Goal: Information Seeking & Learning: Learn about a topic

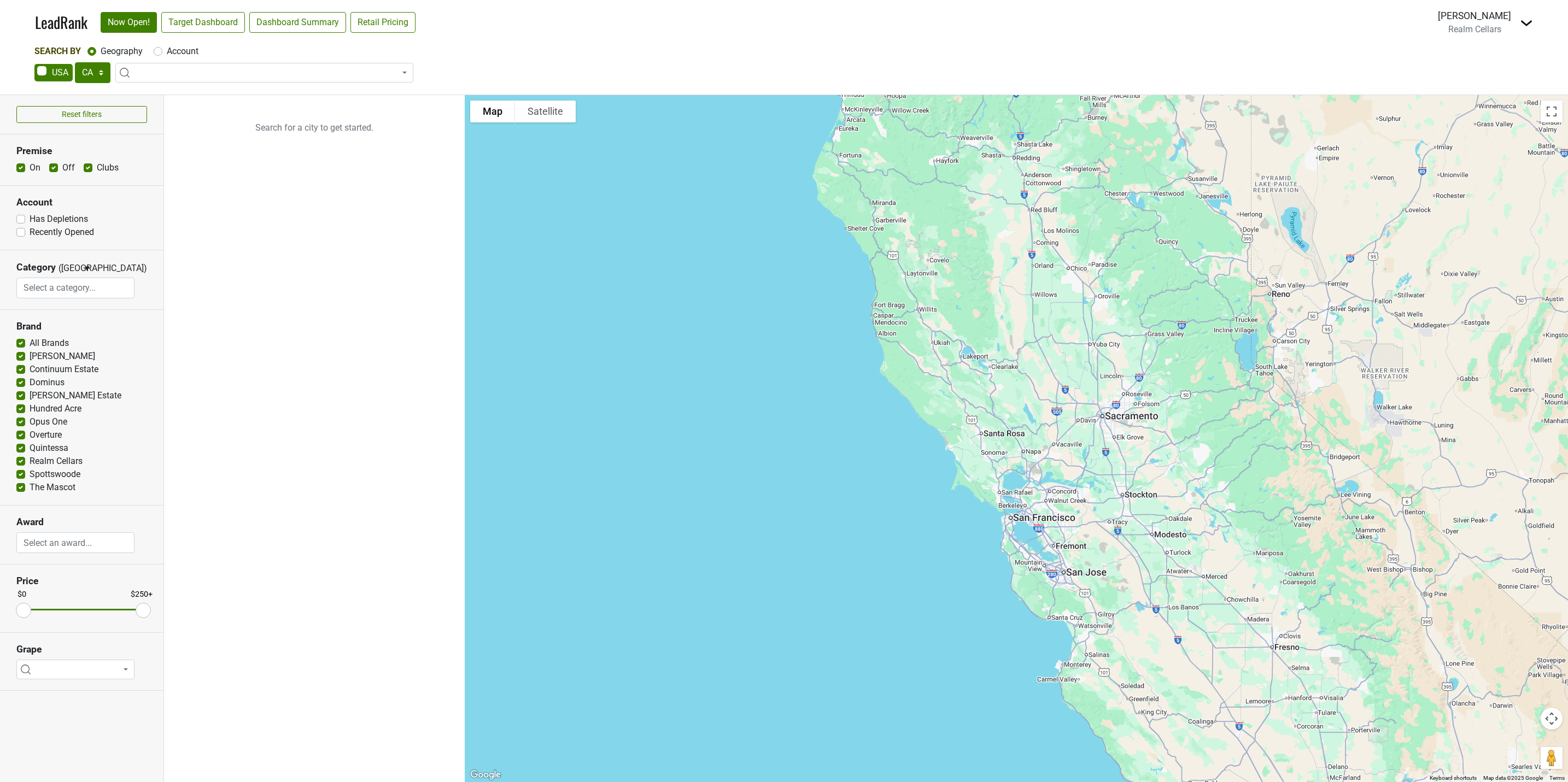
select select "CA"
select select
click at [101, 74] on select "AK AL AR AZ CA CO CT DC DE FL GA HI IA ID IL IN KS KY LA MA MD ME MI MN MO MS M…" at bounding box center [92, 73] width 35 height 21
select select "FL"
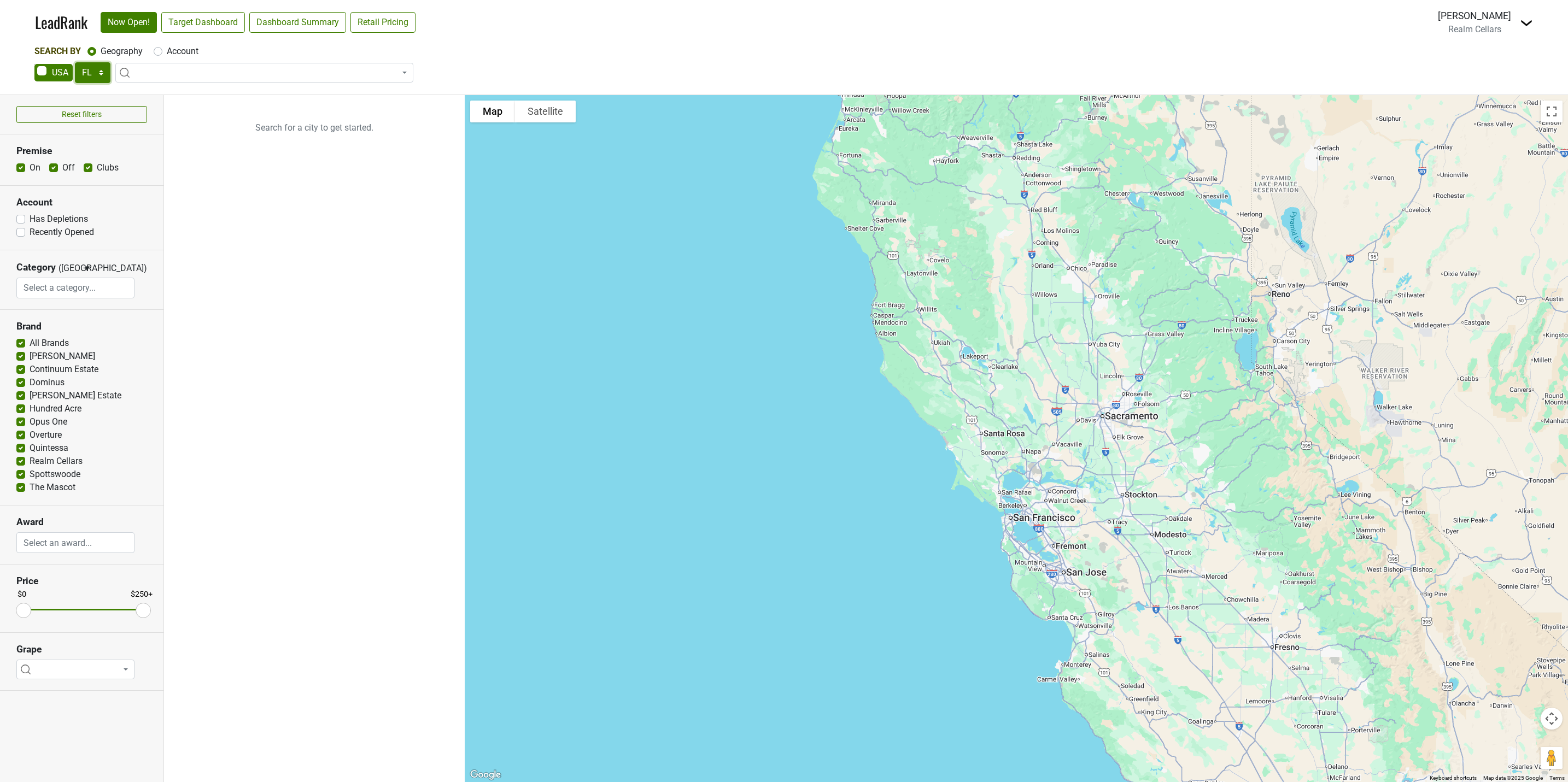
click at [75, 63] on select "AK AL AR AZ CA CO CT DC DE FL GA HI IA ID IL IN KS KY LA MA MD ME MI MN MO MS M…" at bounding box center [92, 73] width 35 height 21
click at [210, 19] on link "Target Dashboard" at bounding box center [203, 22] width 83 height 21
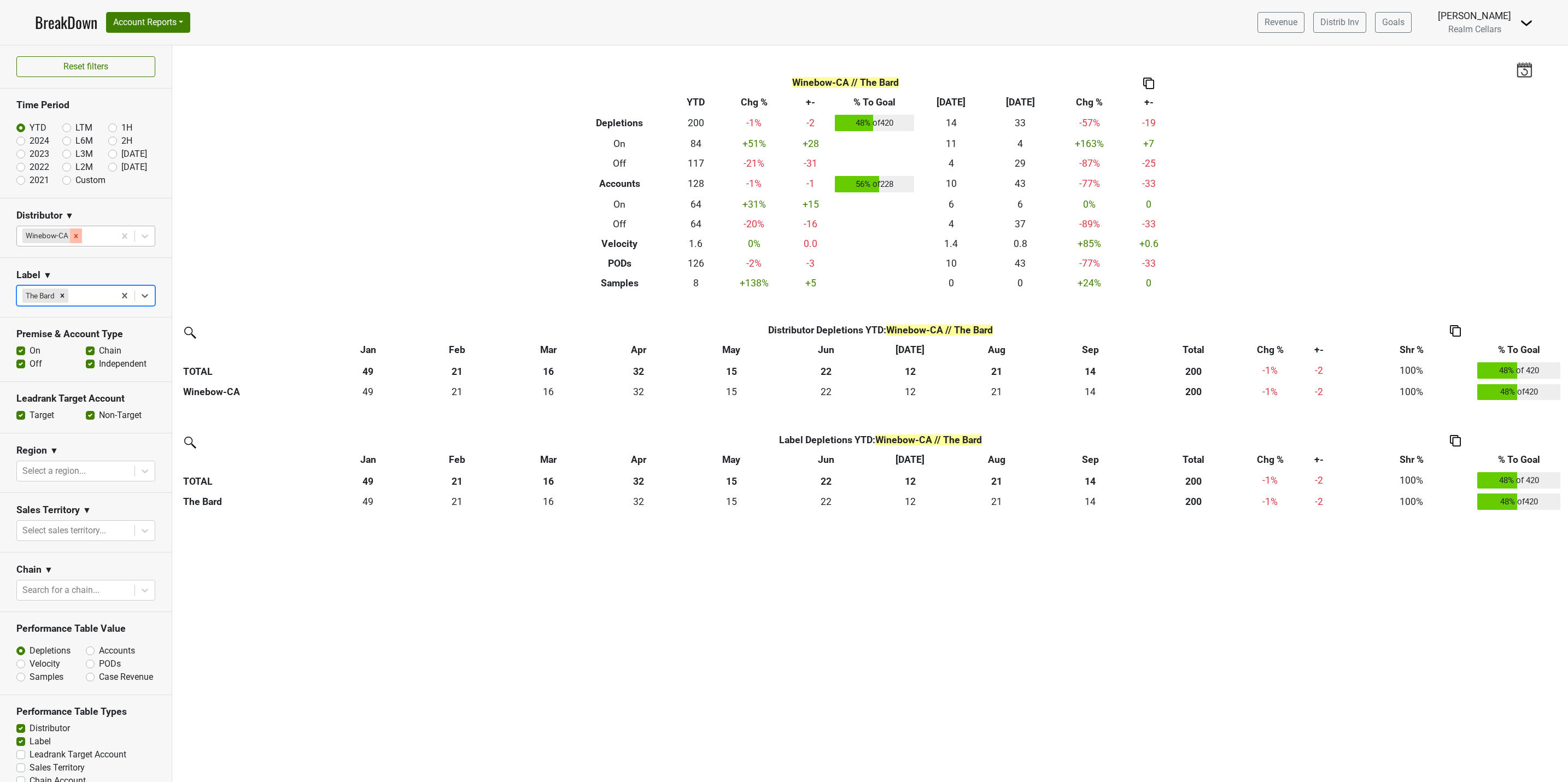
click at [76, 240] on icon "Remove Winebow-CA" at bounding box center [76, 236] width 7 height 7
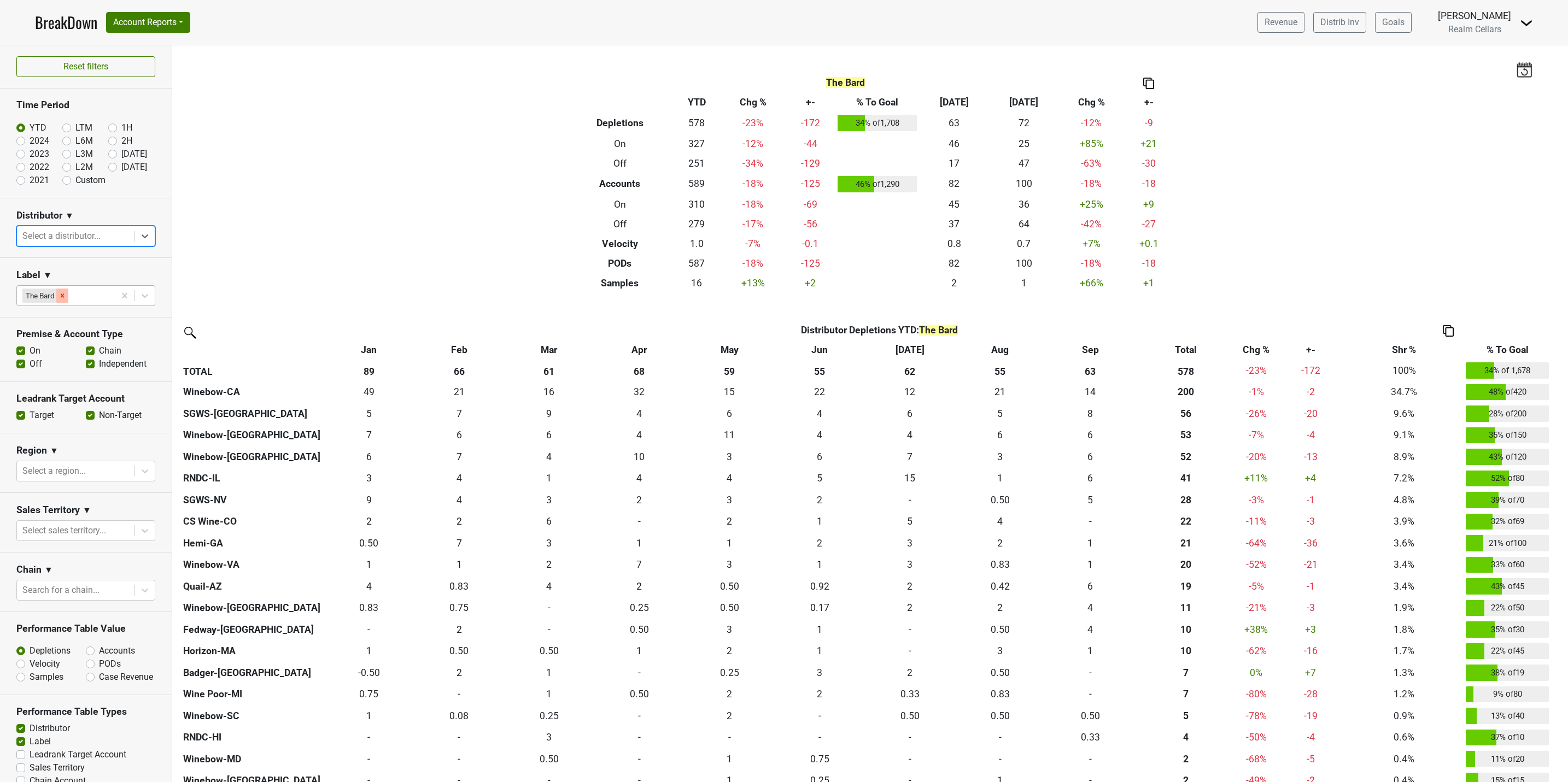
click at [63, 297] on icon "Remove The Bard" at bounding box center [63, 295] width 4 height 4
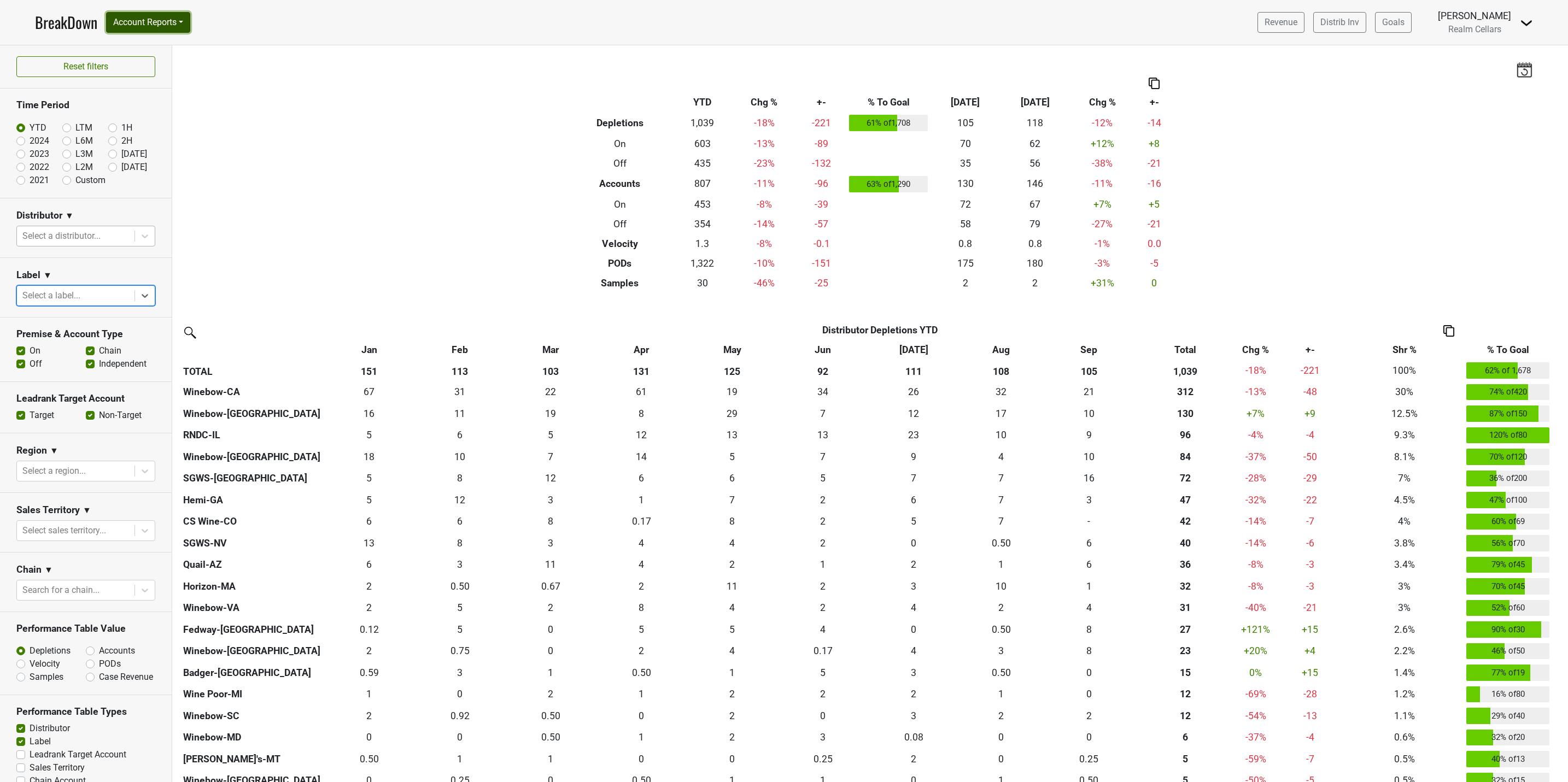
click at [133, 24] on button "Account Reports" at bounding box center [148, 22] width 84 height 21
click at [138, 44] on link "SuperRanker" at bounding box center [154, 47] width 96 height 17
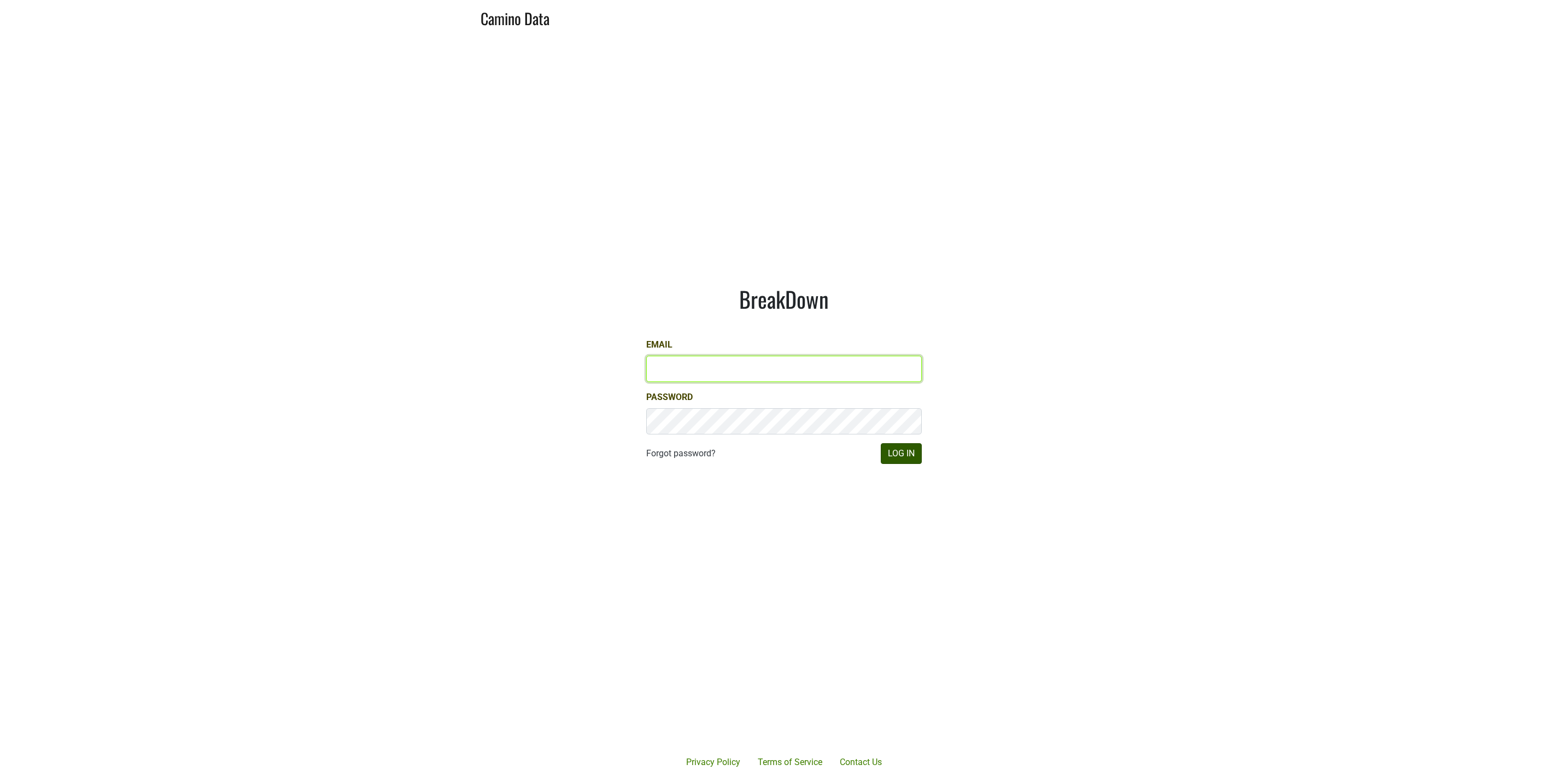
type input "JRANCE@REALMCELLARS.COM"
click at [901, 458] on button "Log In" at bounding box center [902, 453] width 41 height 21
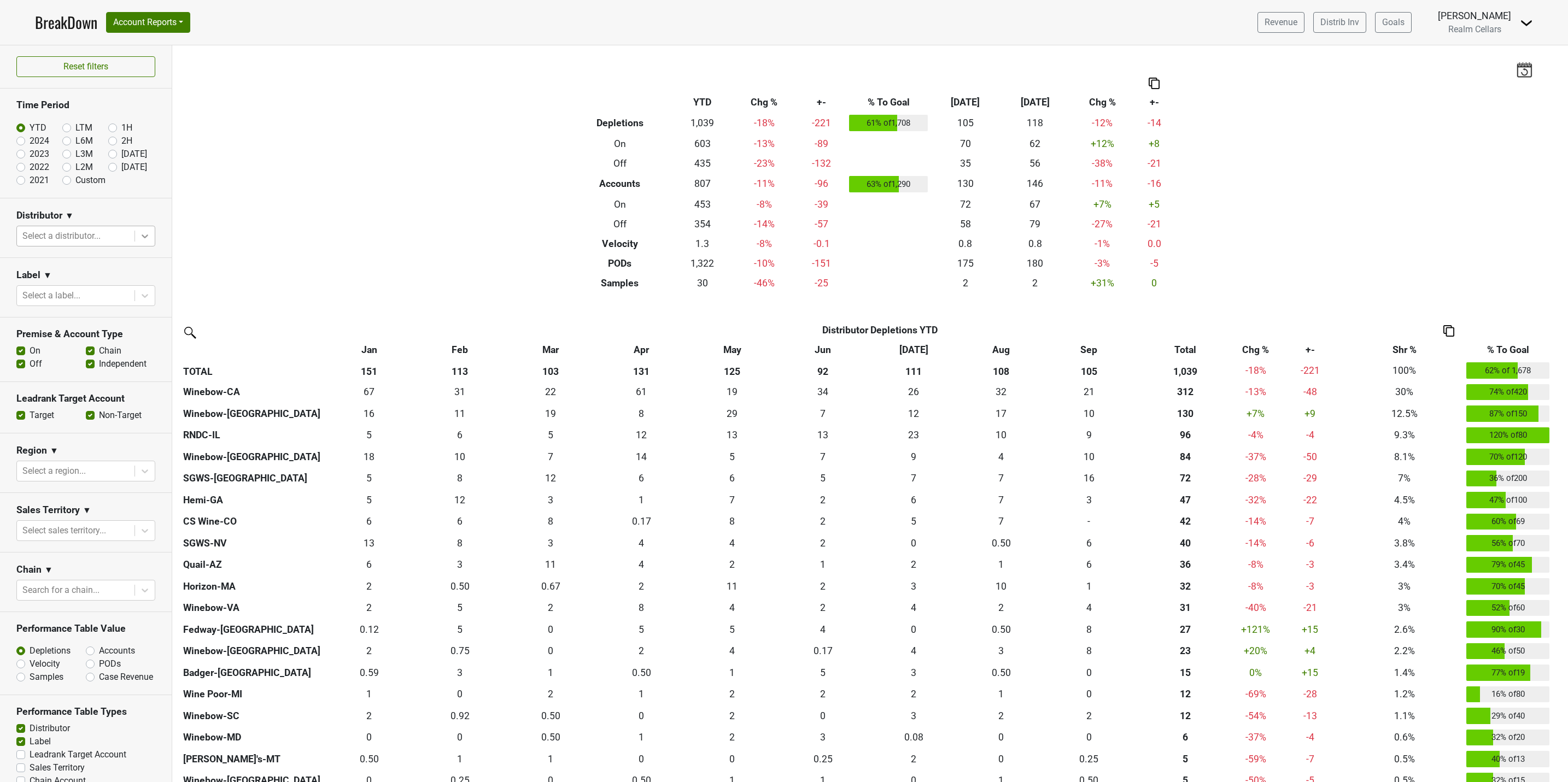
click at [139, 238] on icon at bounding box center [144, 236] width 11 height 11
click at [76, 364] on div "Winebow-[GEOGRAPHIC_DATA]" at bounding box center [79, 382] width 126 height 35
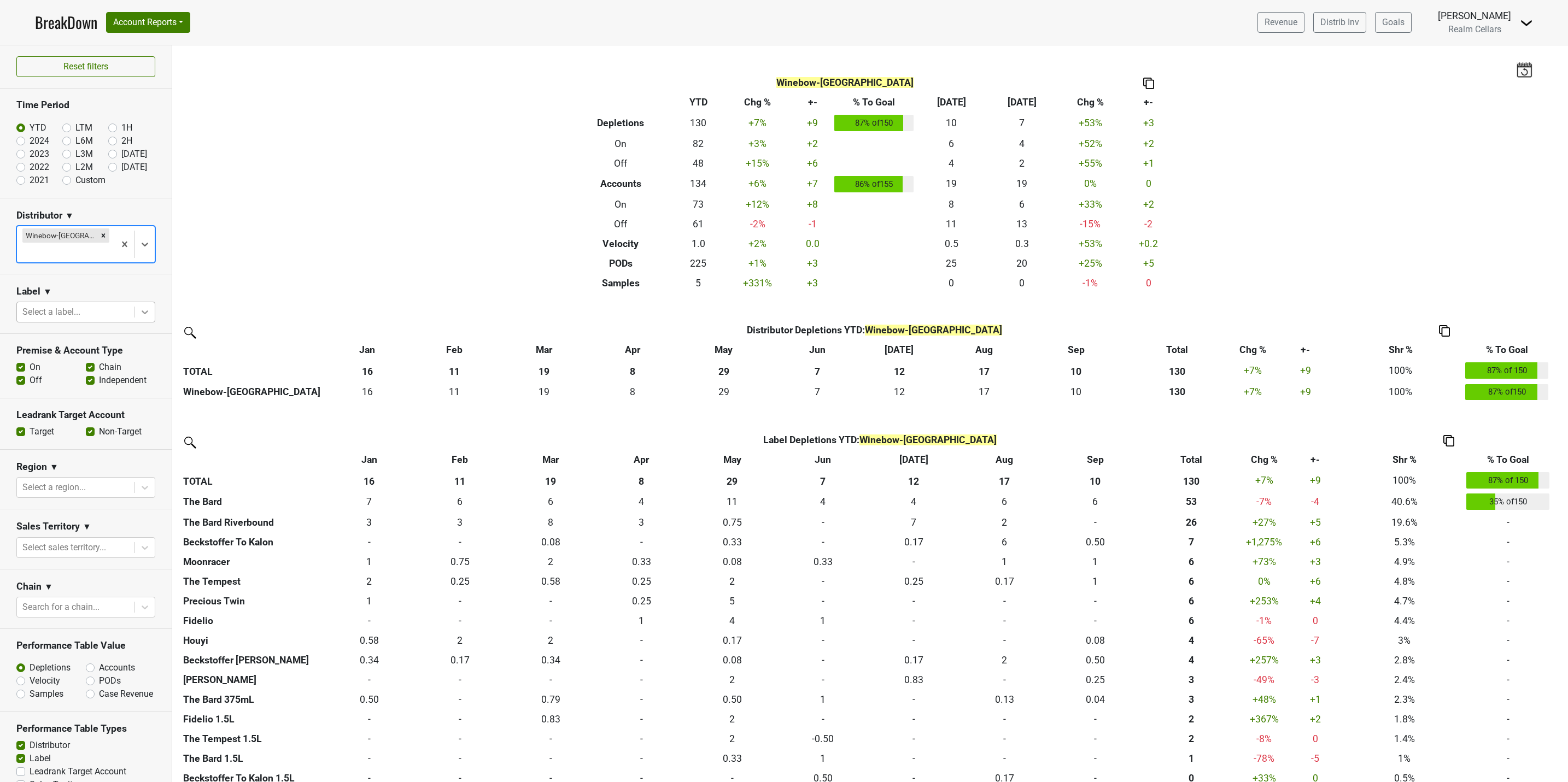
click at [139, 307] on icon at bounding box center [144, 311] width 11 height 11
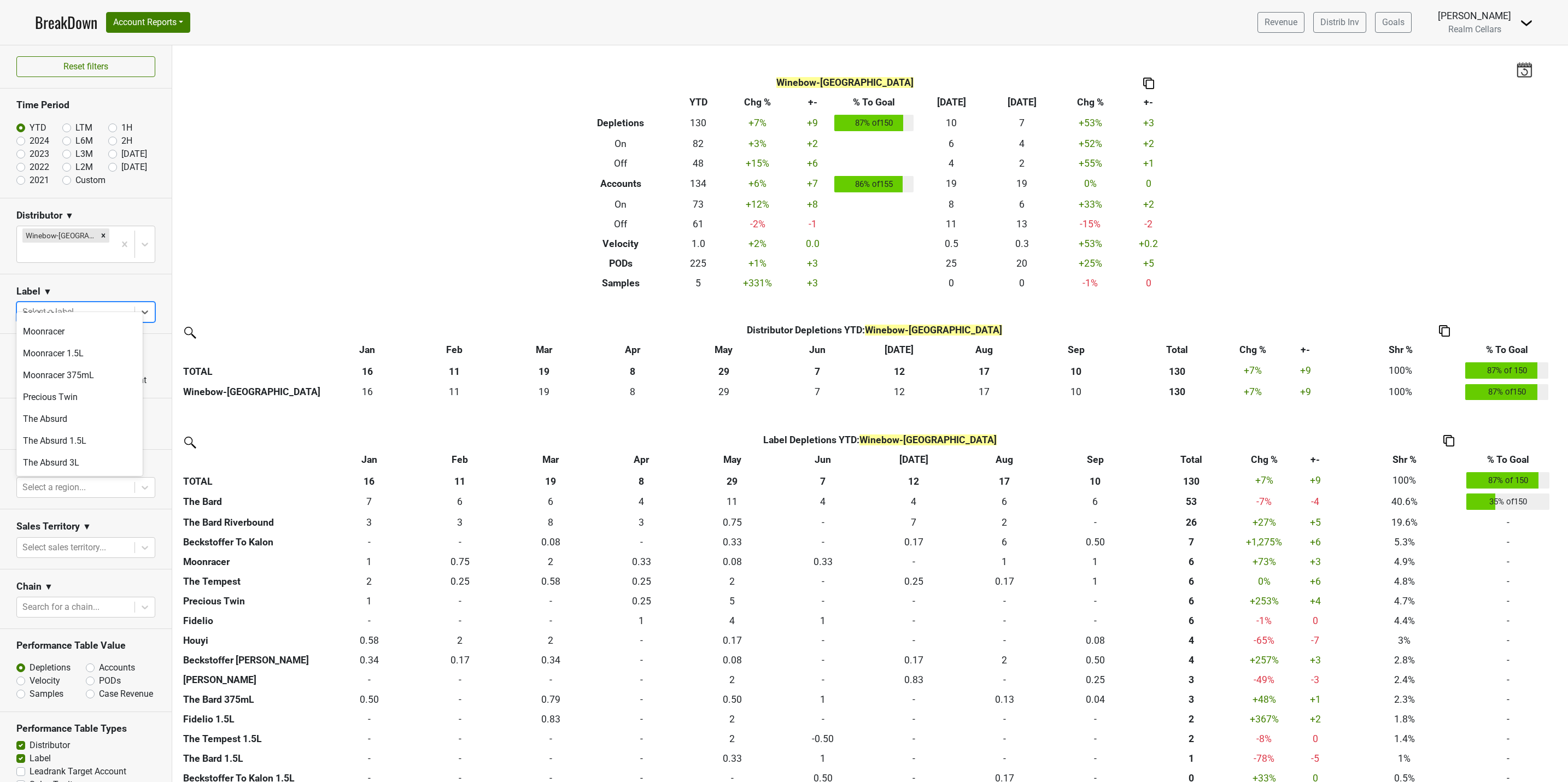
scroll to position [574, 0]
click at [56, 392] on div "The Bard" at bounding box center [79, 403] width 126 height 22
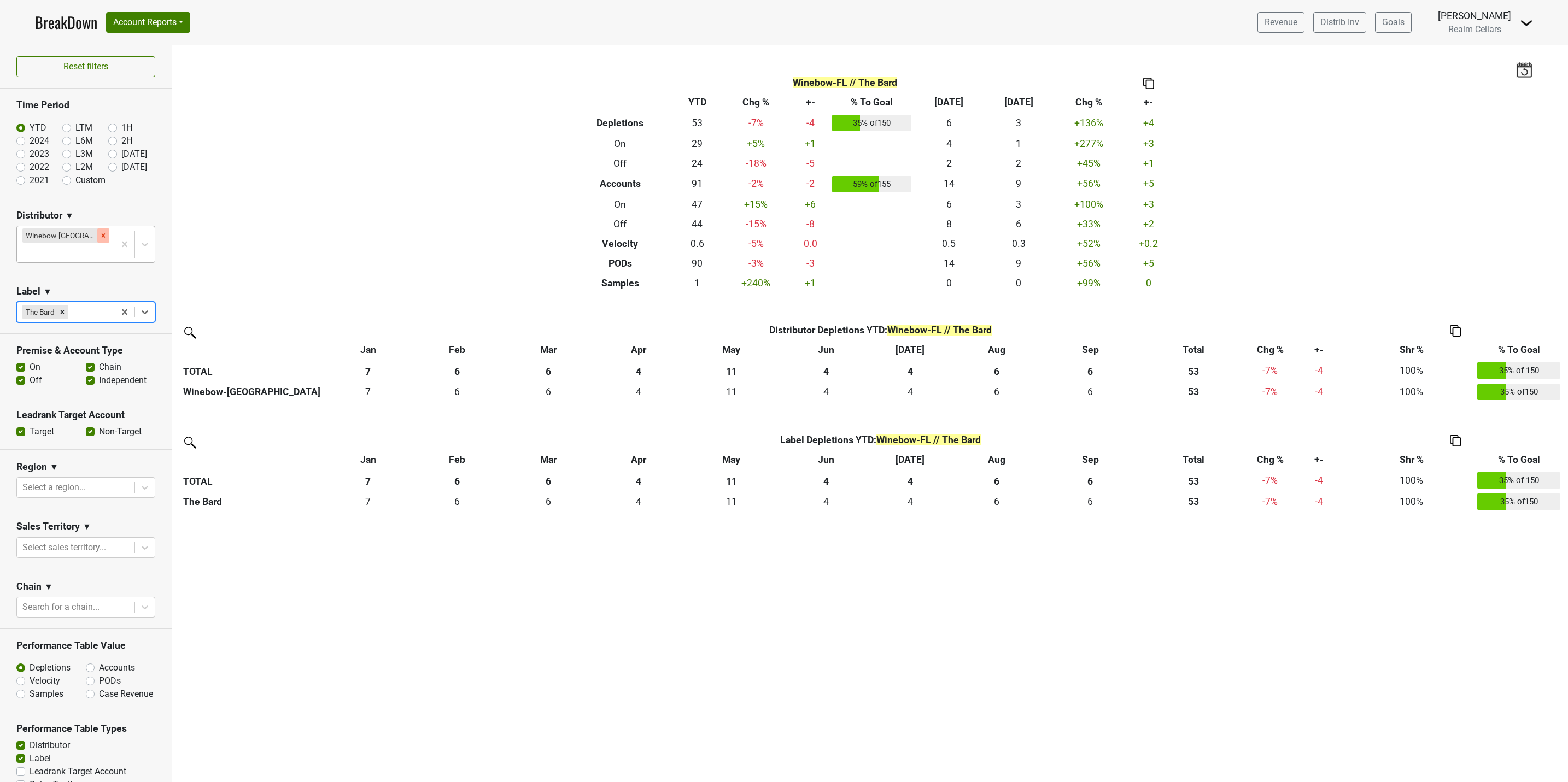
click at [101, 235] on icon "Remove Winebow-FL" at bounding box center [103, 235] width 4 height 4
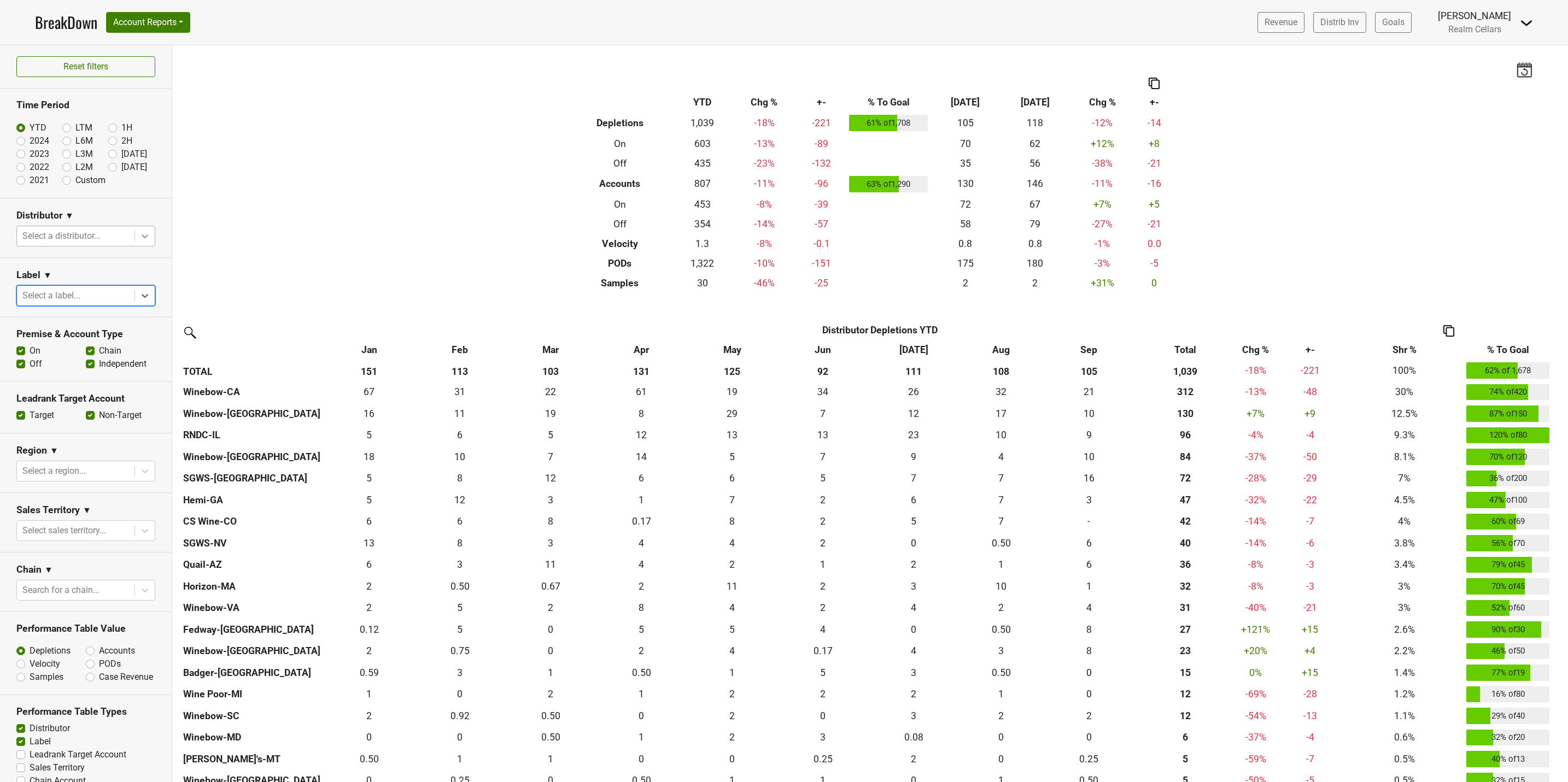
click at [139, 238] on icon at bounding box center [144, 236] width 11 height 11
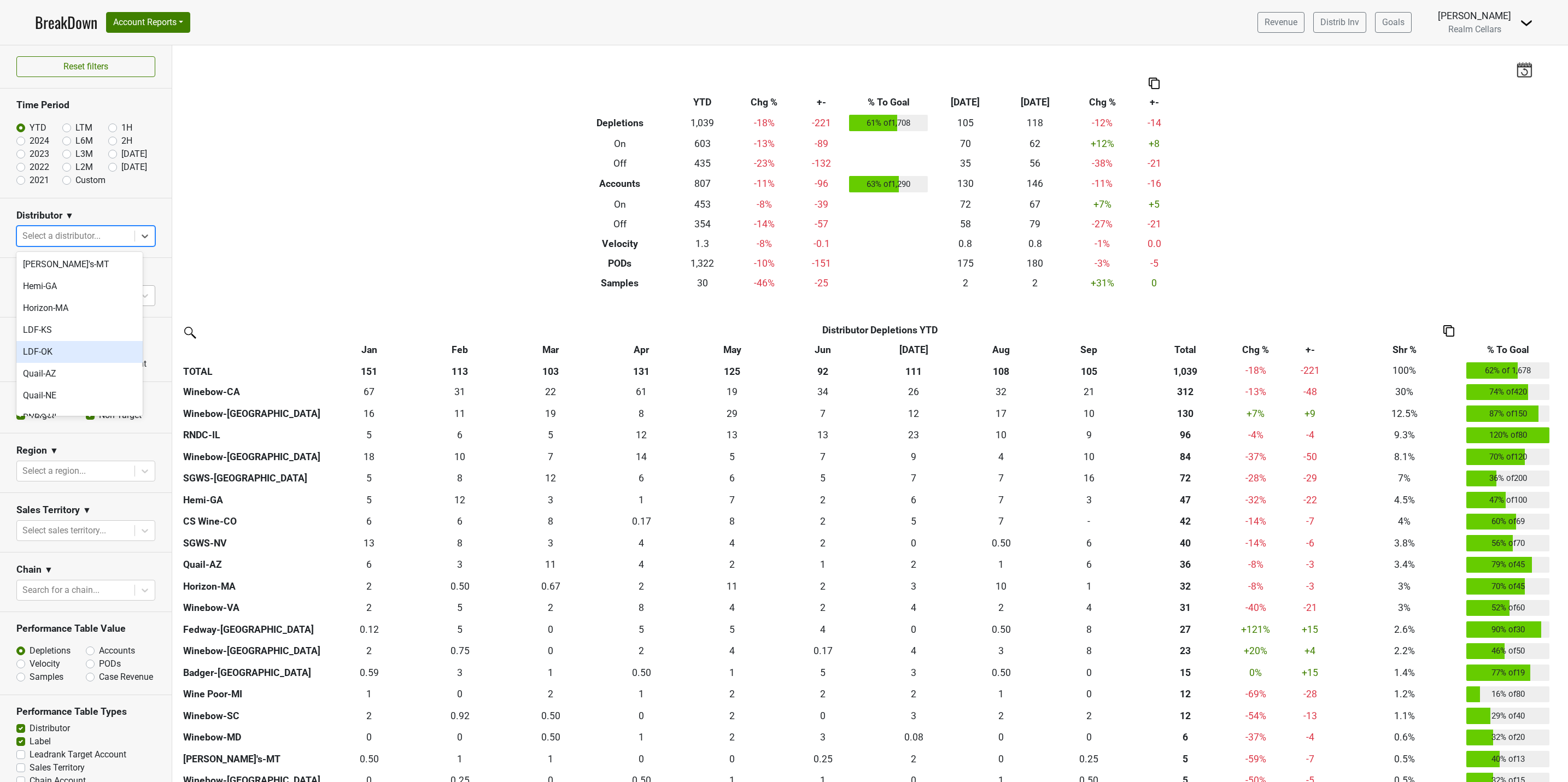
scroll to position [164, 0]
click at [94, 400] on div "RNDC-IL" at bounding box center [79, 411] width 126 height 22
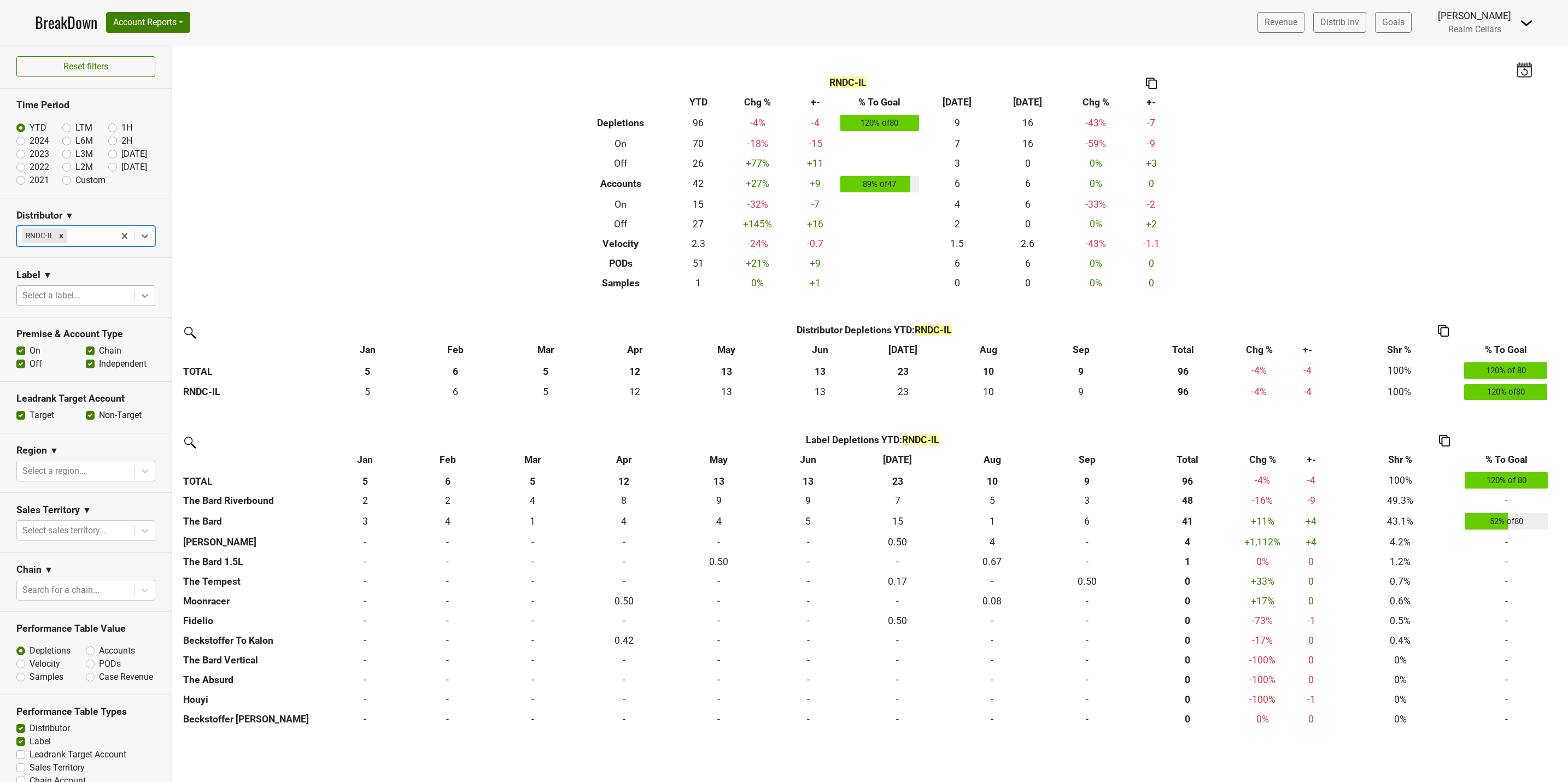
click at [142, 296] on icon at bounding box center [145, 296] width 7 height 4
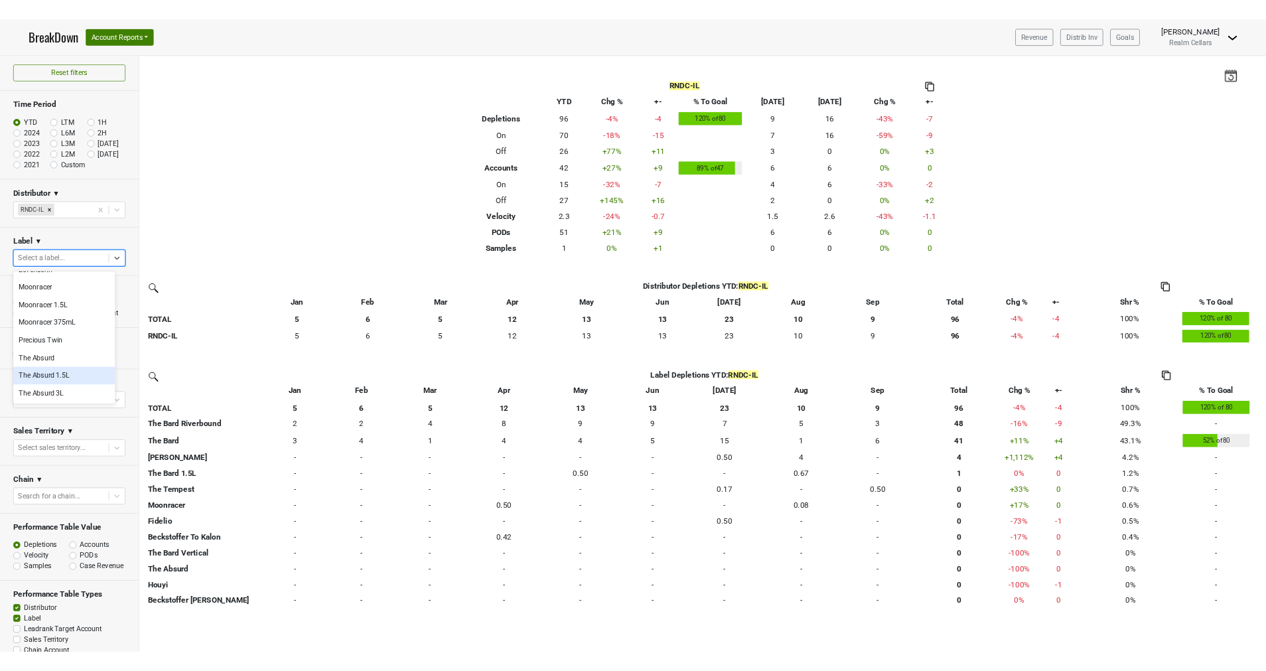
scroll to position [696, 0]
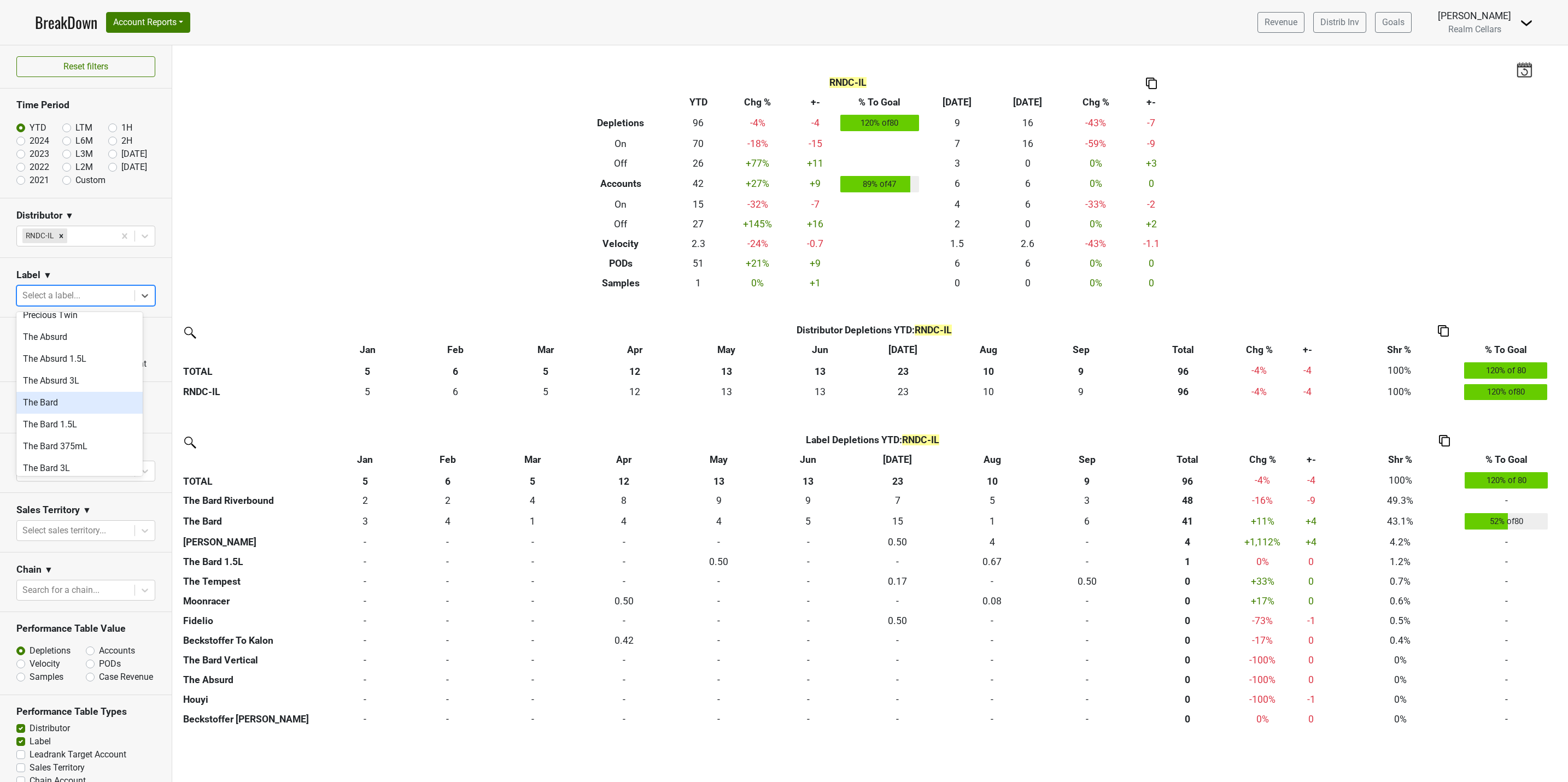
click at [73, 392] on div "The Bard" at bounding box center [79, 403] width 126 height 22
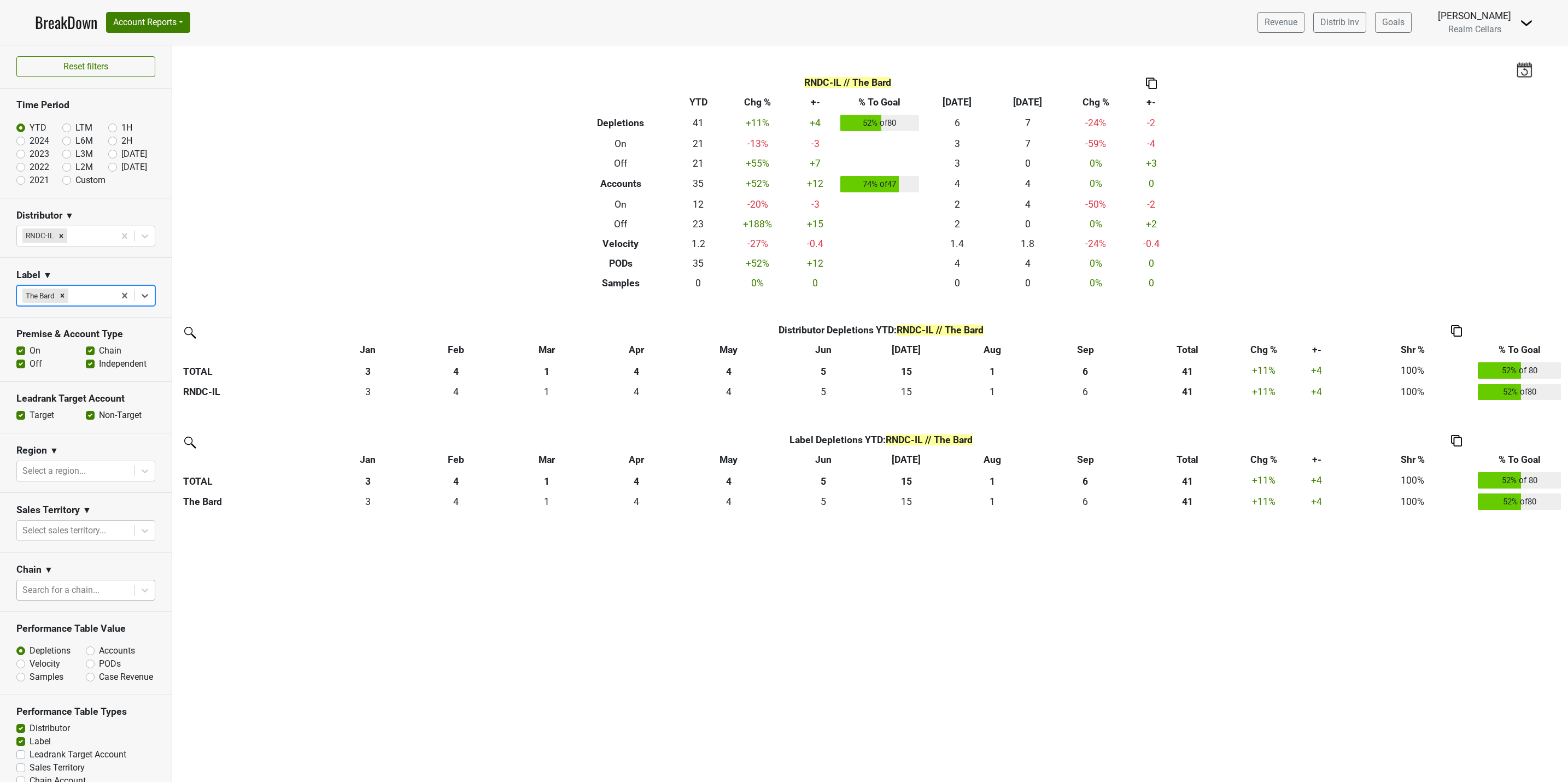
click at [76, 592] on div at bounding box center [75, 590] width 106 height 16
type input "binn"
click at [68, 624] on div "Binny's Beverage Depot" at bounding box center [79, 620] width 126 height 22
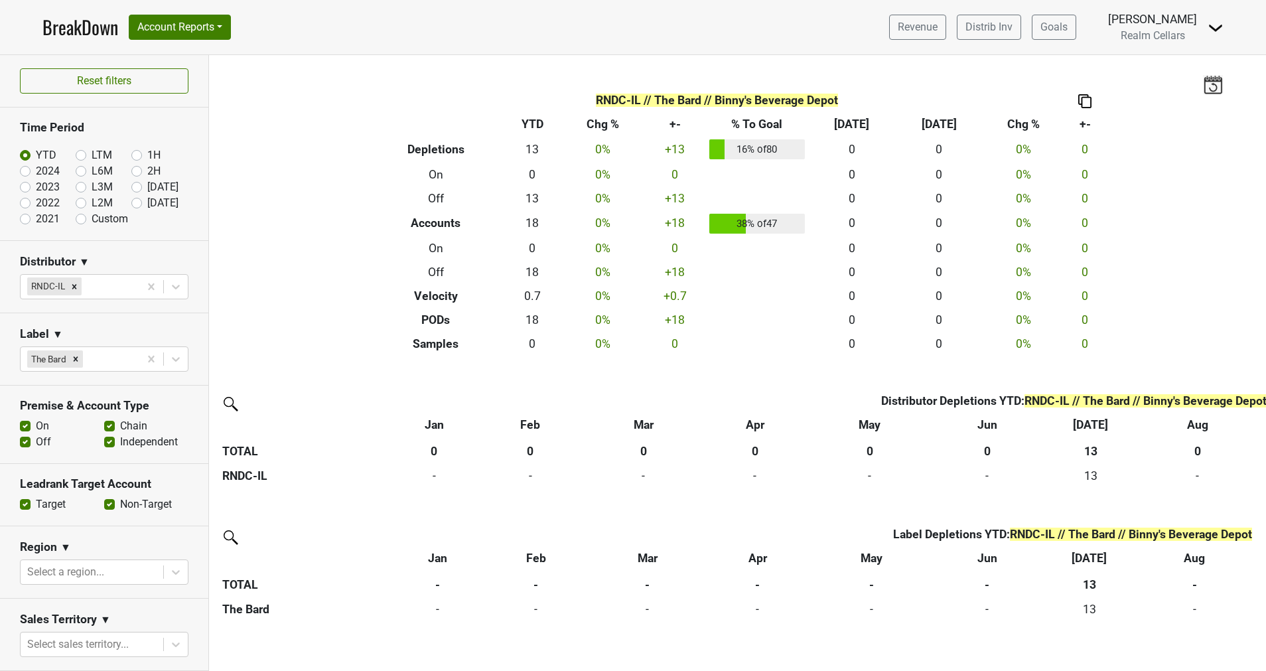
click at [83, 22] on link "BreakDown" at bounding box center [80, 27] width 76 height 28
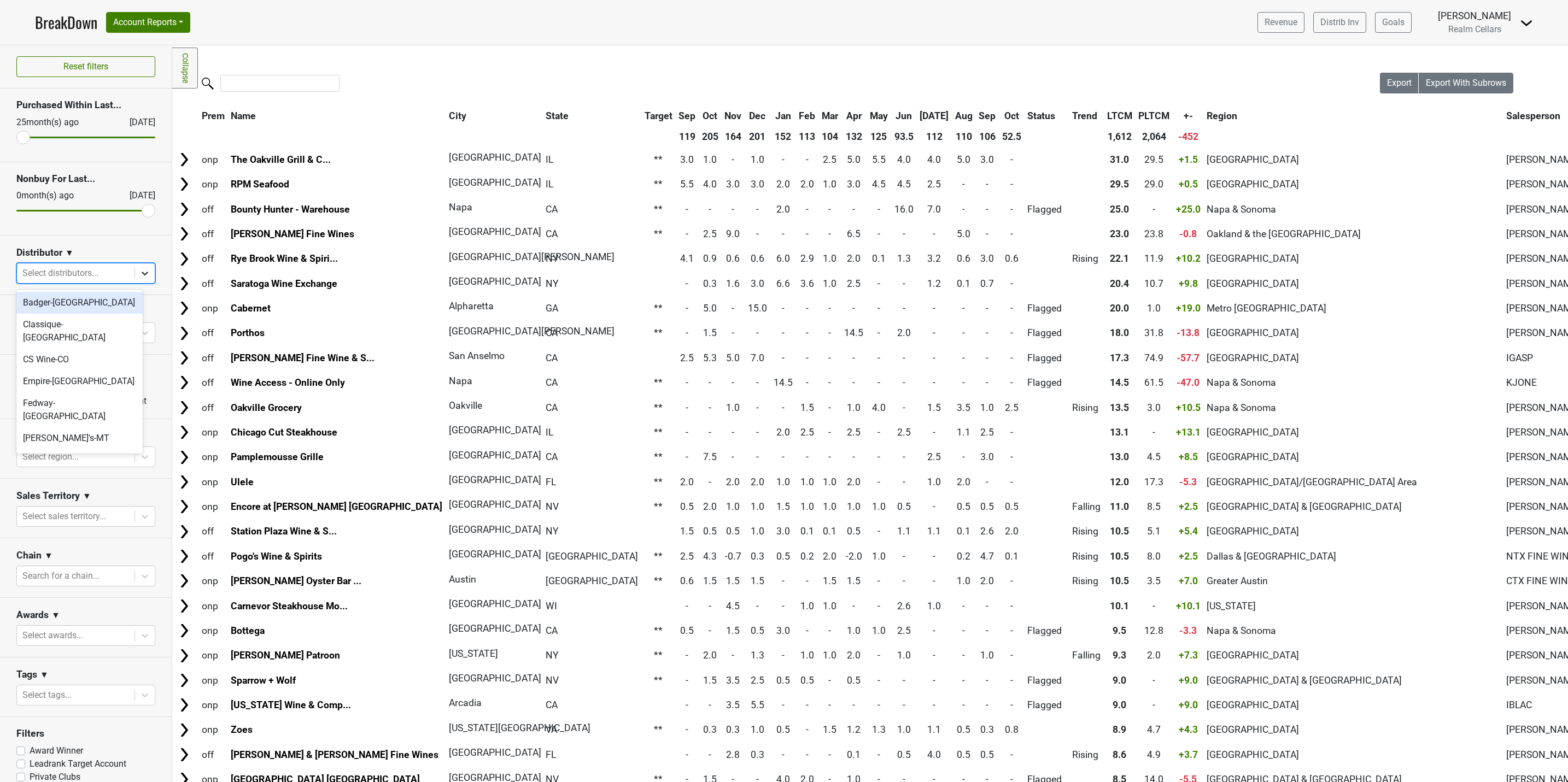
click at [139, 279] on icon at bounding box center [144, 273] width 11 height 11
click at [64, 402] on div "Winebow-FL" at bounding box center [79, 419] width 126 height 35
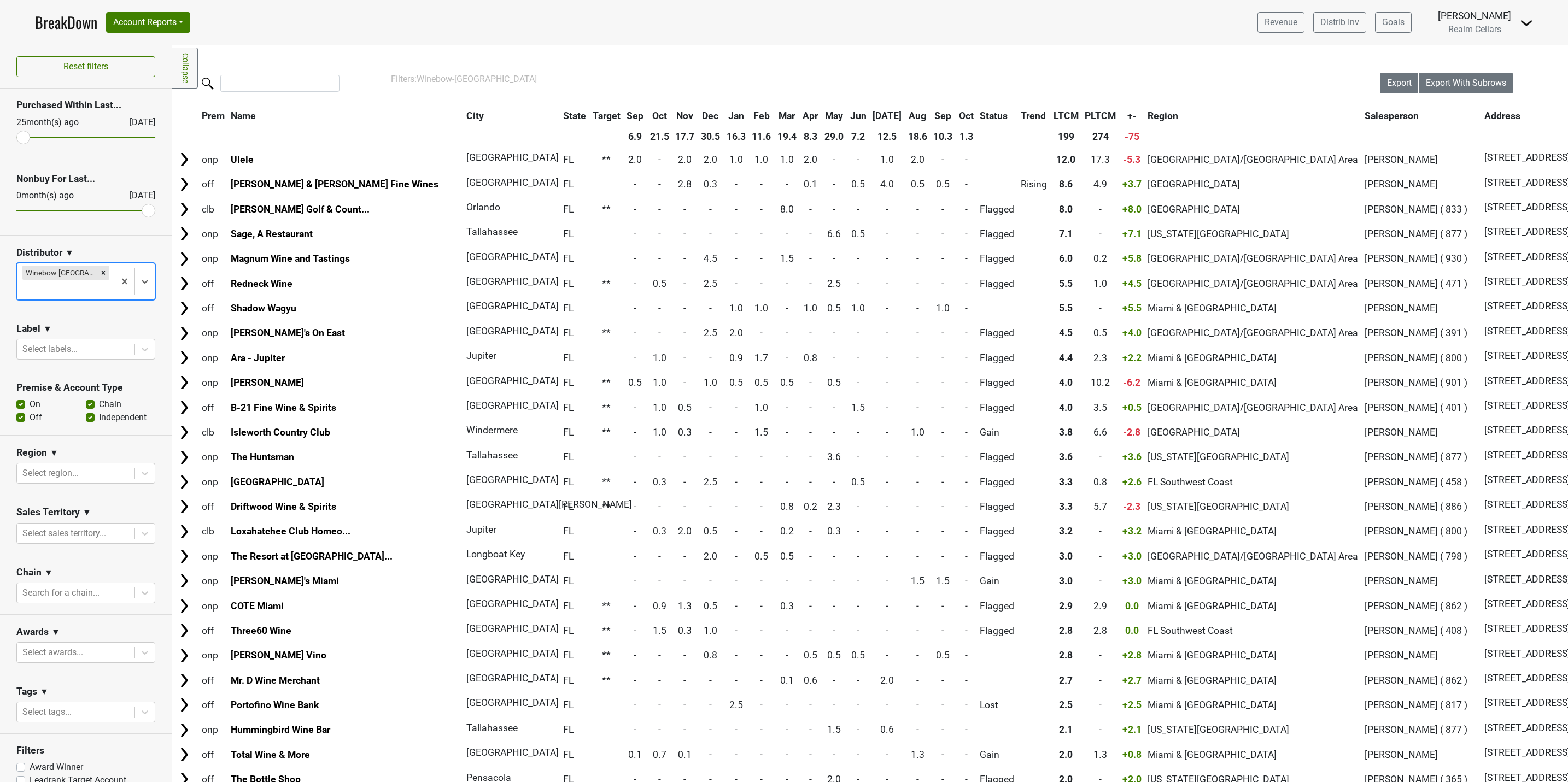
click at [30, 398] on label "On" at bounding box center [35, 405] width 11 height 13
click at [21, 398] on input "On" at bounding box center [21, 403] width 9 height 11
checkbox input "false"
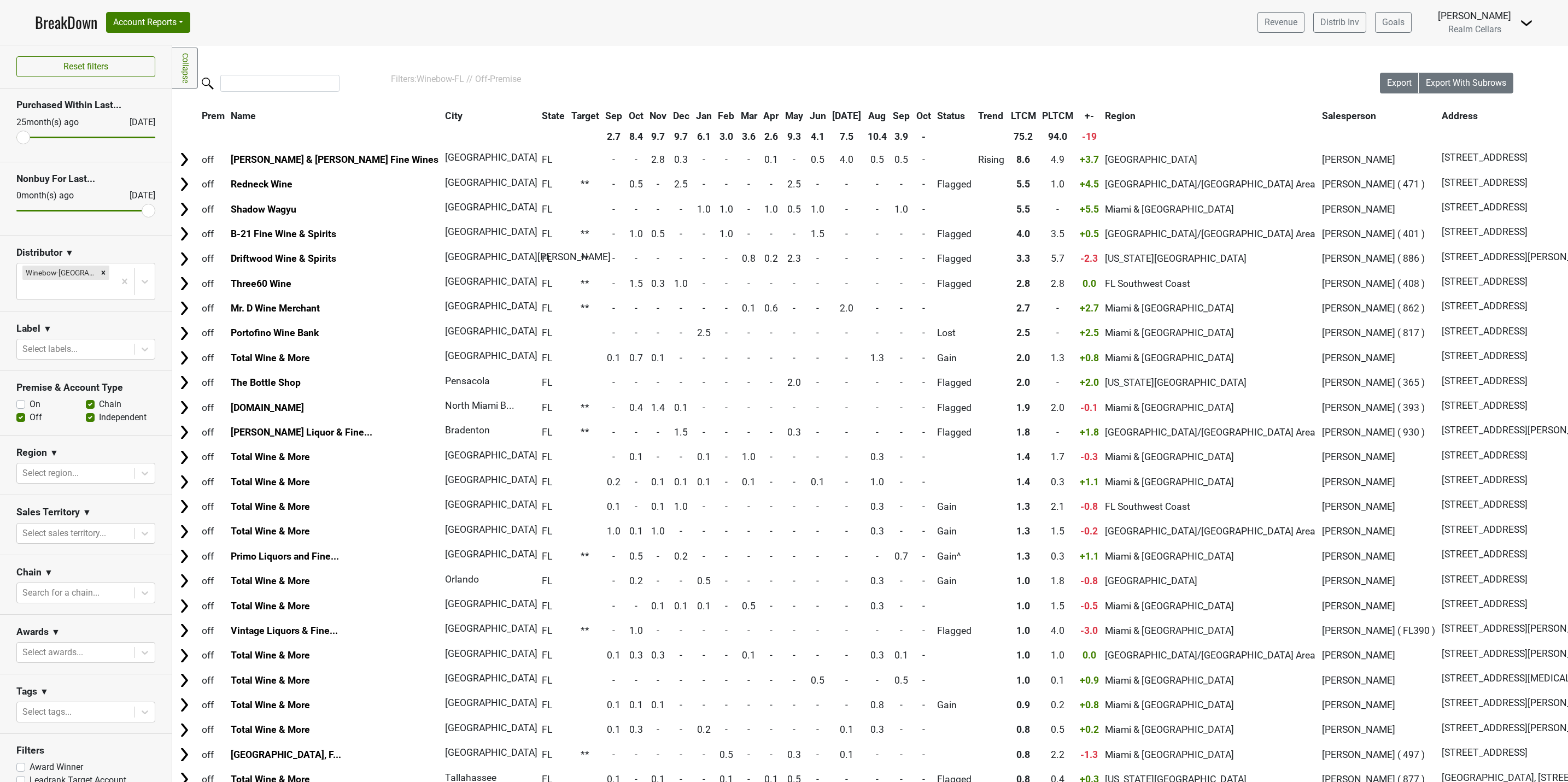
click at [603, 117] on th "Sep" at bounding box center [613, 116] width 22 height 20
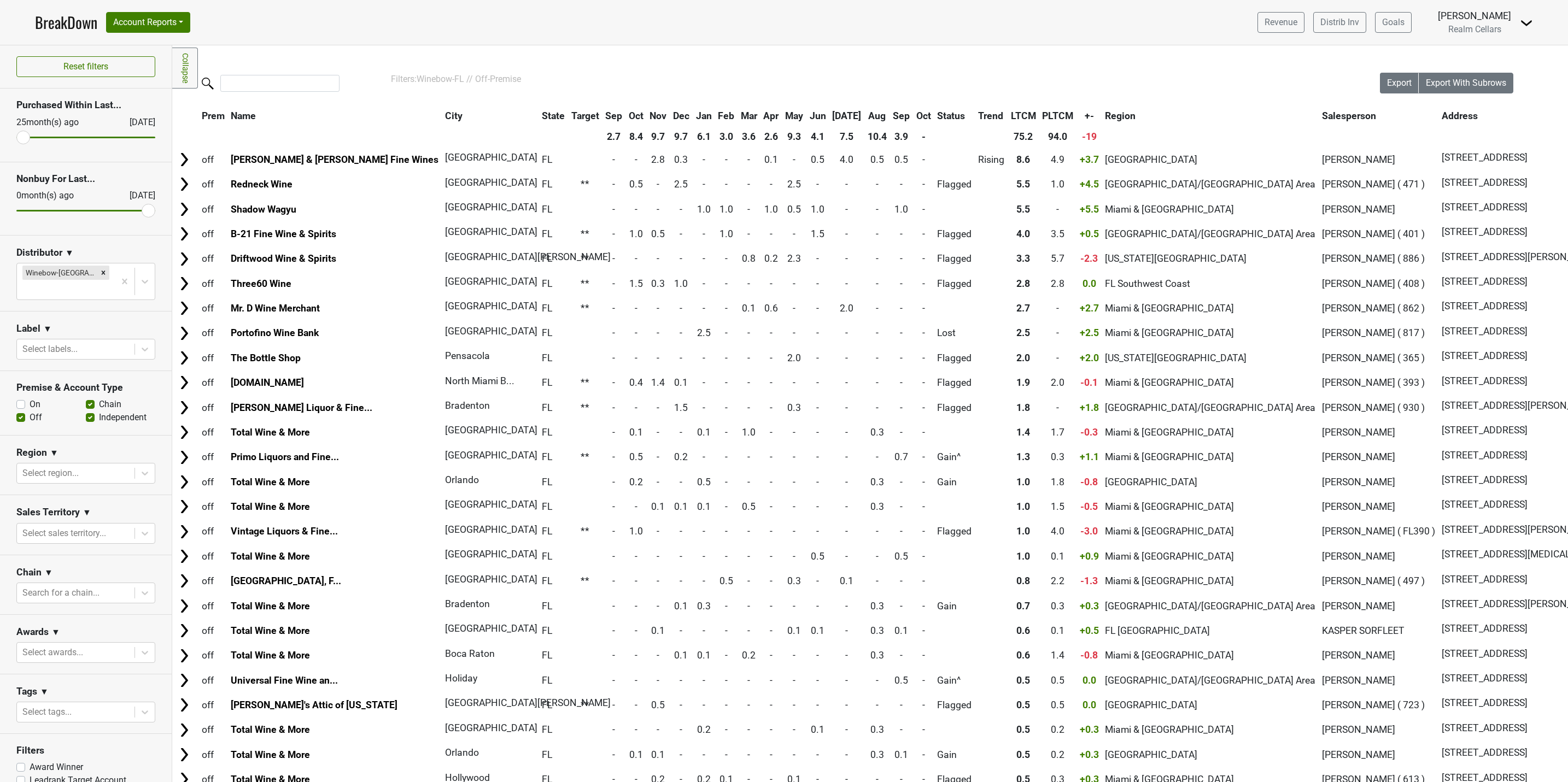
click at [603, 117] on th "Sep" at bounding box center [613, 116] width 22 height 20
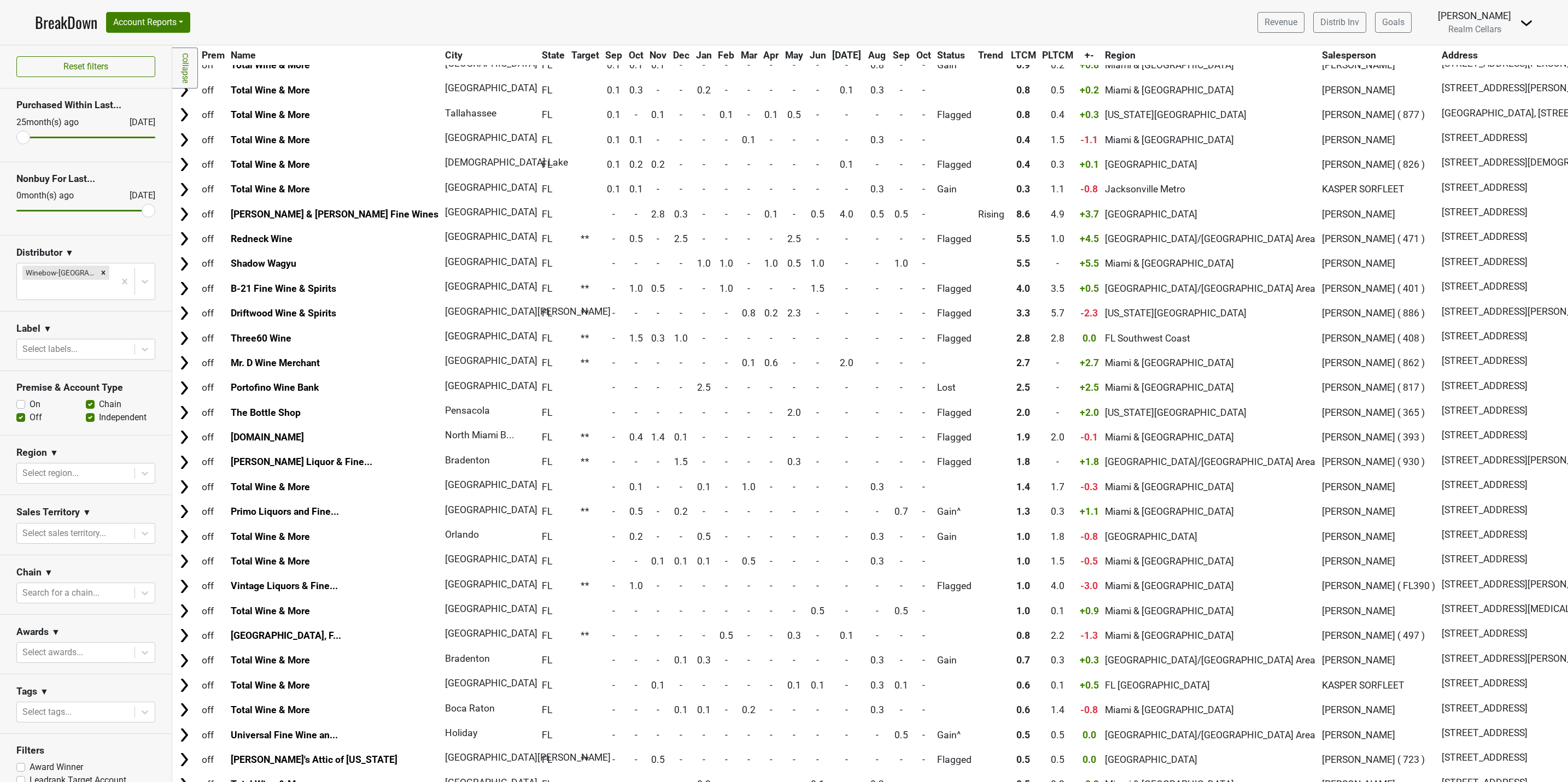
scroll to position [0, 0]
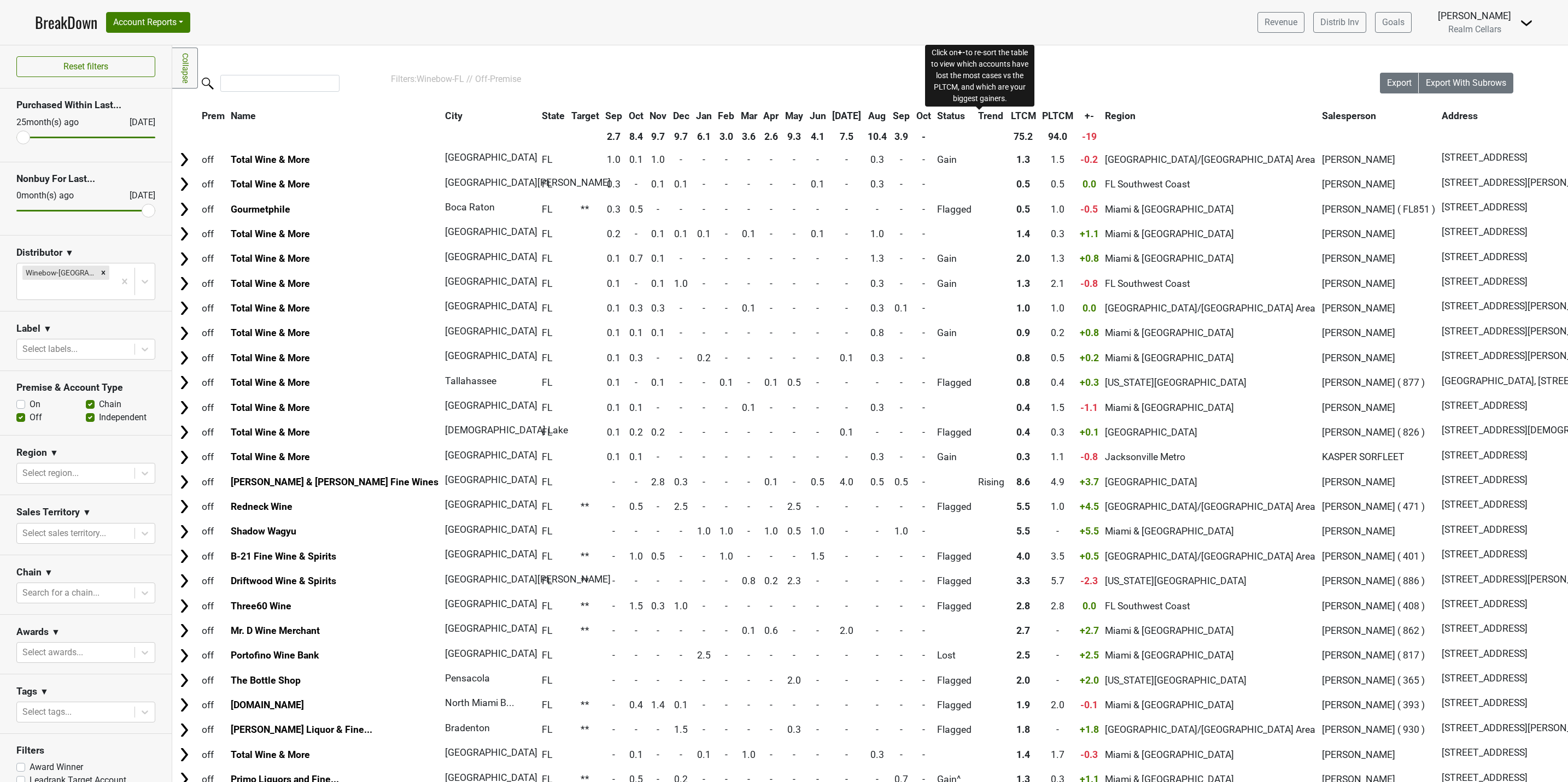
click at [1085, 117] on span "+-" at bounding box center [1089, 115] width 9 height 11
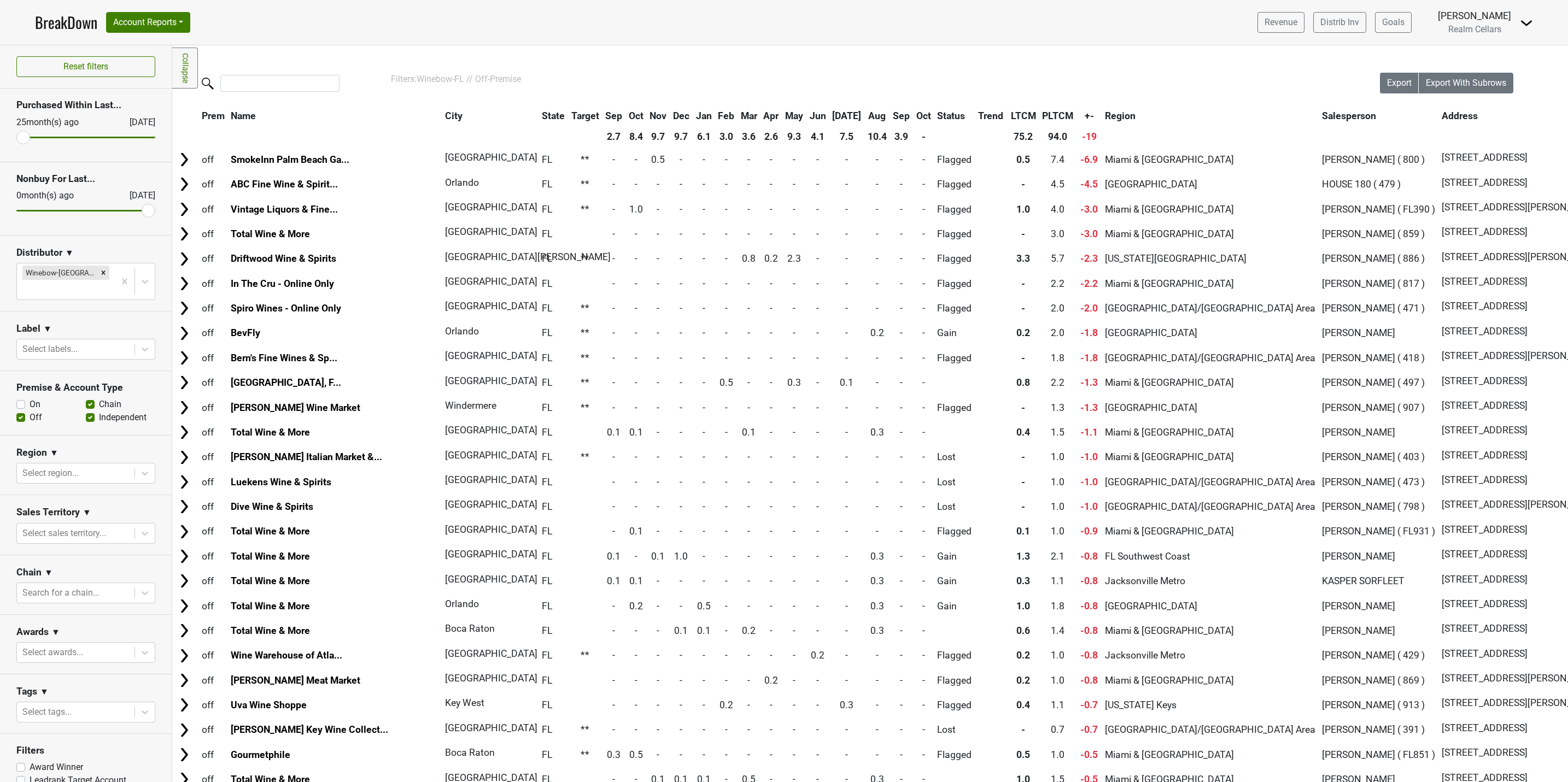
click at [30, 411] on label "Off" at bounding box center [35, 418] width 12 height 13
click at [17, 411] on input "Off" at bounding box center [21, 416] width 9 height 11
checkbox input "false"
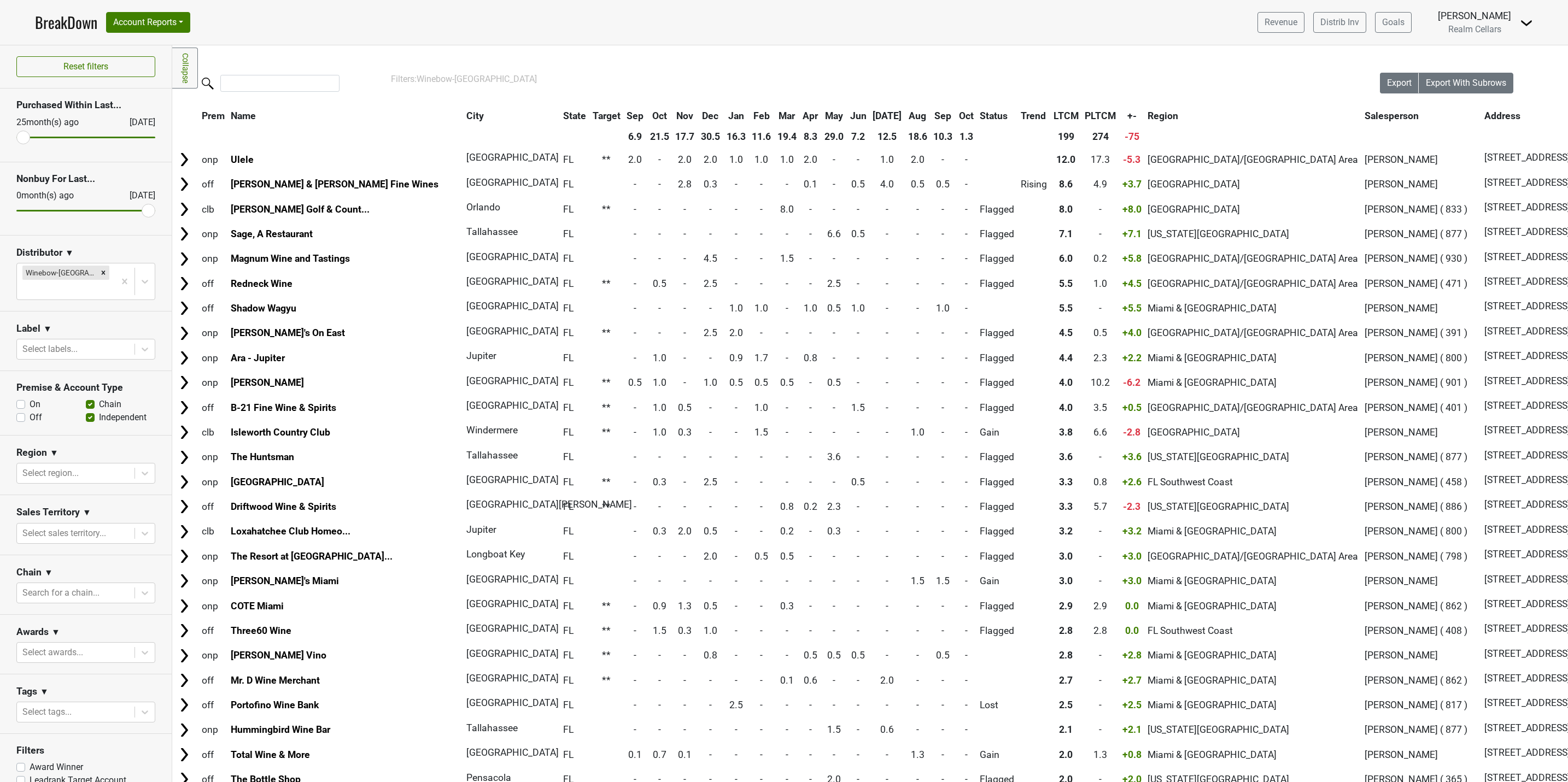
click at [30, 398] on label "On" at bounding box center [35, 405] width 11 height 13
click at [20, 398] on input "On" at bounding box center [21, 403] width 9 height 11
checkbox input "true"
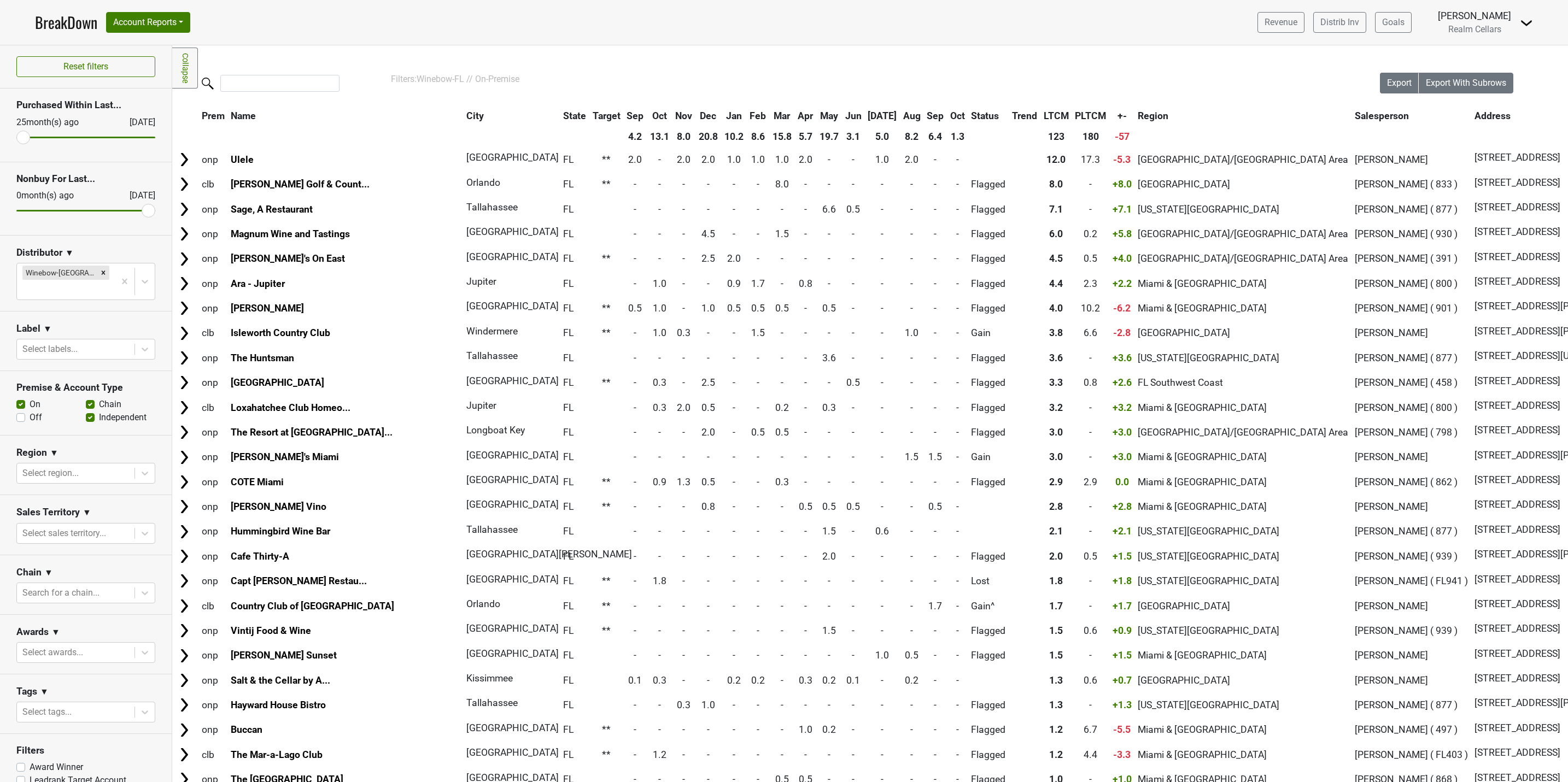
click at [30, 411] on label "Off" at bounding box center [35, 418] width 12 height 13
click at [22, 411] on input "Off" at bounding box center [21, 416] width 9 height 11
checkbox input "true"
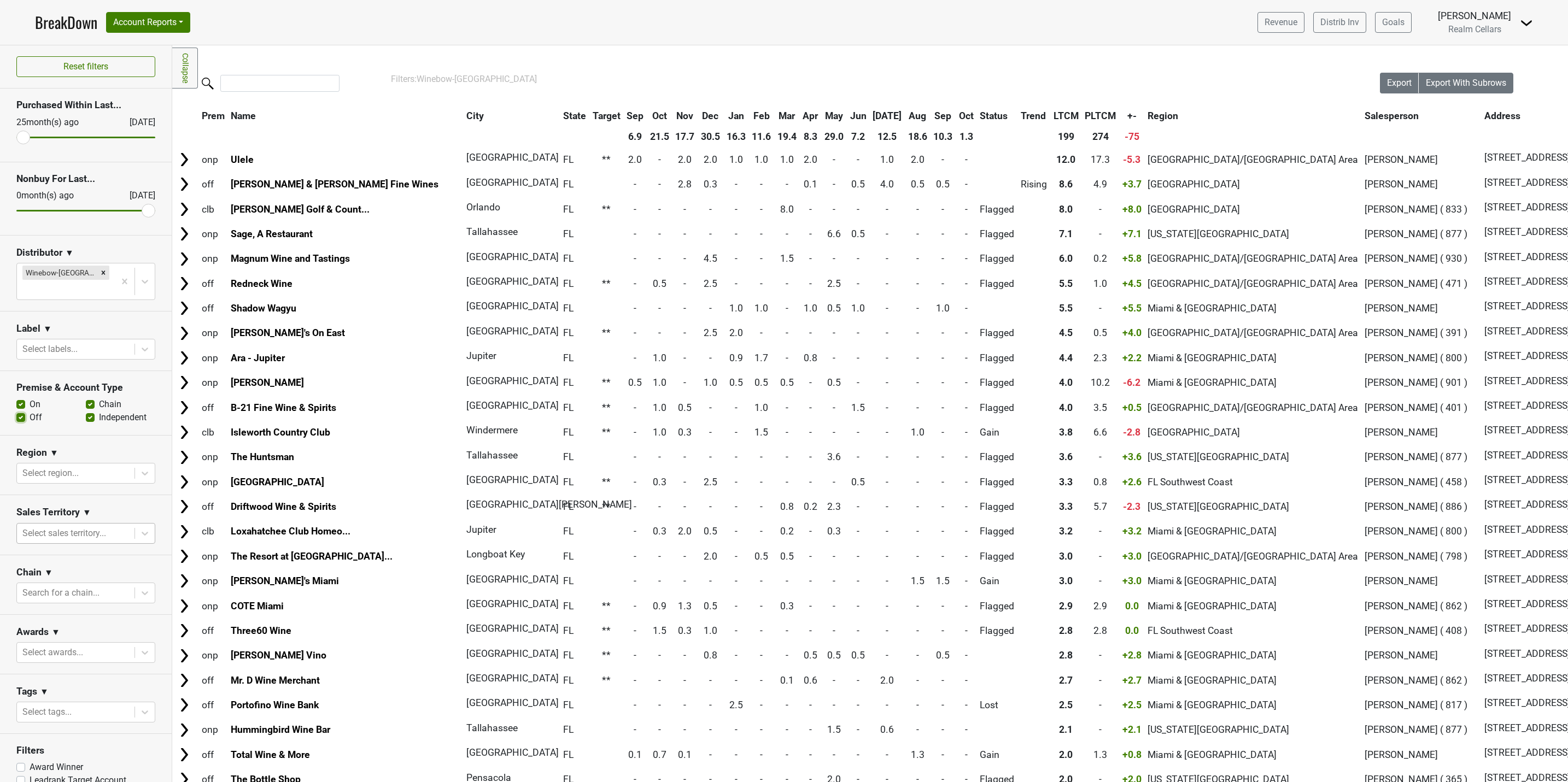
scroll to position [16, 0]
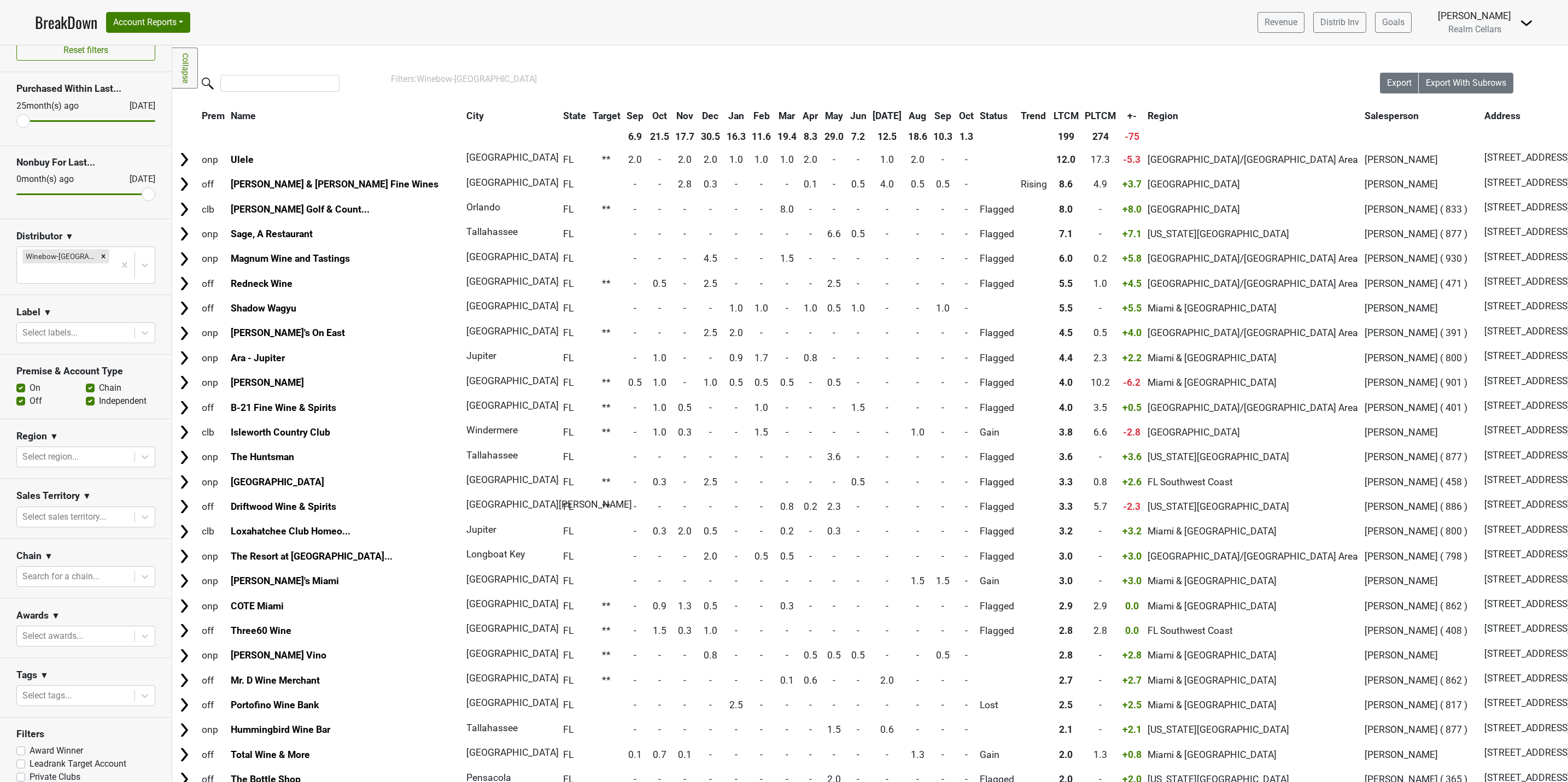
click at [30, 770] on label "Private Clubs" at bounding box center [55, 777] width 51 height 13
click at [22, 770] on input "Private Clubs" at bounding box center [21, 775] width 9 height 11
checkbox input "true"
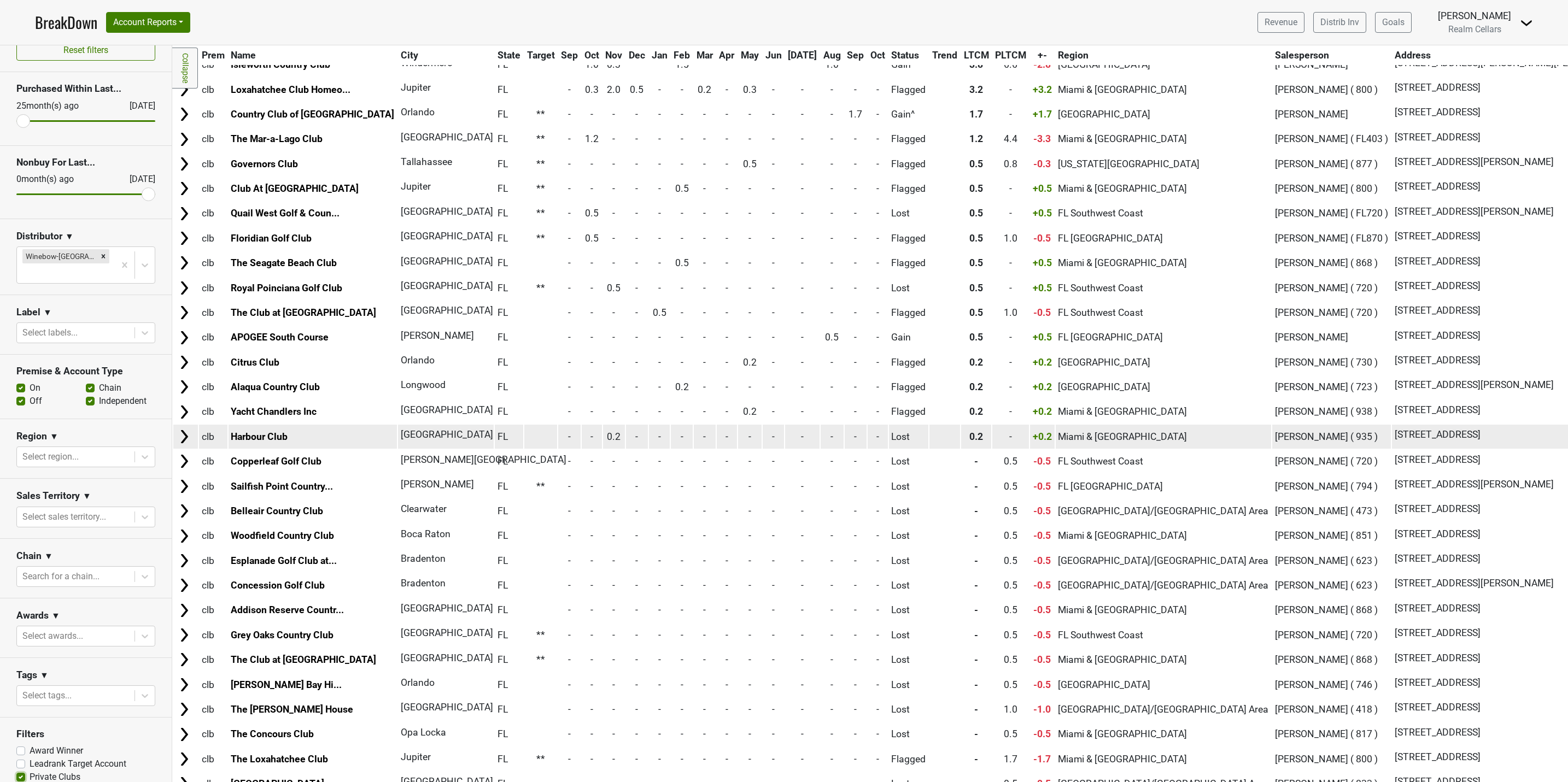
scroll to position [0, 0]
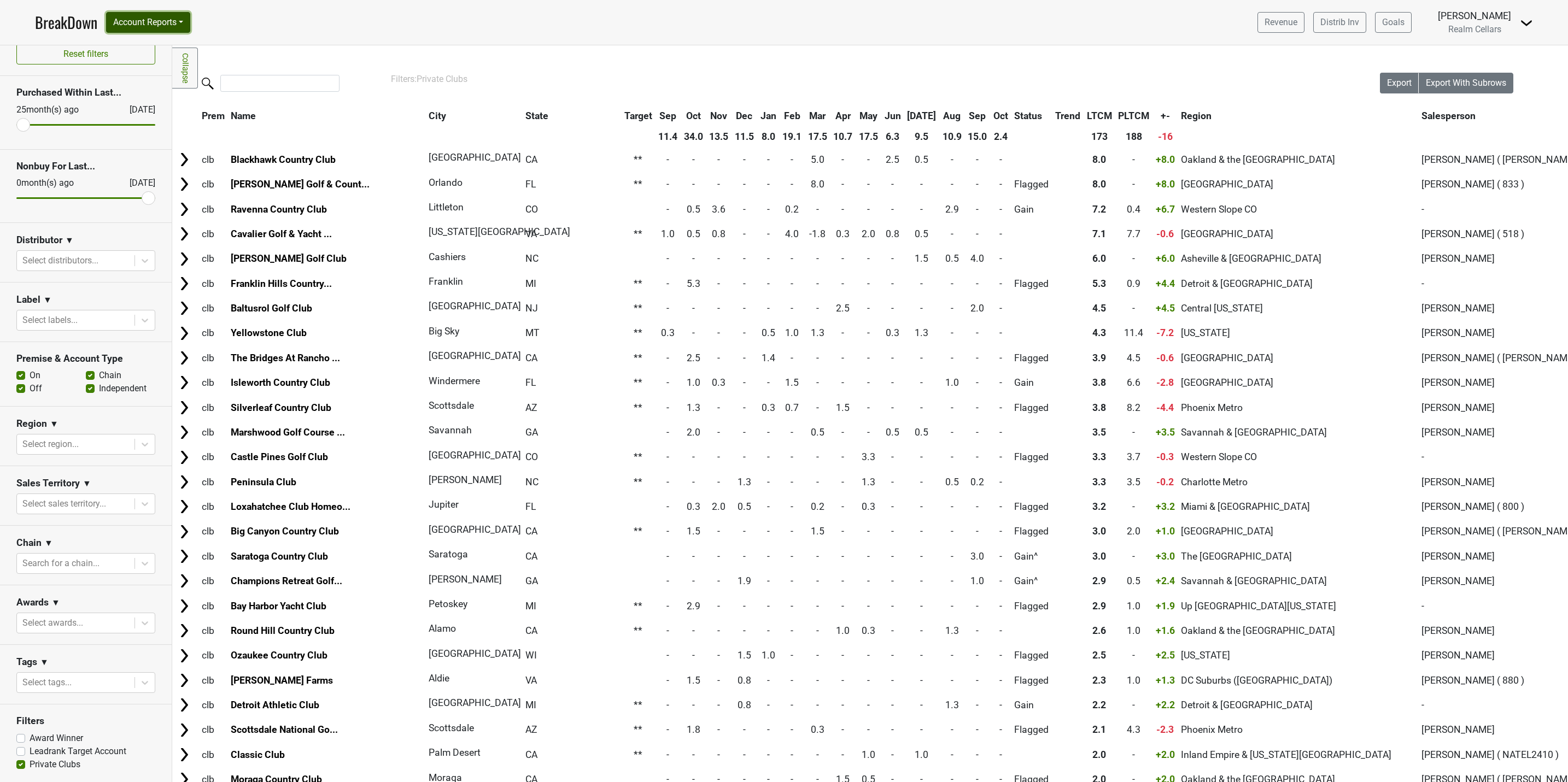
click at [140, 21] on button "Account Reports" at bounding box center [148, 22] width 84 height 21
click at [151, 49] on link "SuperRanker" at bounding box center [154, 47] width 96 height 17
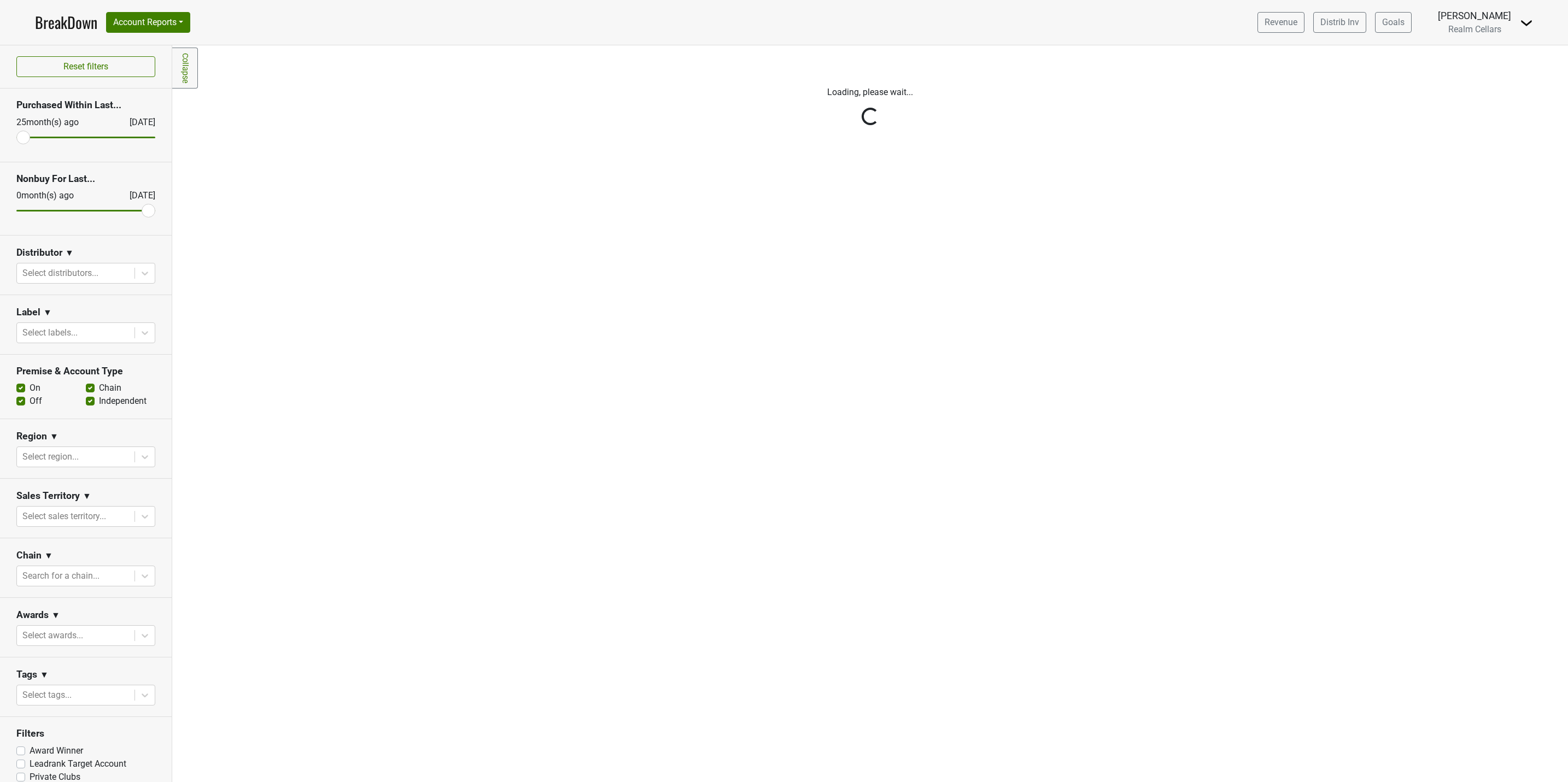
click at [139, 276] on icon at bounding box center [144, 273] width 11 height 11
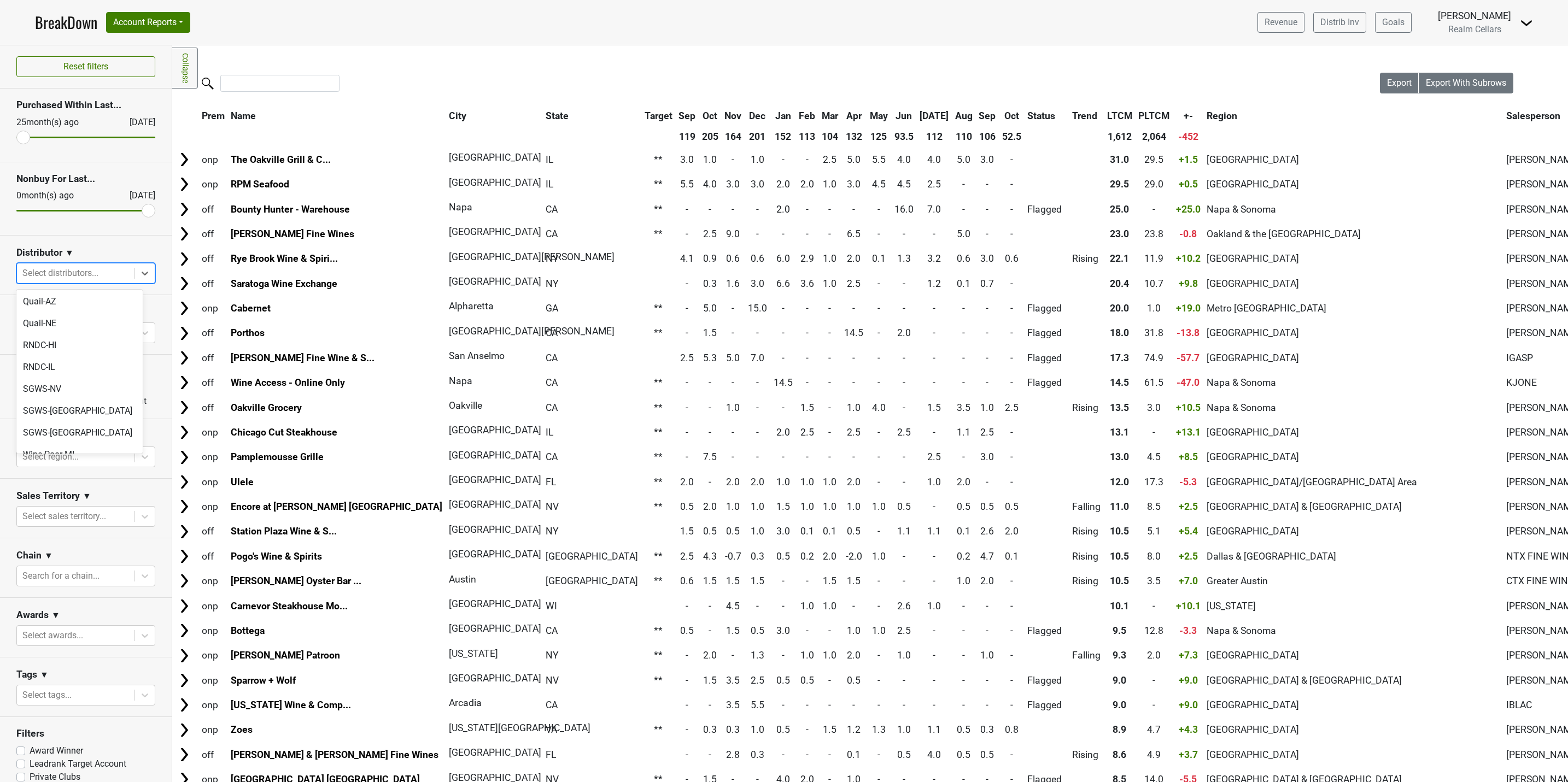
scroll to position [328, 0]
click at [49, 318] on div "SGWS-TX" at bounding box center [79, 329] width 126 height 22
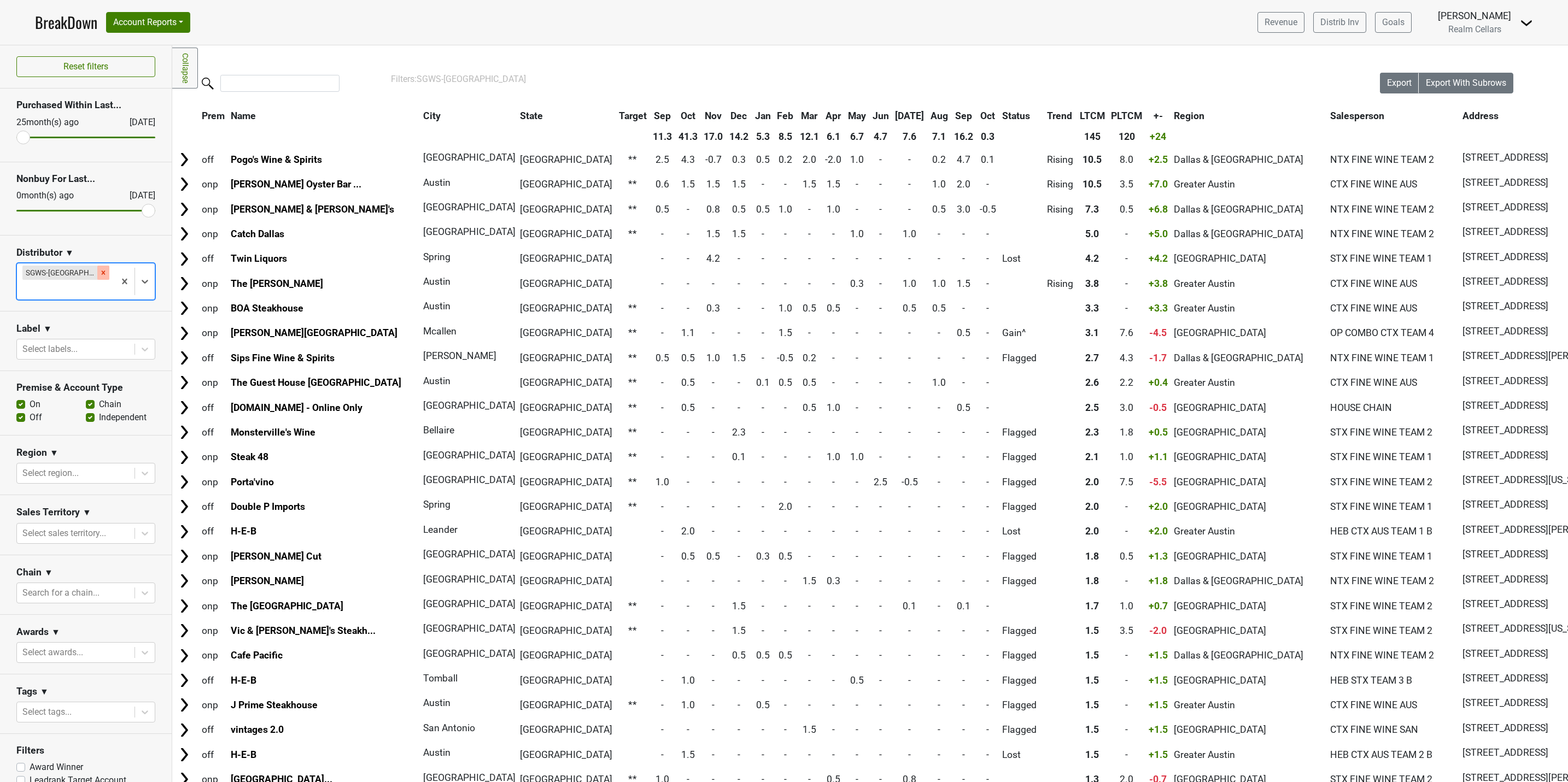
click at [100, 271] on icon "Remove SGWS-TX" at bounding box center [103, 272] width 7 height 7
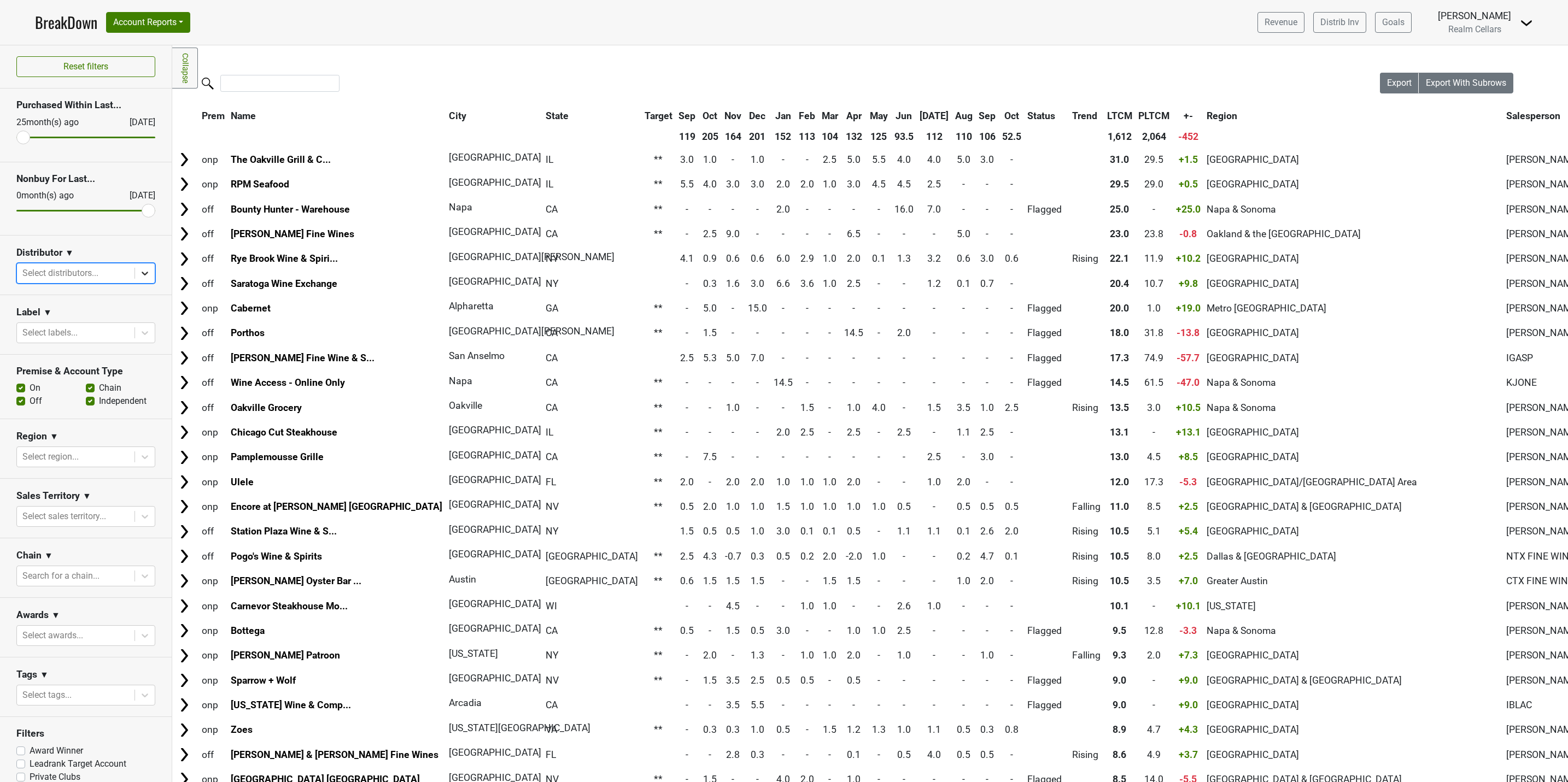
click at [139, 271] on icon at bounding box center [144, 273] width 11 height 11
click at [77, 438] on div "RNDC-IL" at bounding box center [79, 449] width 126 height 22
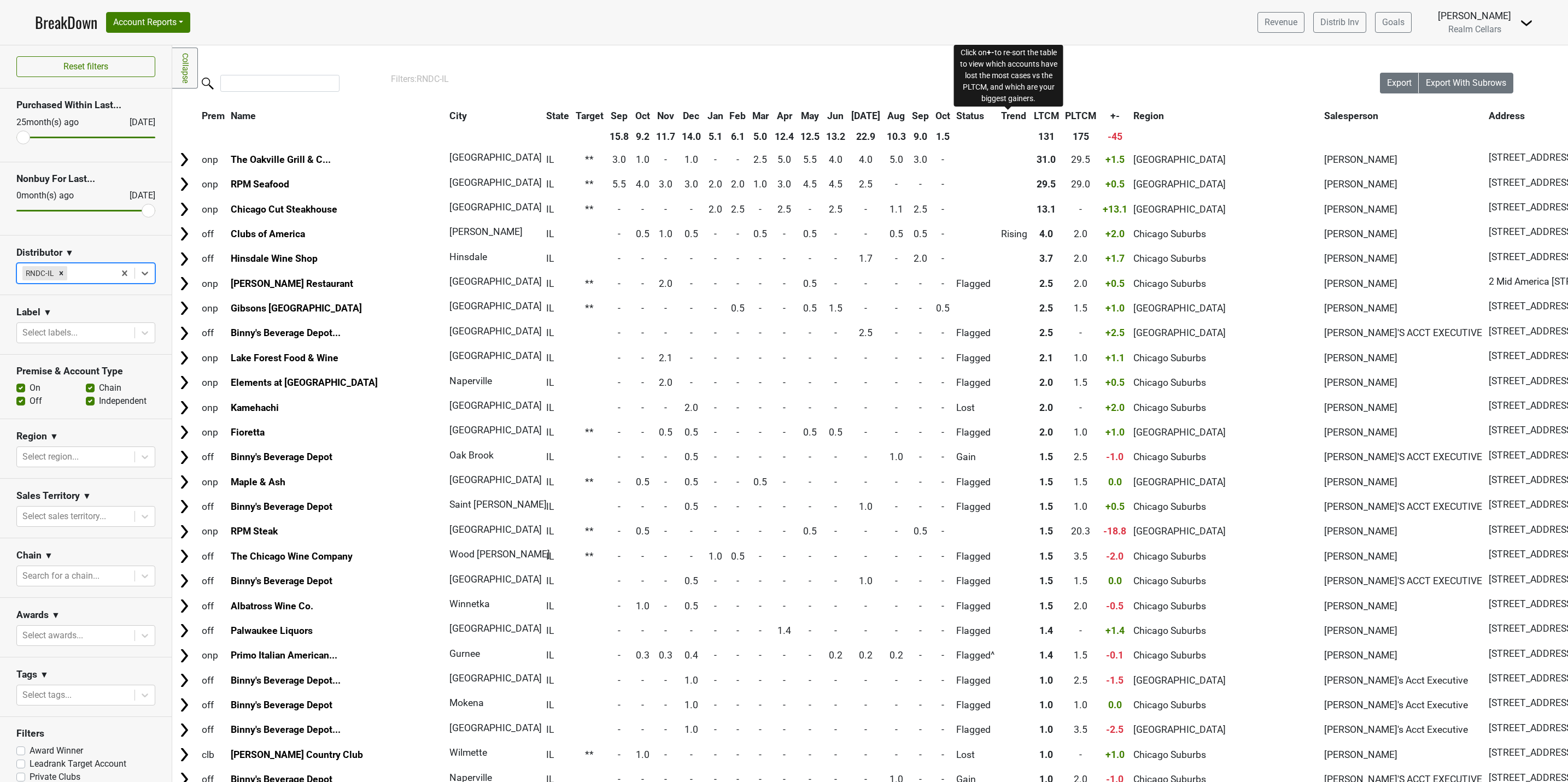
click at [1110, 112] on span "+-" at bounding box center [1115, 115] width 9 height 11
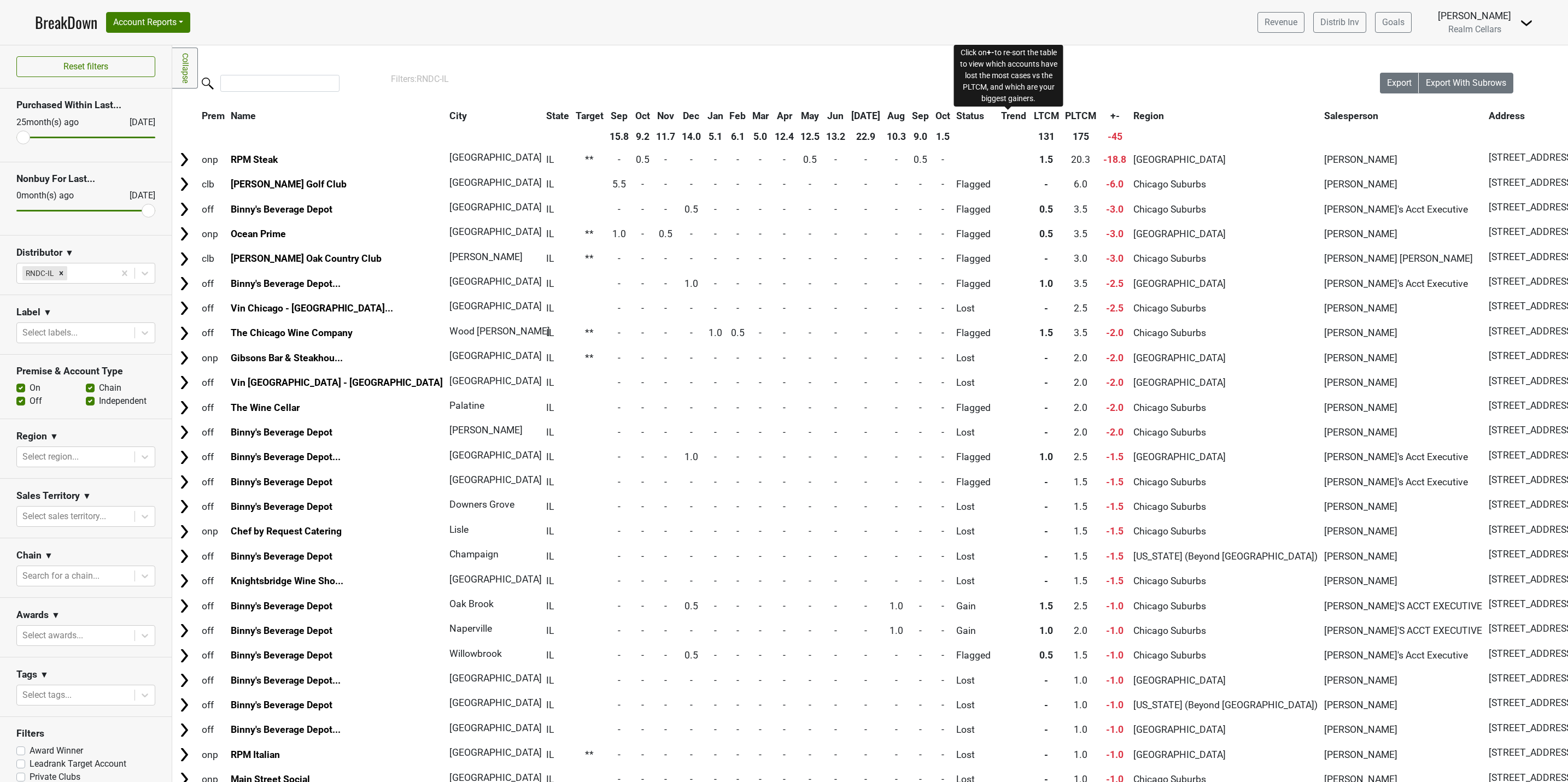
click at [1110, 117] on span "+-" at bounding box center [1115, 115] width 9 height 11
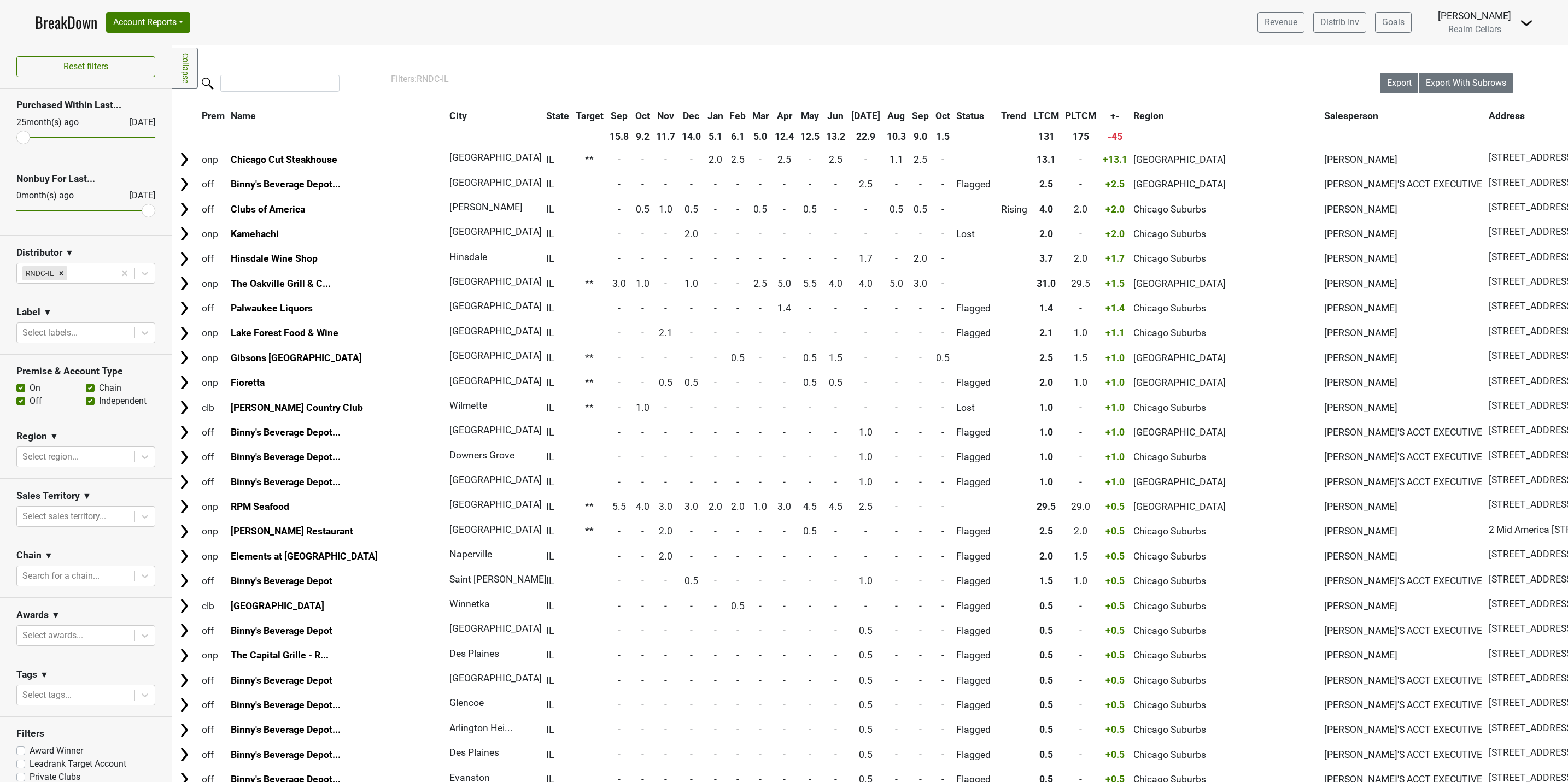
click at [30, 400] on label "Off" at bounding box center [35, 401] width 12 height 13
click at [22, 400] on input "Off" at bounding box center [21, 400] width 9 height 11
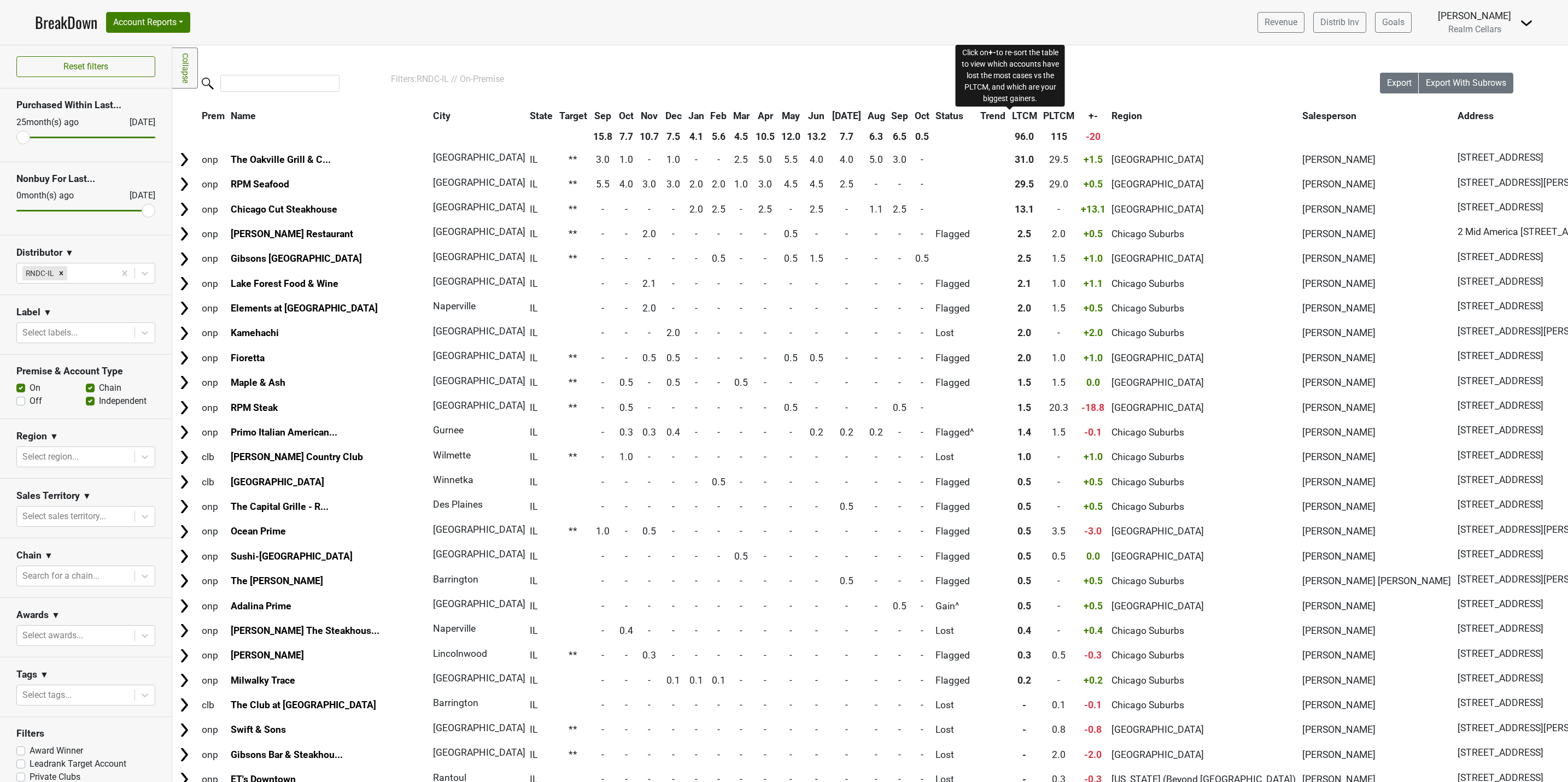
click at [1089, 117] on span "+-" at bounding box center [1093, 115] width 9 height 11
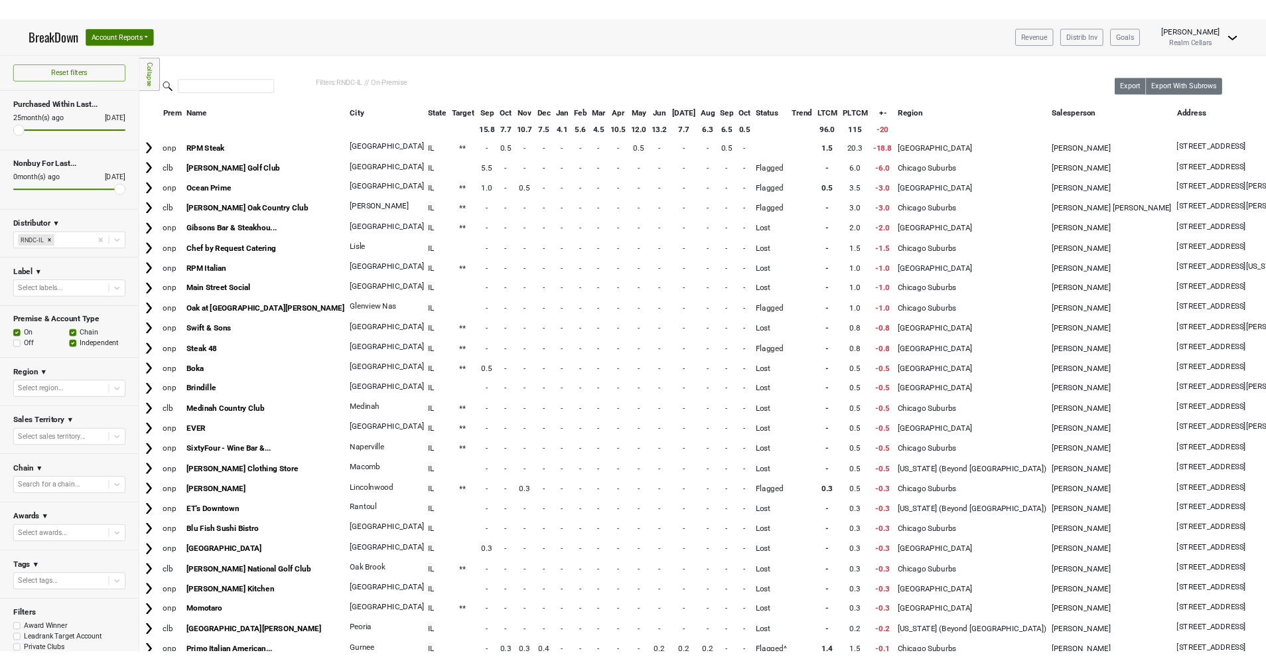
scroll to position [0, 0]
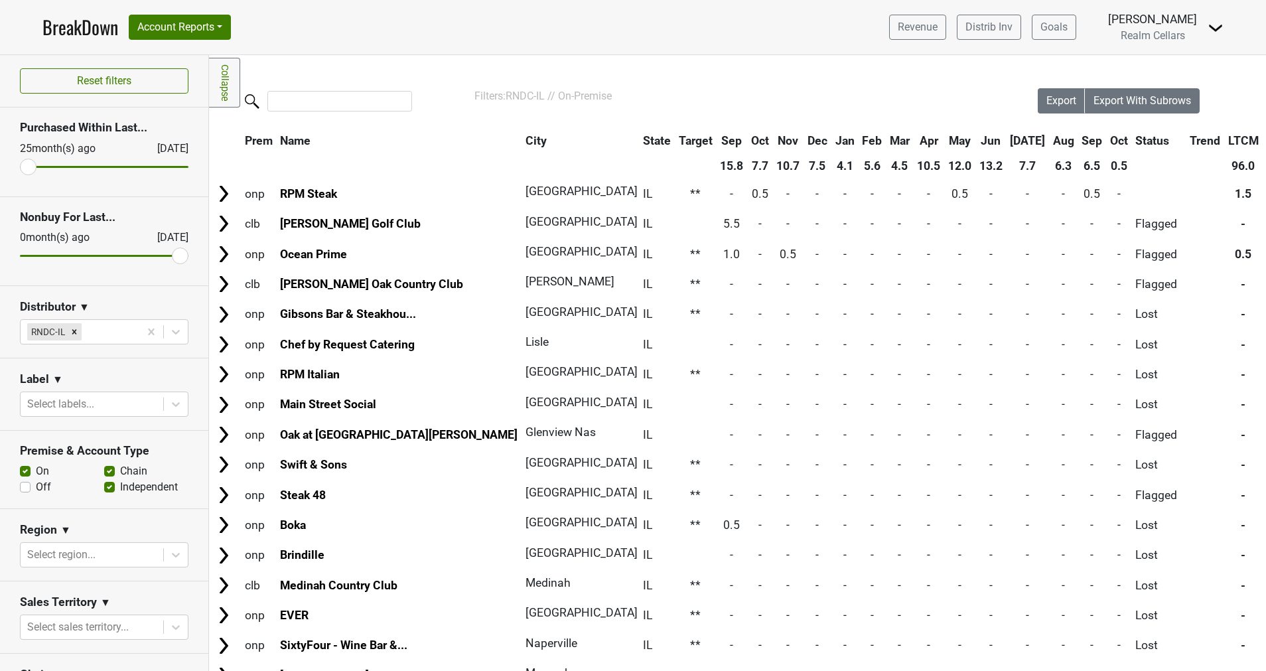
click at [36, 487] on label "Off" at bounding box center [43, 487] width 15 height 16
click at [20, 487] on input "Off" at bounding box center [25, 485] width 11 height 13
checkbox input "true"
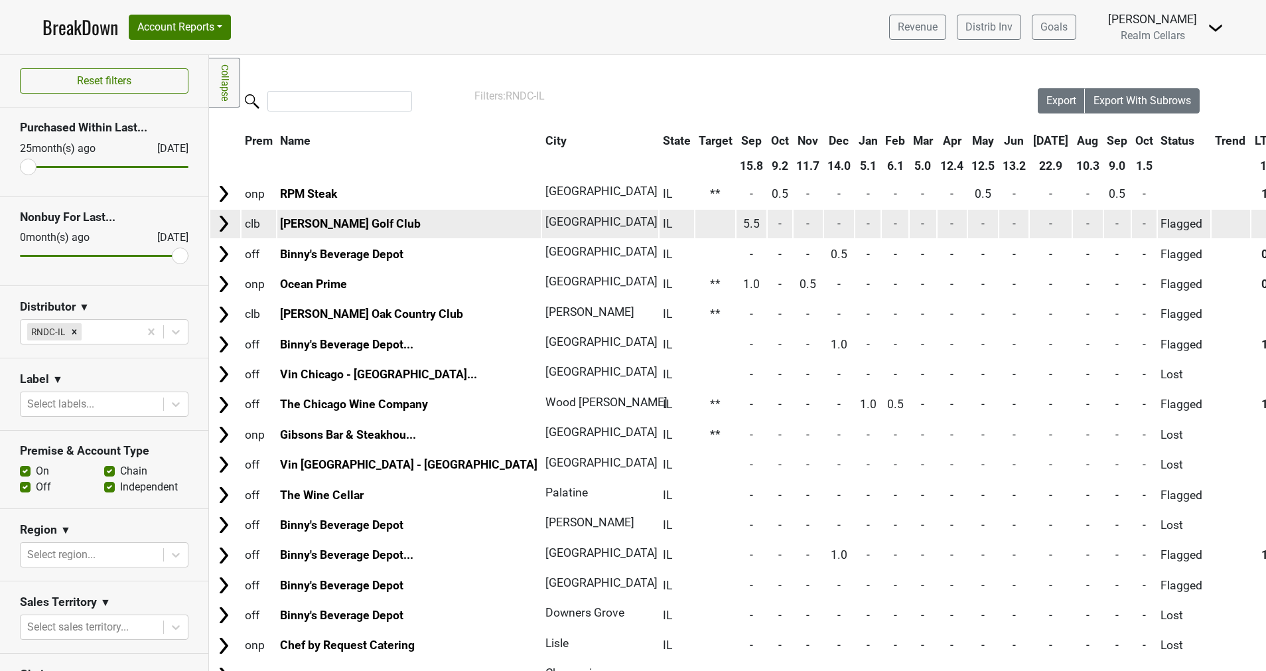
click at [227, 225] on img at bounding box center [224, 224] width 20 height 20
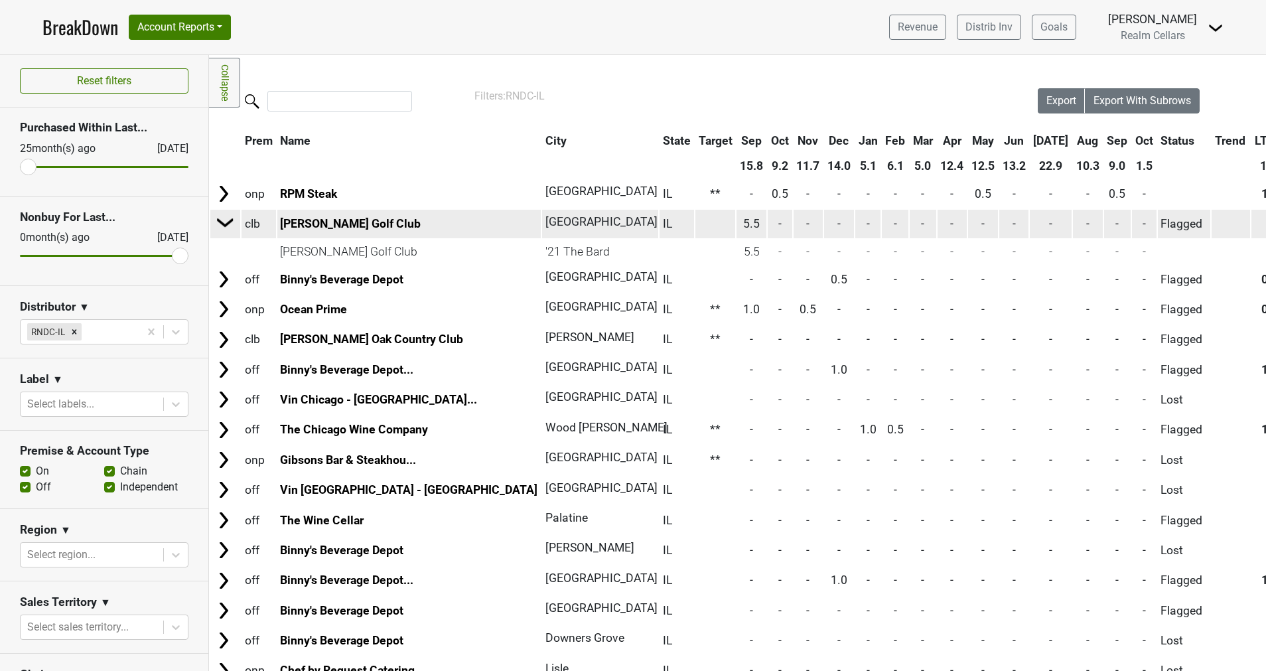
click at [227, 225] on img at bounding box center [226, 222] width 20 height 20
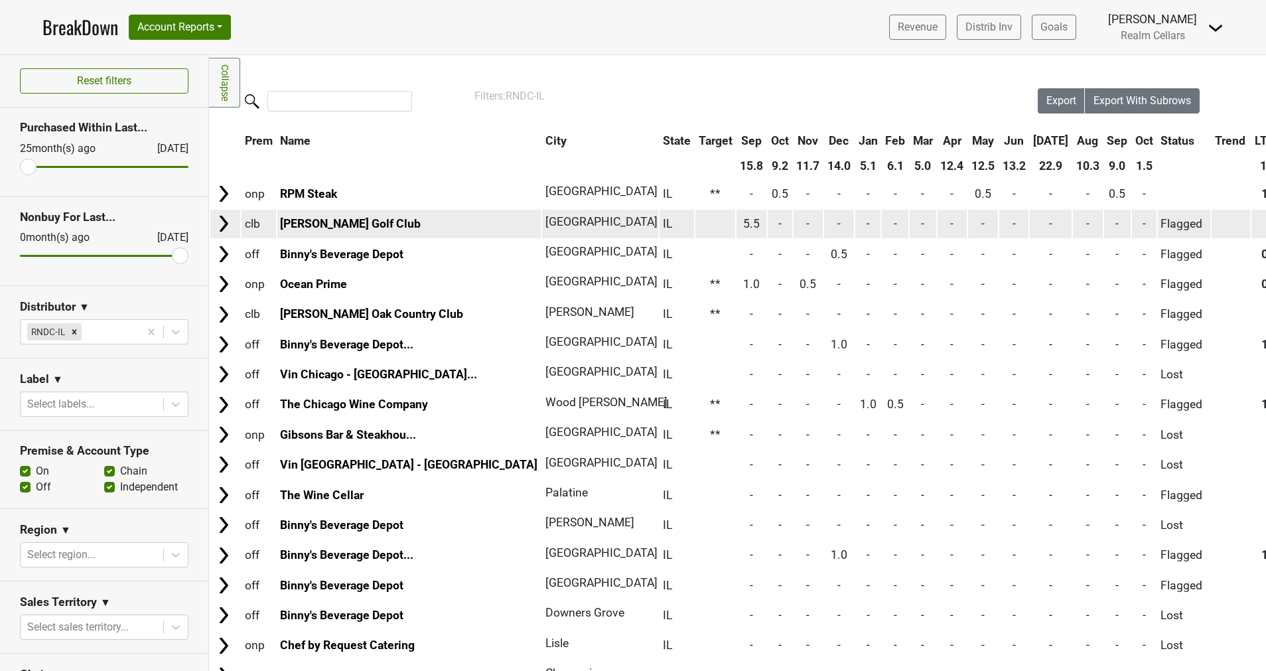
click at [228, 222] on img at bounding box center [224, 224] width 20 height 20
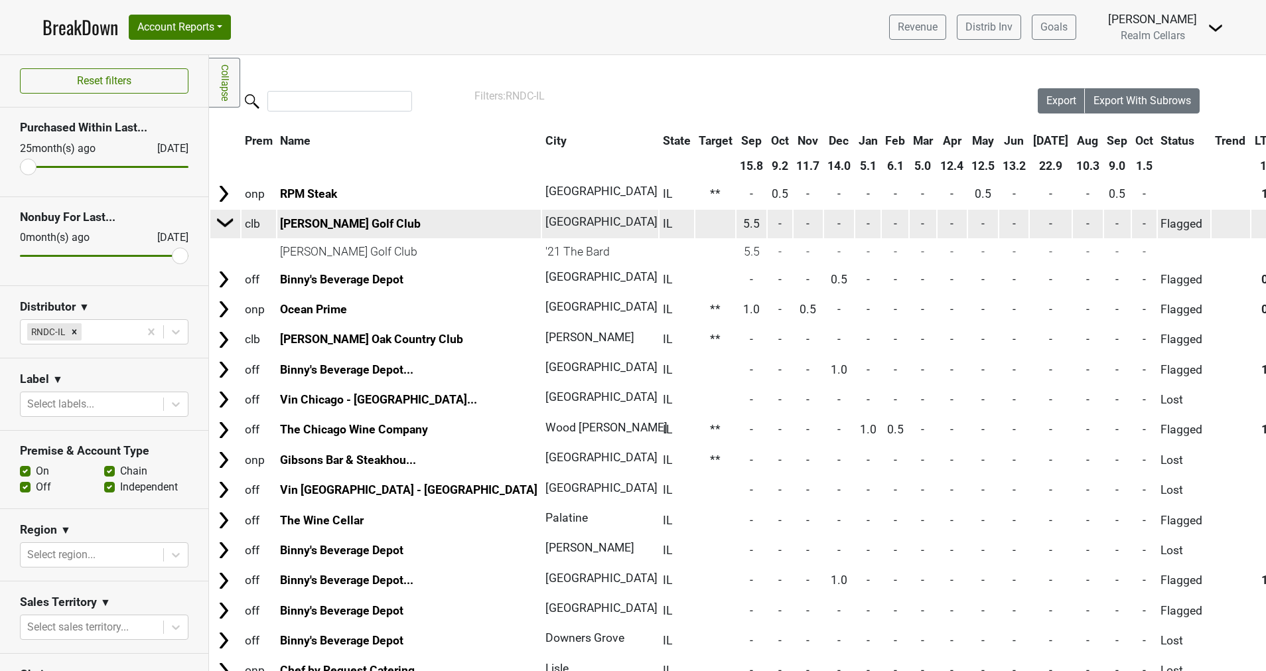
click at [228, 222] on img at bounding box center [226, 222] width 20 height 20
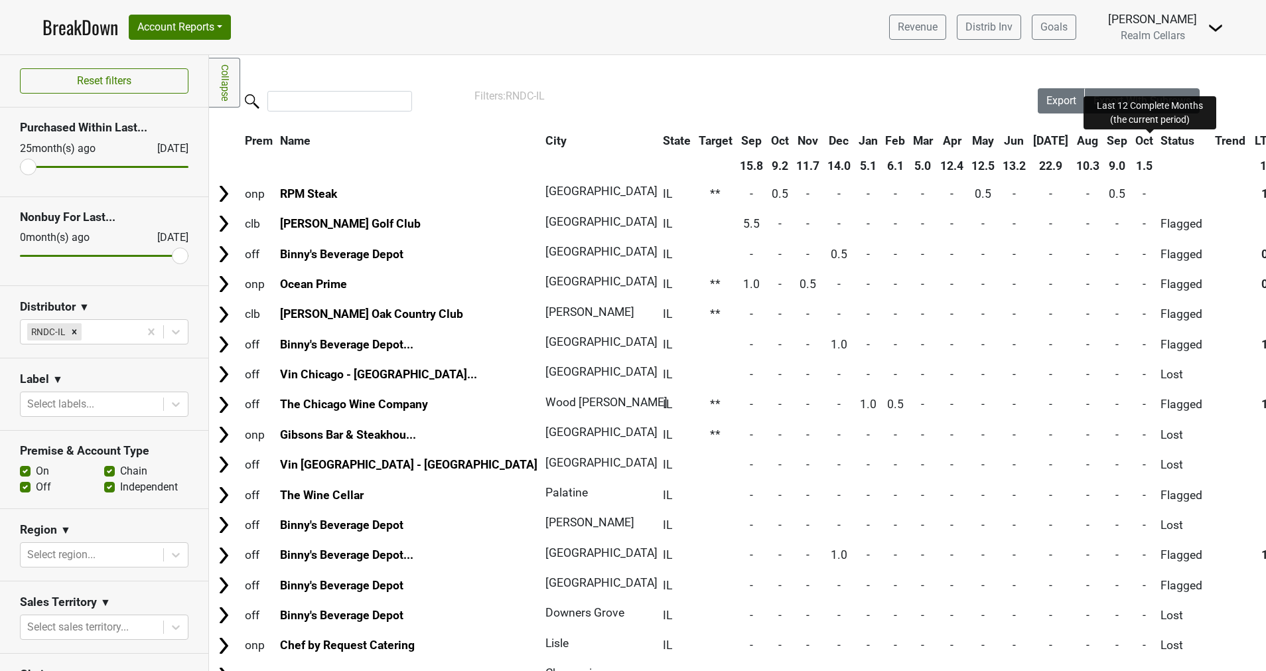
click at [1254, 147] on span "LTCM" at bounding box center [1269, 140] width 31 height 13
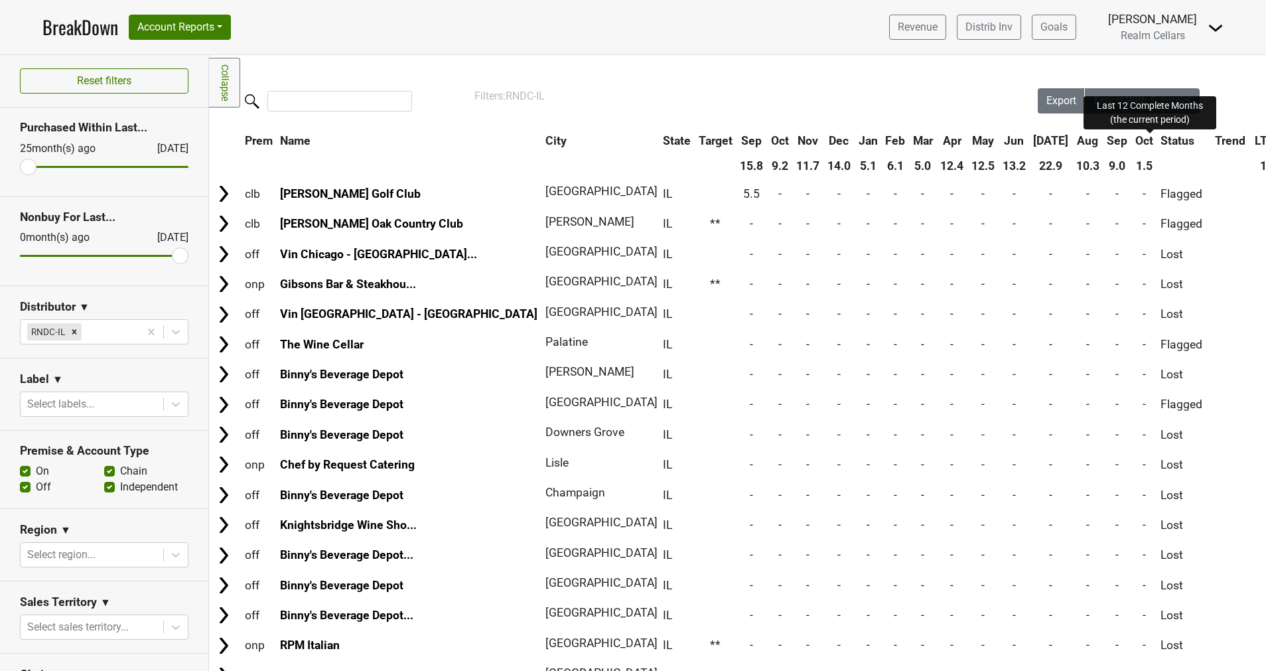
click at [1254, 147] on span "LTCM" at bounding box center [1269, 140] width 31 height 13
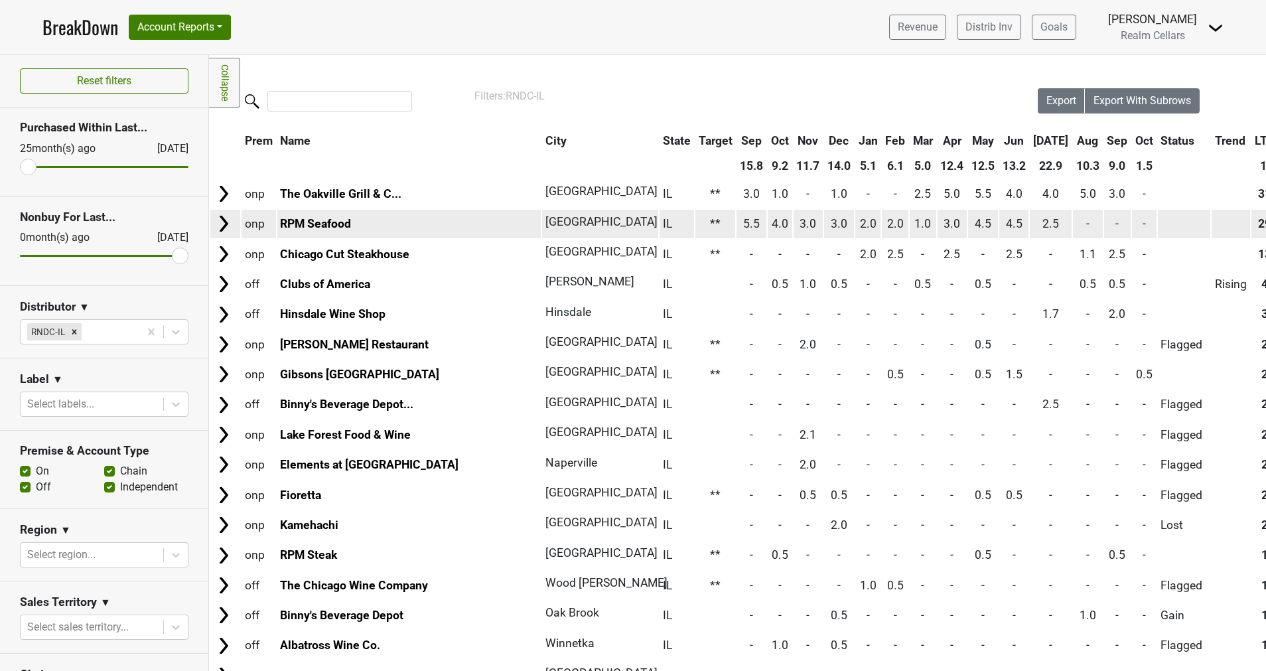
click at [225, 222] on img at bounding box center [224, 224] width 20 height 20
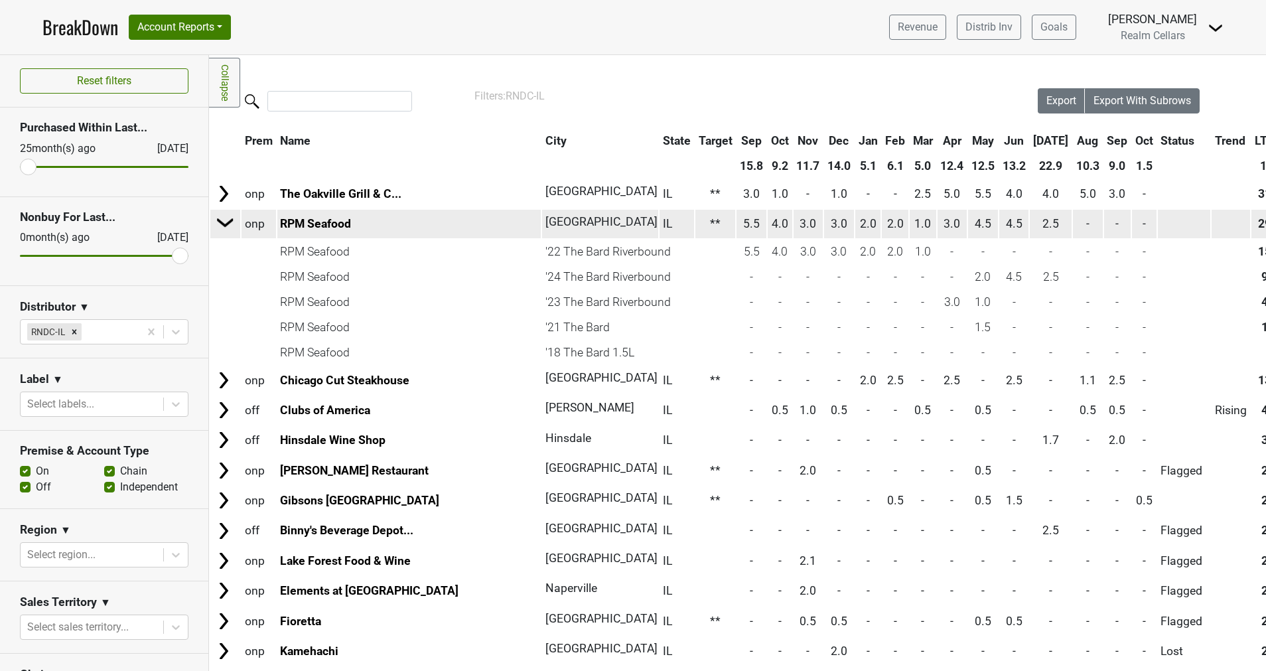
click at [228, 216] on img at bounding box center [226, 222] width 20 height 20
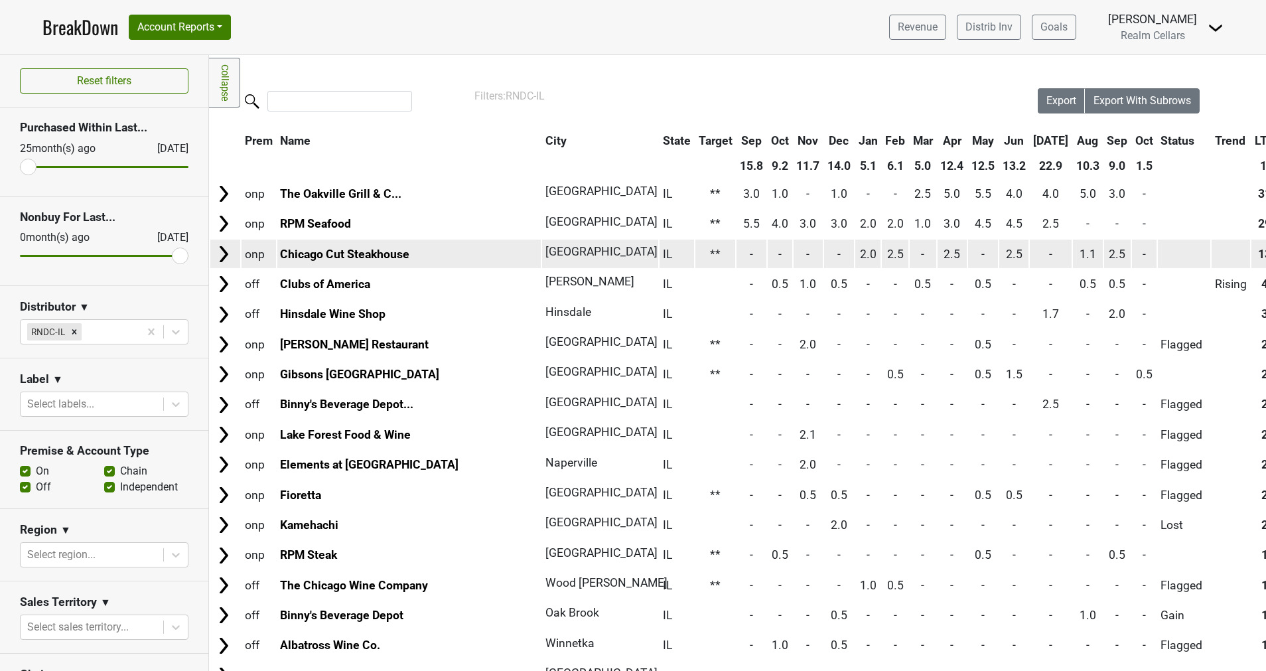
click at [228, 257] on img at bounding box center [224, 254] width 20 height 20
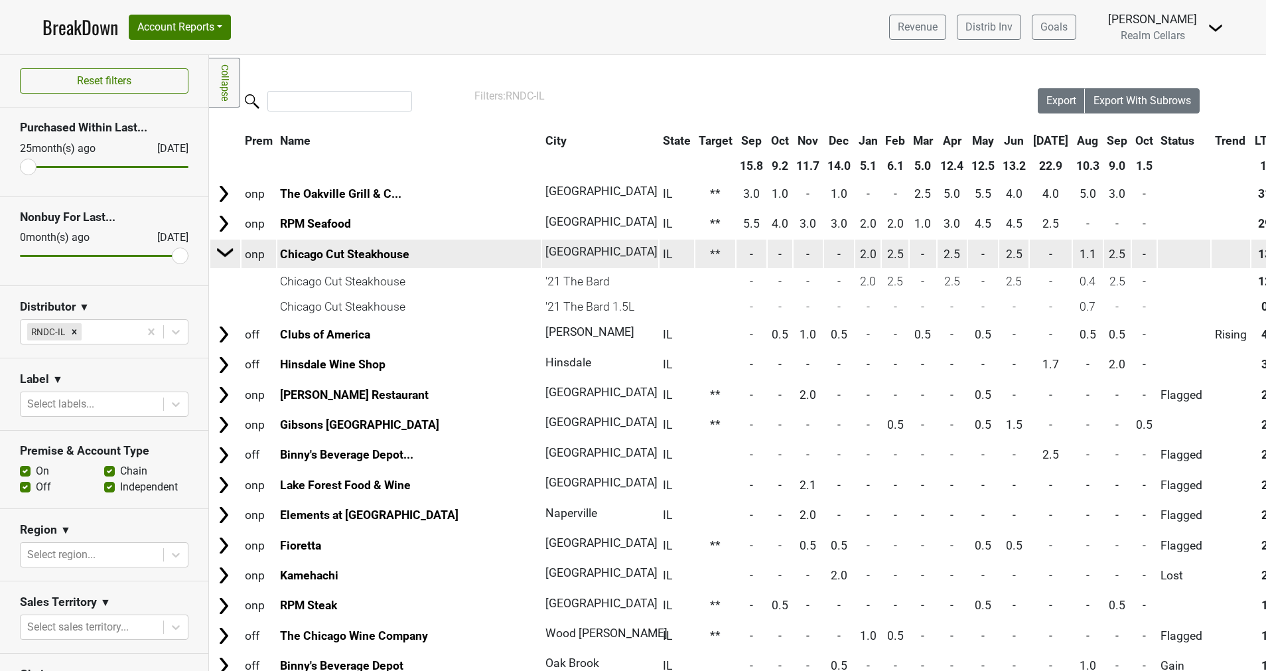
click at [225, 257] on img at bounding box center [226, 252] width 20 height 20
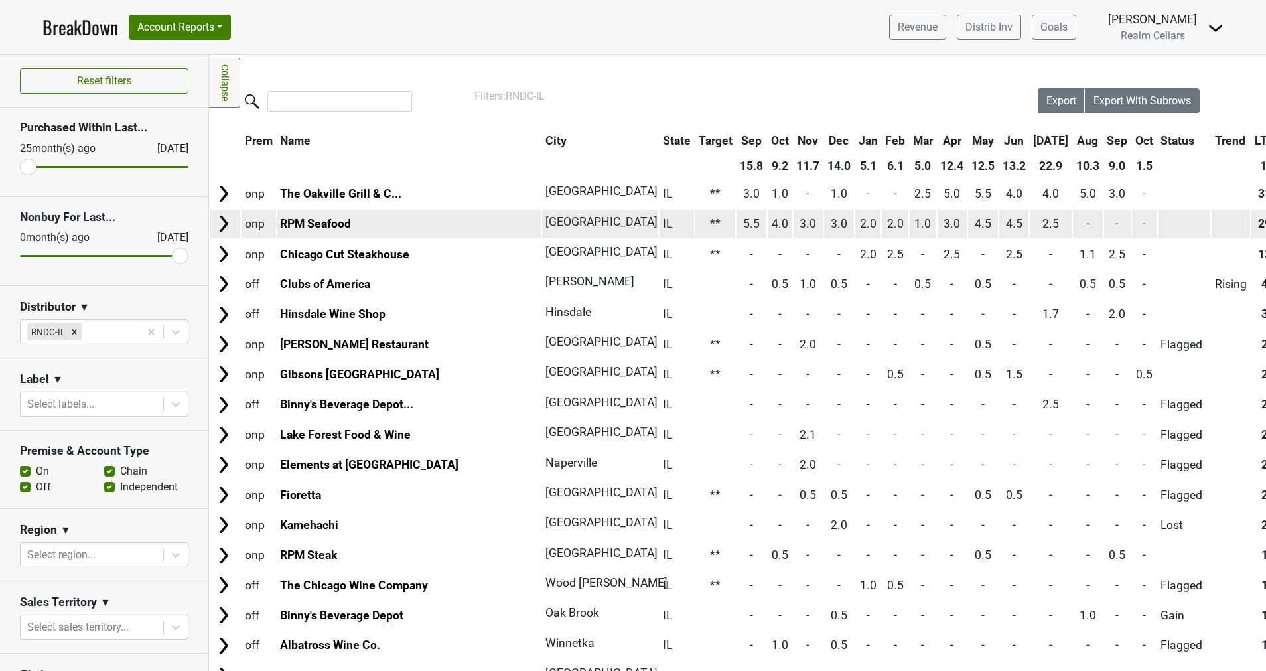
click at [228, 224] on img at bounding box center [224, 224] width 20 height 20
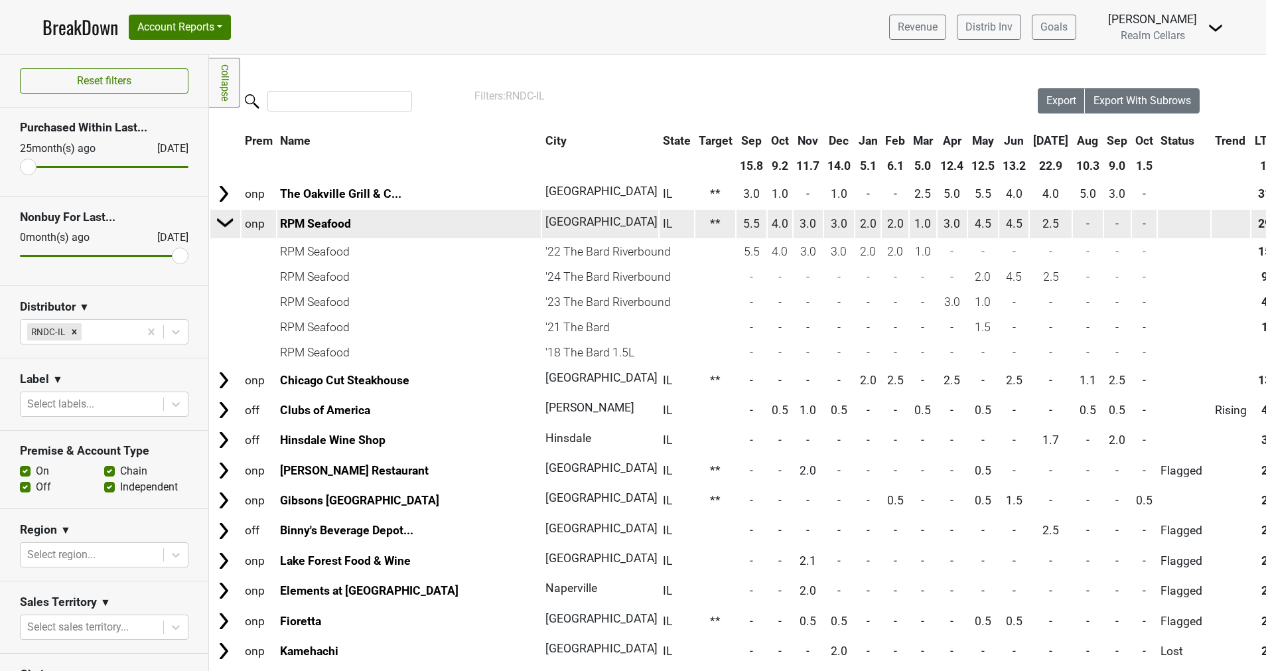
click at [228, 224] on img at bounding box center [226, 222] width 20 height 20
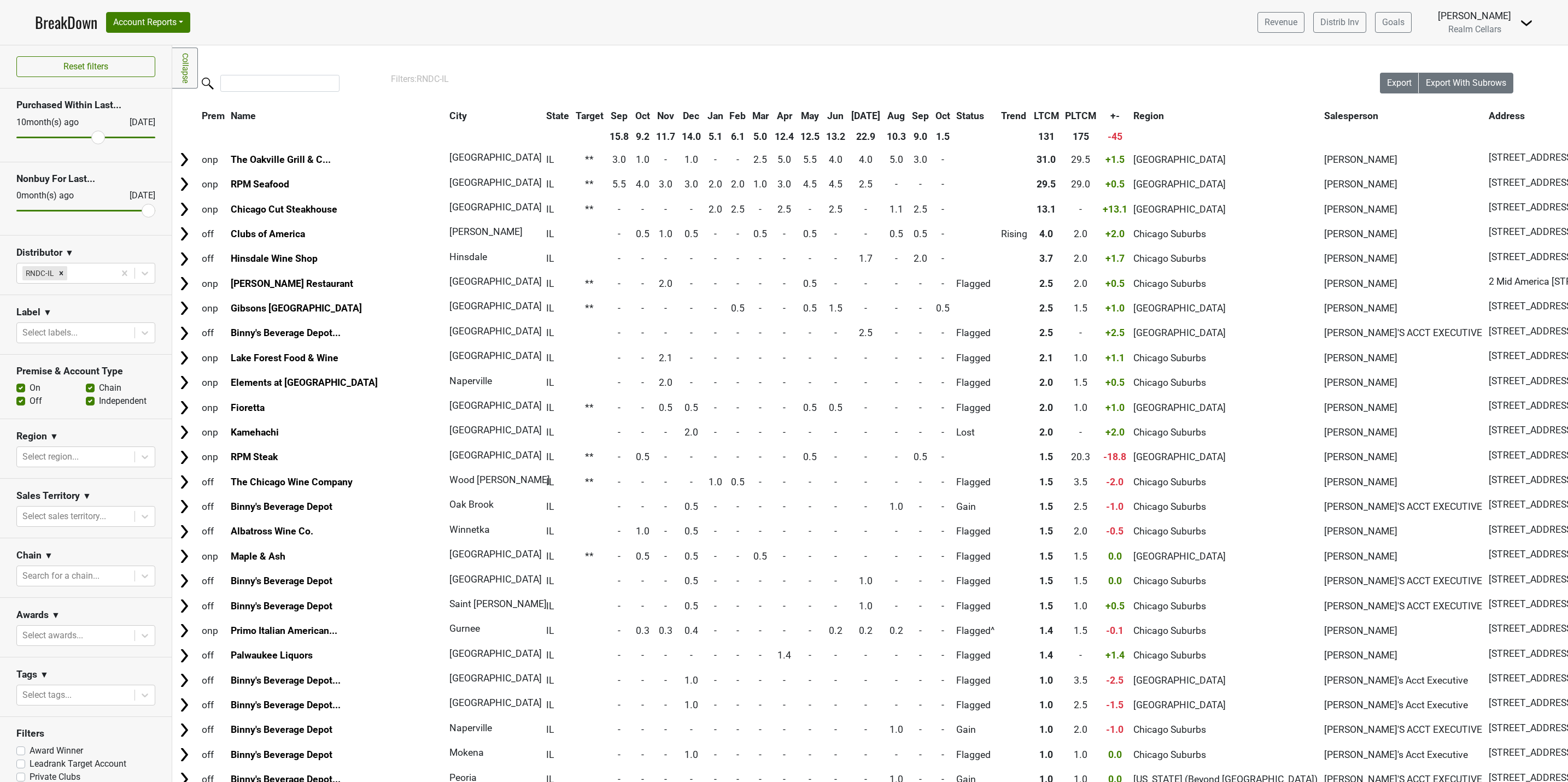
drag, startPoint x: 18, startPoint y: 138, endPoint x: 88, endPoint y: 138, distance: 70.0
click at [88, 138] on input "range" at bounding box center [86, 138] width 138 height 2
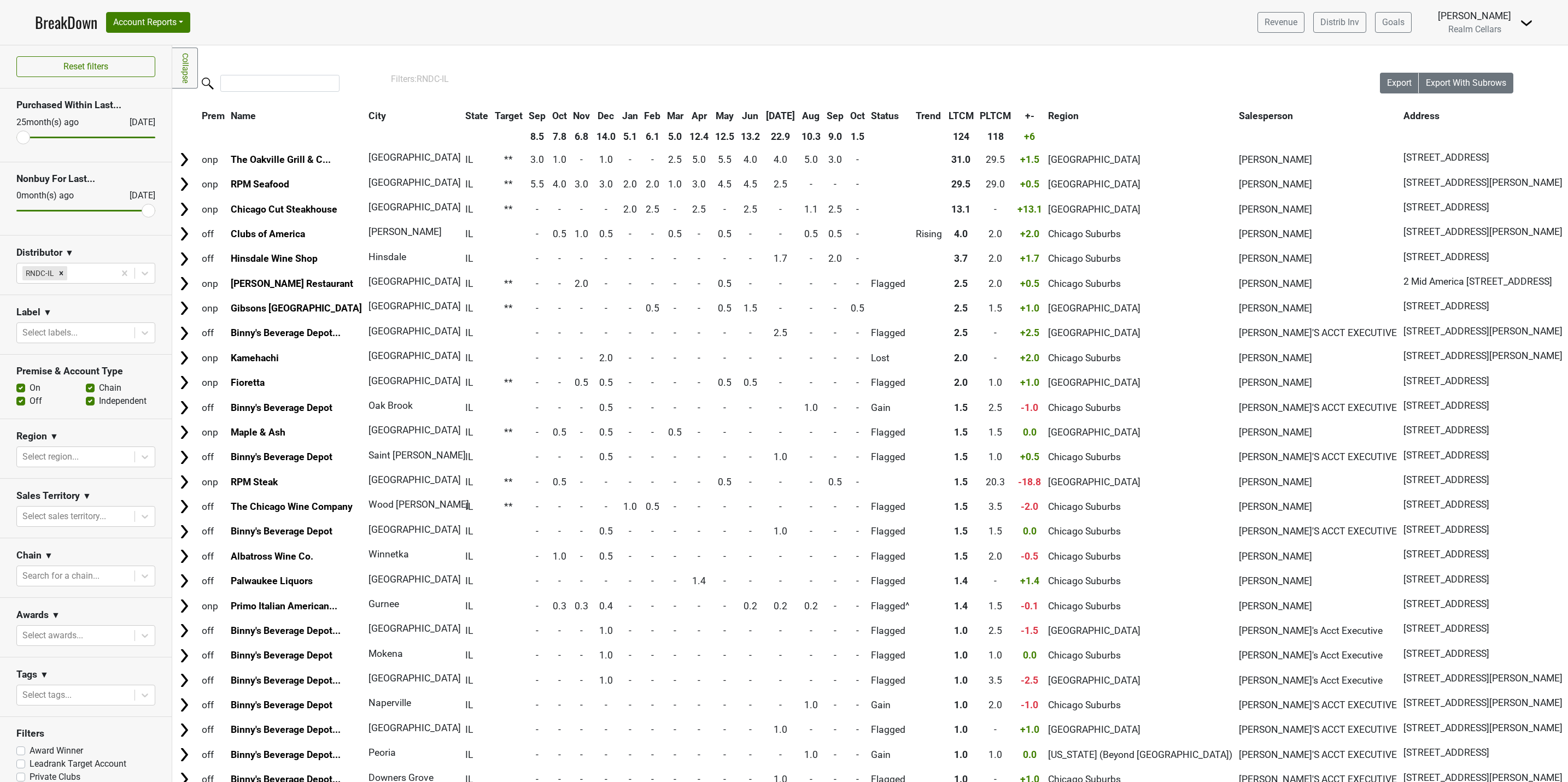
drag, startPoint x: 88, startPoint y: 138, endPoint x: -3, endPoint y: 142, distance: 91.1
type input "25"
click at [16, 138] on input "range" at bounding box center [86, 138] width 138 height 2
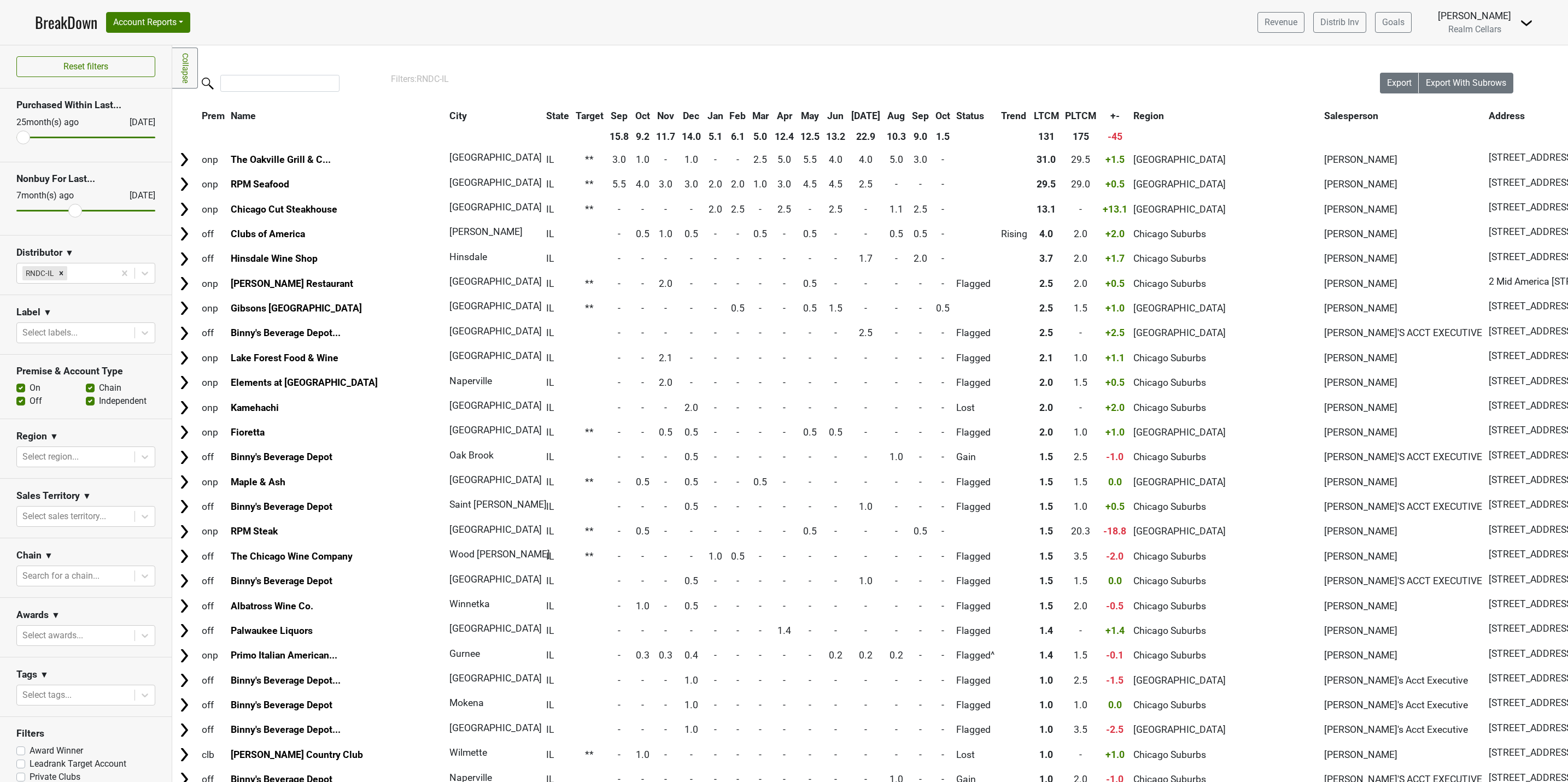
drag, startPoint x: 137, startPoint y: 213, endPoint x: 74, endPoint y: 210, distance: 63.1
click at [74, 210] on input "range" at bounding box center [86, 211] width 138 height 2
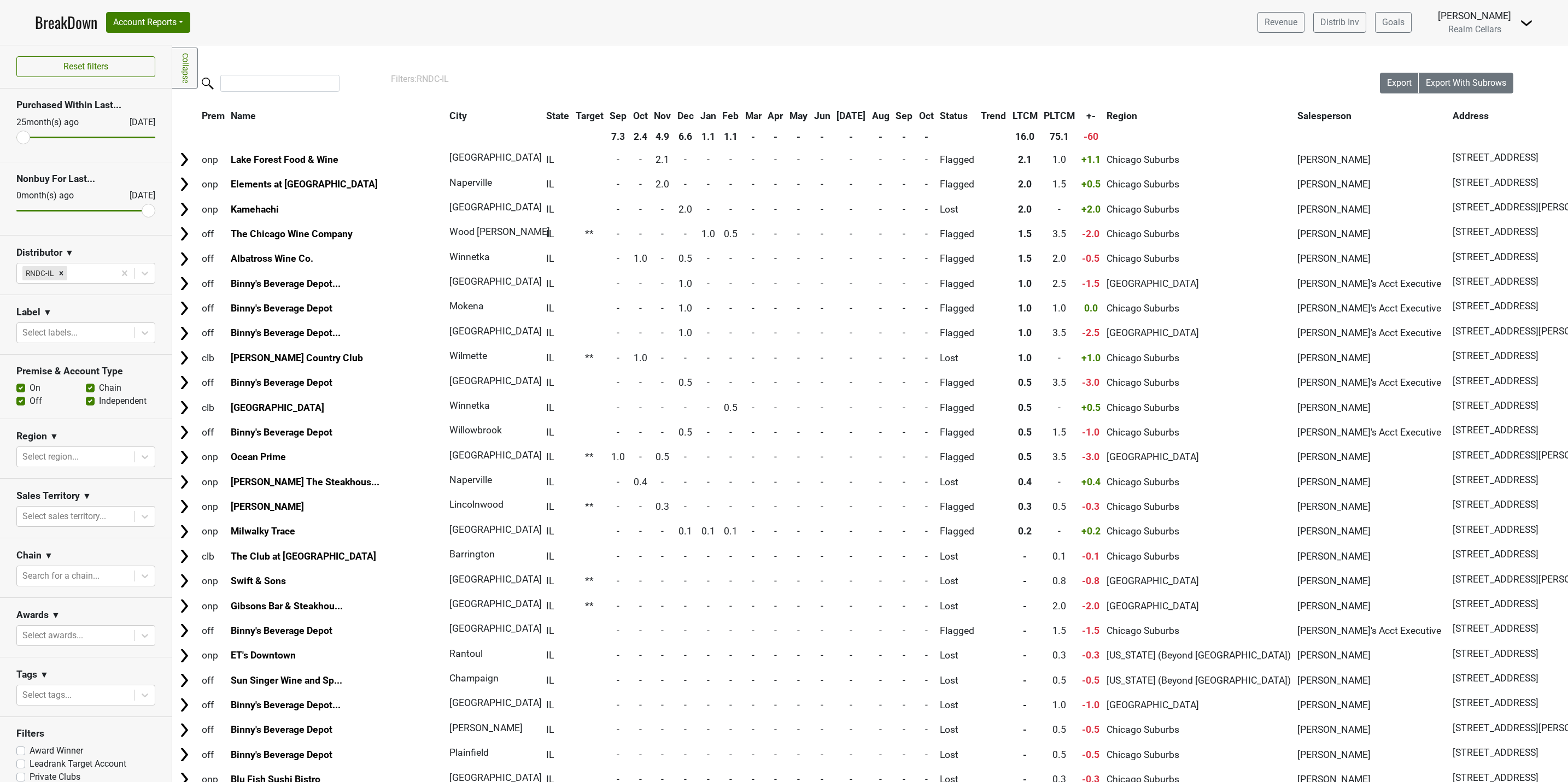
drag, startPoint x: 74, startPoint y: 210, endPoint x: 164, endPoint y: 212, distance: 90.0
type input "0"
click at [155, 212] on input "range" at bounding box center [86, 211] width 138 height 2
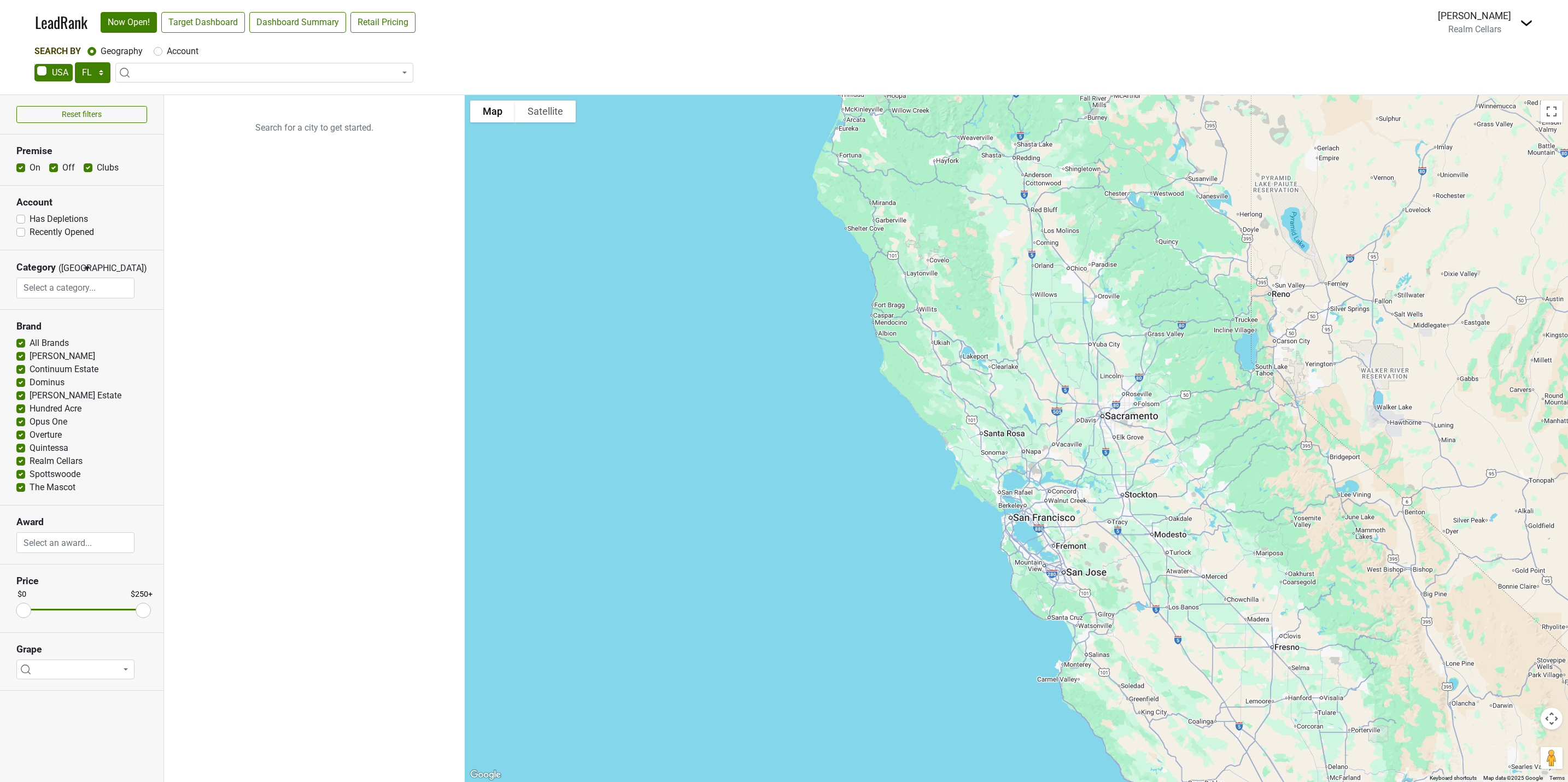
select select "FL"
select select
click at [100, 66] on select "AK AL AR AZ CA CO CT DC DE FL [GEOGRAPHIC_DATA] HI IA ID IL IN KS [GEOGRAPHIC_D…" at bounding box center [92, 73] width 35 height 21
select select "IL"
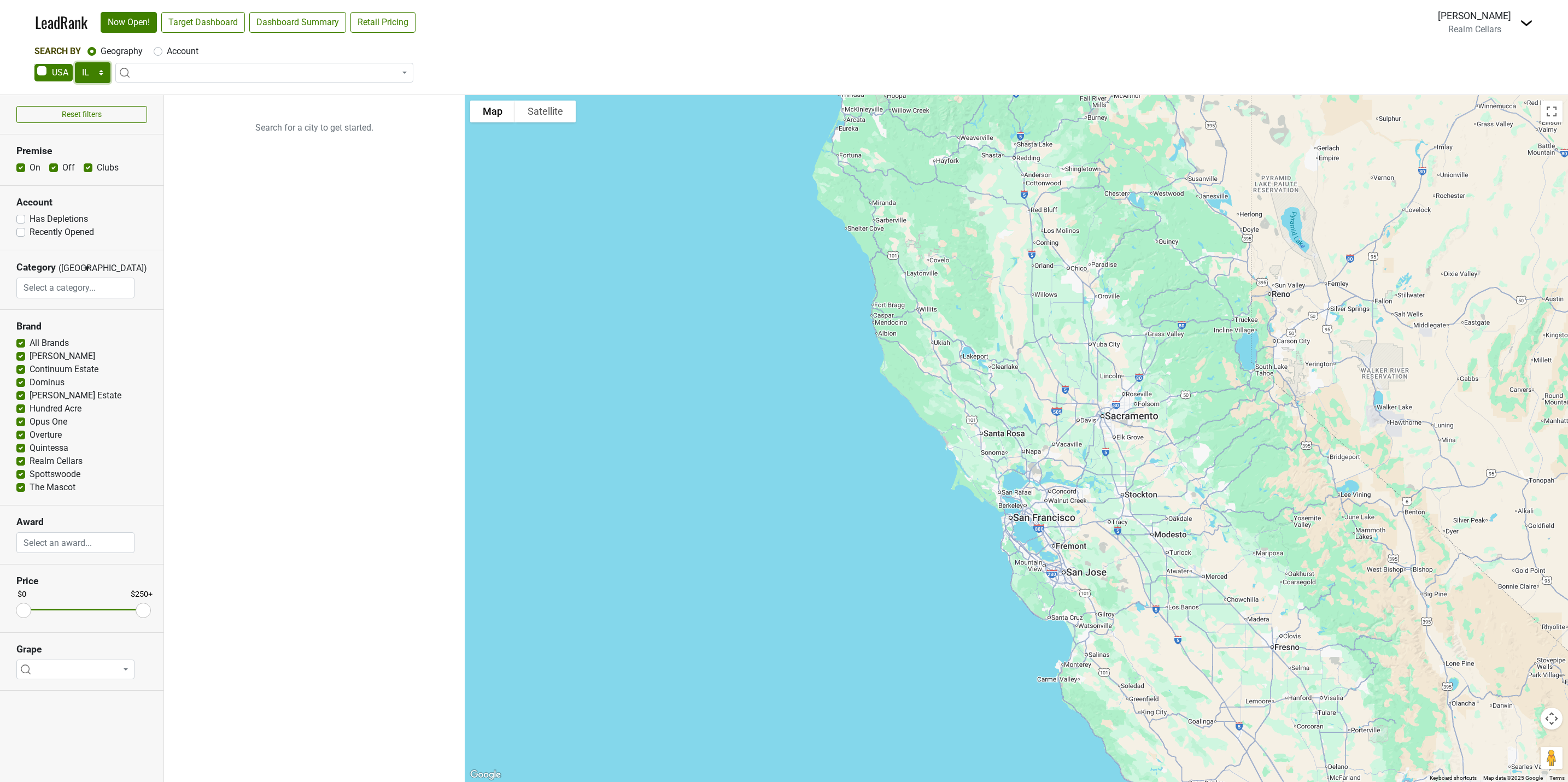
click at [75, 63] on select "AK AL AR AZ CA CO CT DC DE FL [GEOGRAPHIC_DATA] HI IA ID IL IN KS [GEOGRAPHIC_D…" at bounding box center [92, 73] width 35 height 21
click at [230, 17] on link "Target Dashboard" at bounding box center [203, 22] width 83 height 21
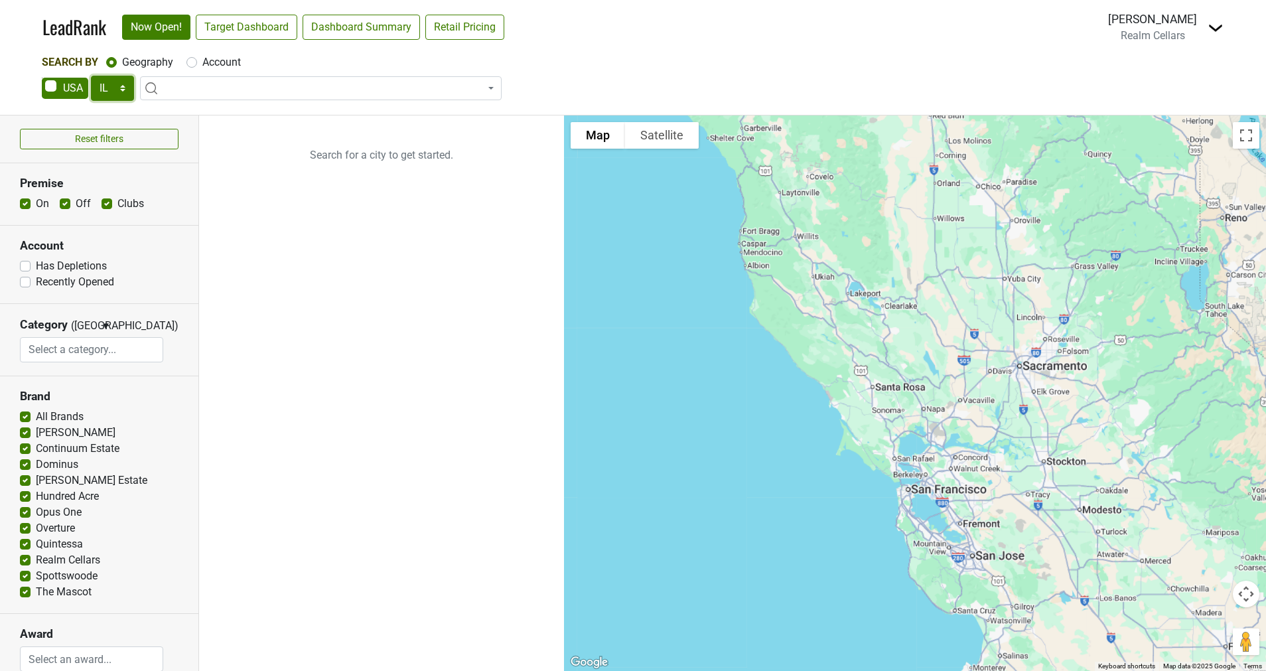
click at [105, 85] on select "AK AL AR AZ CA CO CT DC DE FL [GEOGRAPHIC_DATA] HI IA ID IL IN KS [GEOGRAPHIC_D…" at bounding box center [112, 88] width 43 height 25
click at [91, 76] on select "AK AL AR AZ CA CO CT DC DE FL [GEOGRAPHIC_DATA] HI IA ID IL IN KS [GEOGRAPHIC_D…" at bounding box center [112, 88] width 43 height 25
click at [235, 23] on link "Target Dashboard" at bounding box center [246, 27] width 101 height 25
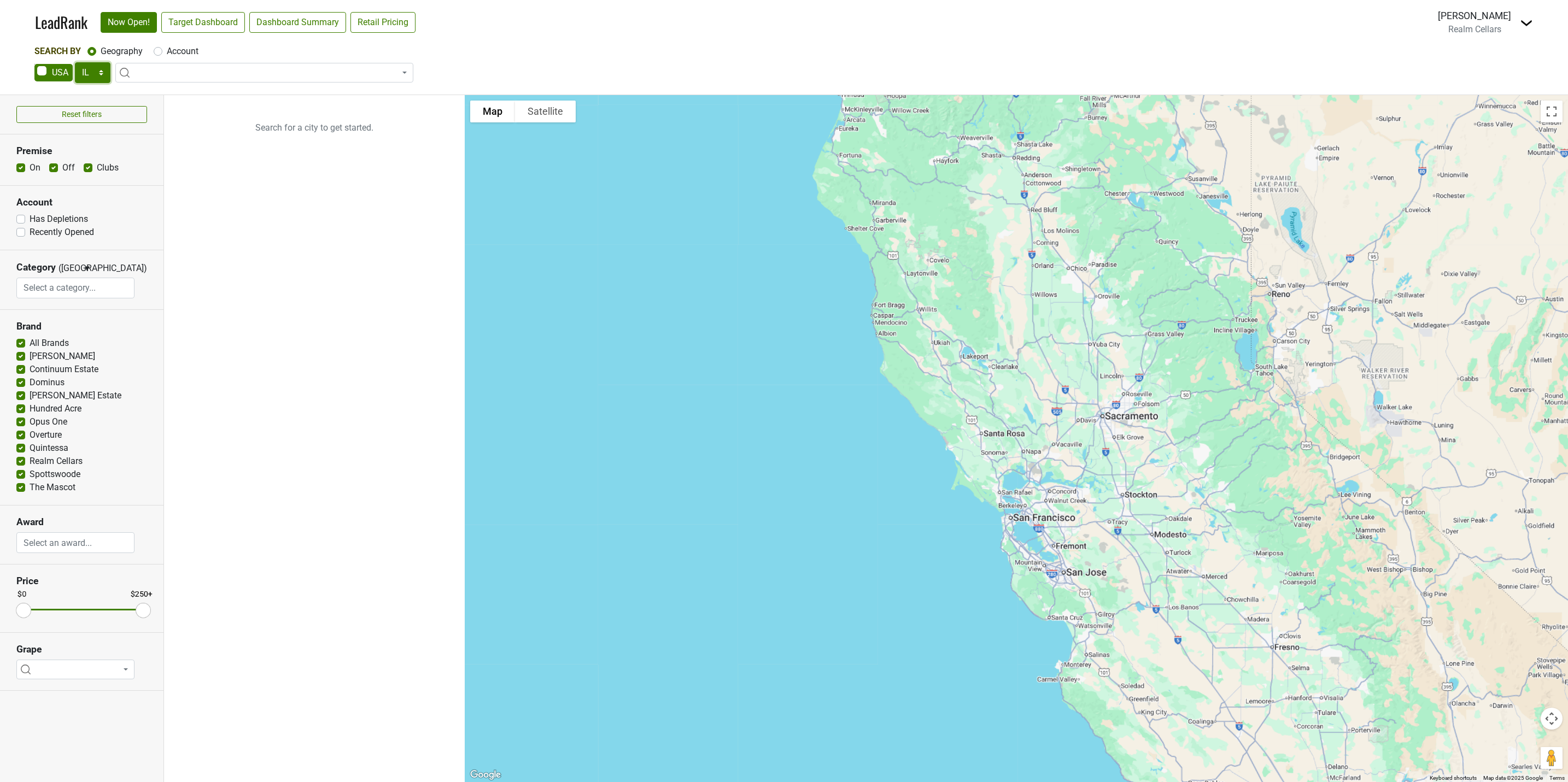
click at [99, 74] on select "AK AL AR AZ CA CO CT DC DE FL [GEOGRAPHIC_DATA] HI IA ID IL IN KS [GEOGRAPHIC_D…" at bounding box center [92, 73] width 35 height 21
click at [75, 63] on select "AK AL AR AZ CA CO CT DC DE FL [GEOGRAPHIC_DATA] HI IA ID IL IN KS [GEOGRAPHIC_D…" at bounding box center [92, 73] width 35 height 21
click at [84, 269] on span "▼" at bounding box center [87, 269] width 8 height 10
click at [230, 400] on ul "Search for a city to get started." at bounding box center [314, 438] width 301 height 687
click at [158, 430] on section "Brand All Brands [GEOGRAPHIC_DATA] Continuum Estate Dominus [PERSON_NAME][GEOGR…" at bounding box center [82, 407] width 163 height 195
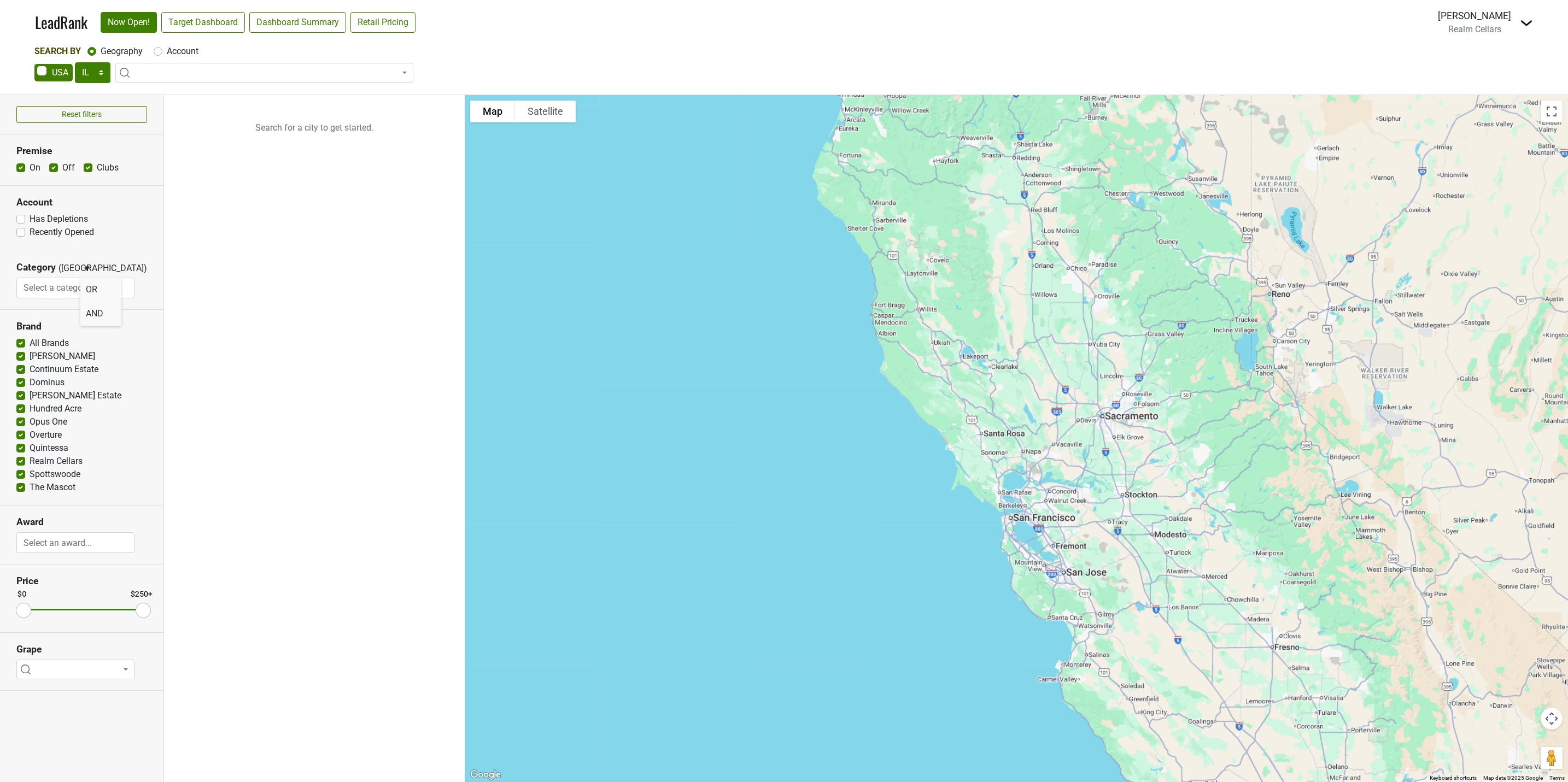
click at [130, 430] on div "Overture" at bounding box center [82, 435] width 131 height 13
click at [214, 20] on link "Target Dashboard" at bounding box center [203, 22] width 83 height 21
click at [290, 23] on link "Dashboard Summary" at bounding box center [297, 22] width 96 height 21
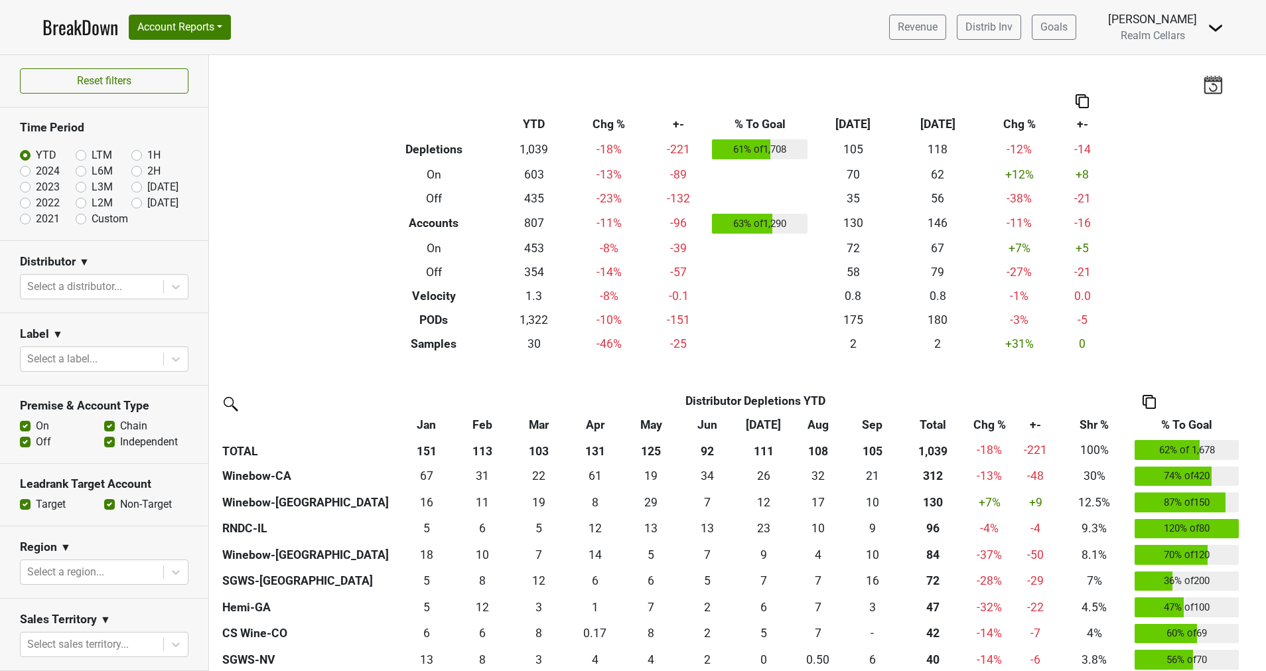
click at [64, 28] on link "BreakDown" at bounding box center [80, 27] width 76 height 28
click at [169, 358] on icon at bounding box center [175, 358] width 13 height 13
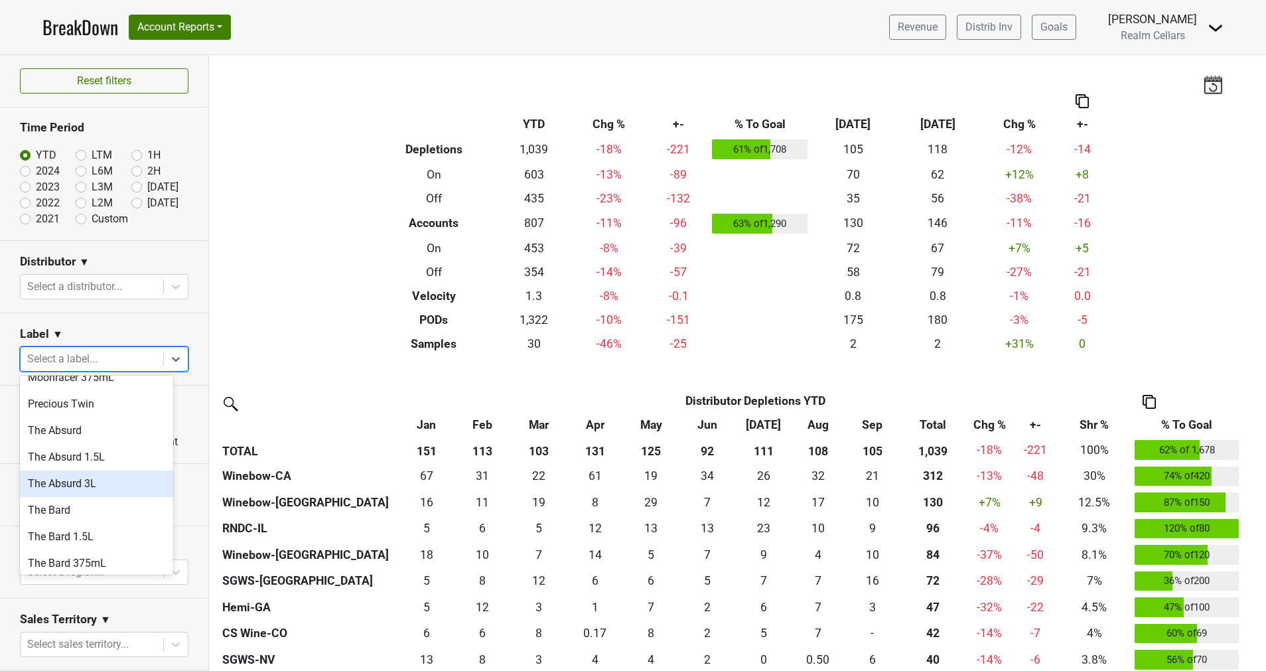
scroll to position [696, 0]
click at [69, 472] on div "The Bard" at bounding box center [96, 485] width 153 height 27
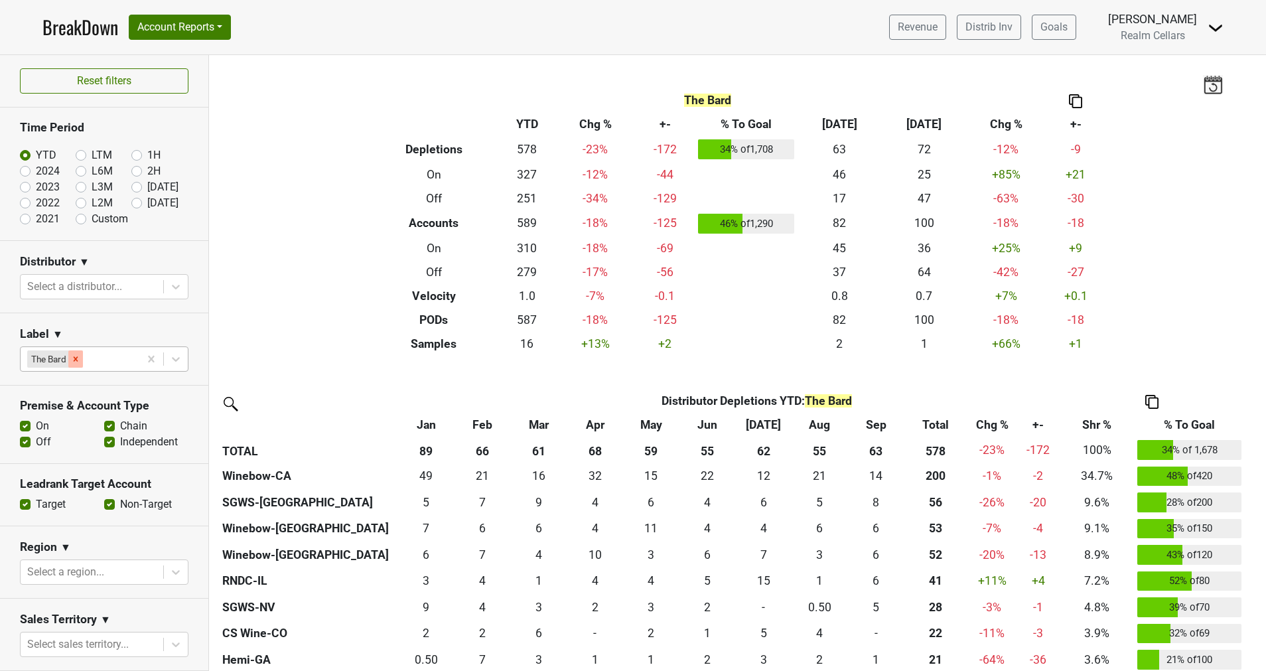
click at [75, 362] on icon "Remove The Bard" at bounding box center [75, 358] width 9 height 9
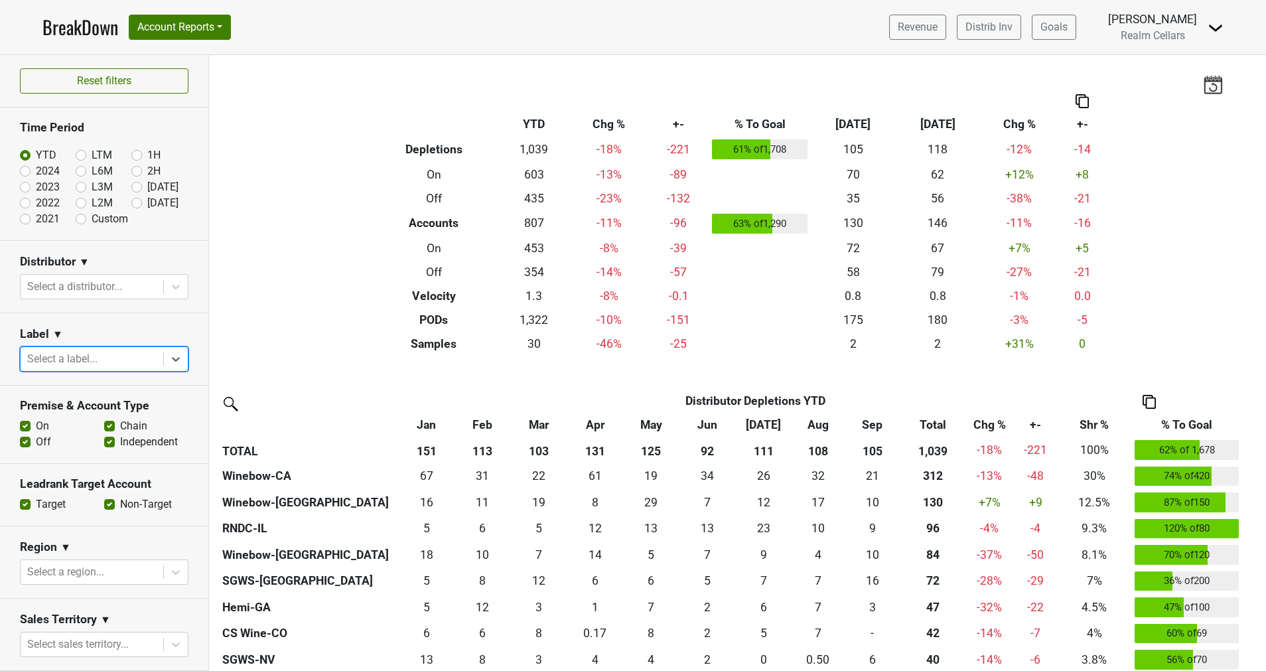
click at [92, 157] on label "LTM" at bounding box center [102, 155] width 21 height 16
click at [76, 157] on input "LTM" at bounding box center [102, 153] width 53 height 13
radio input "true"
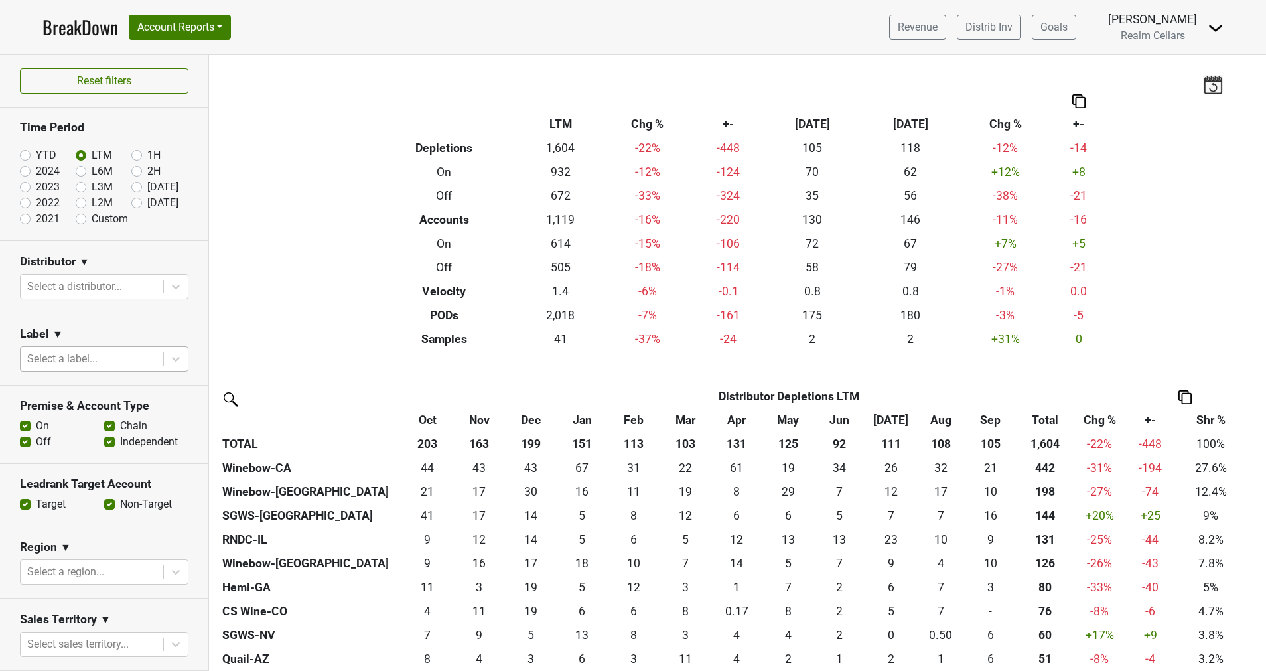
click at [36, 156] on label "YTD" at bounding box center [46, 155] width 21 height 16
click at [24, 156] on input "YTD" at bounding box center [46, 153] width 53 height 13
radio input "true"
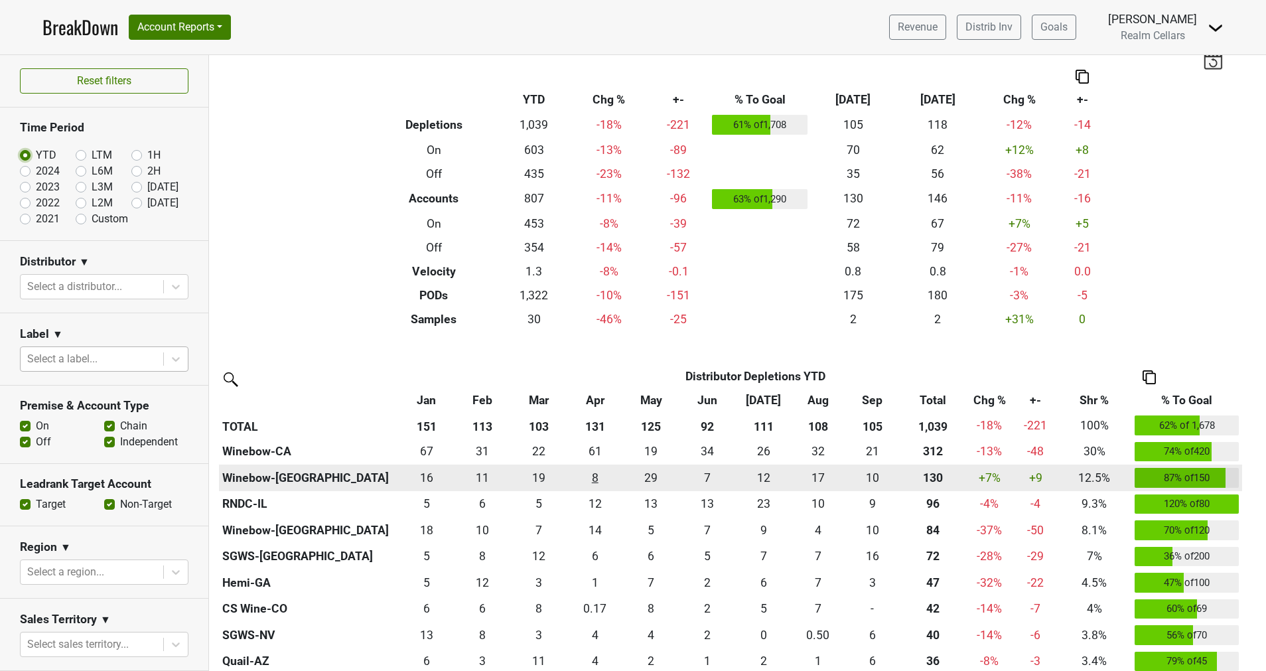
scroll to position [0, 0]
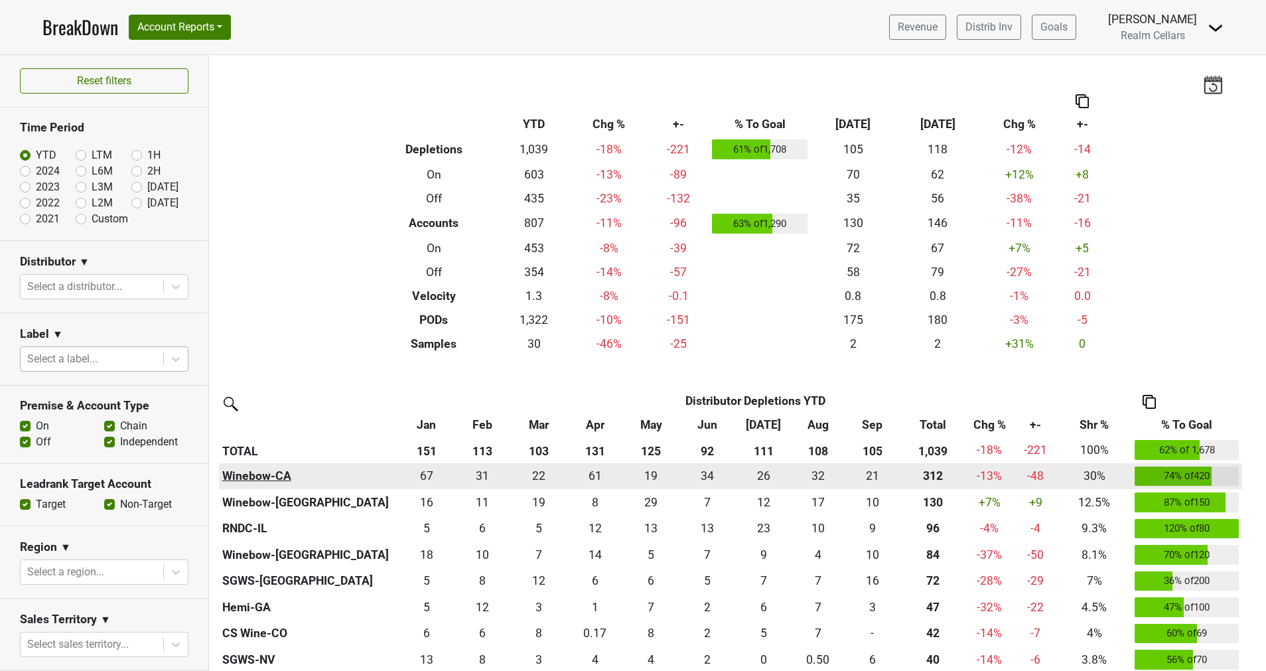
click at [261, 472] on th "Winebow-CA" at bounding box center [308, 476] width 179 height 27
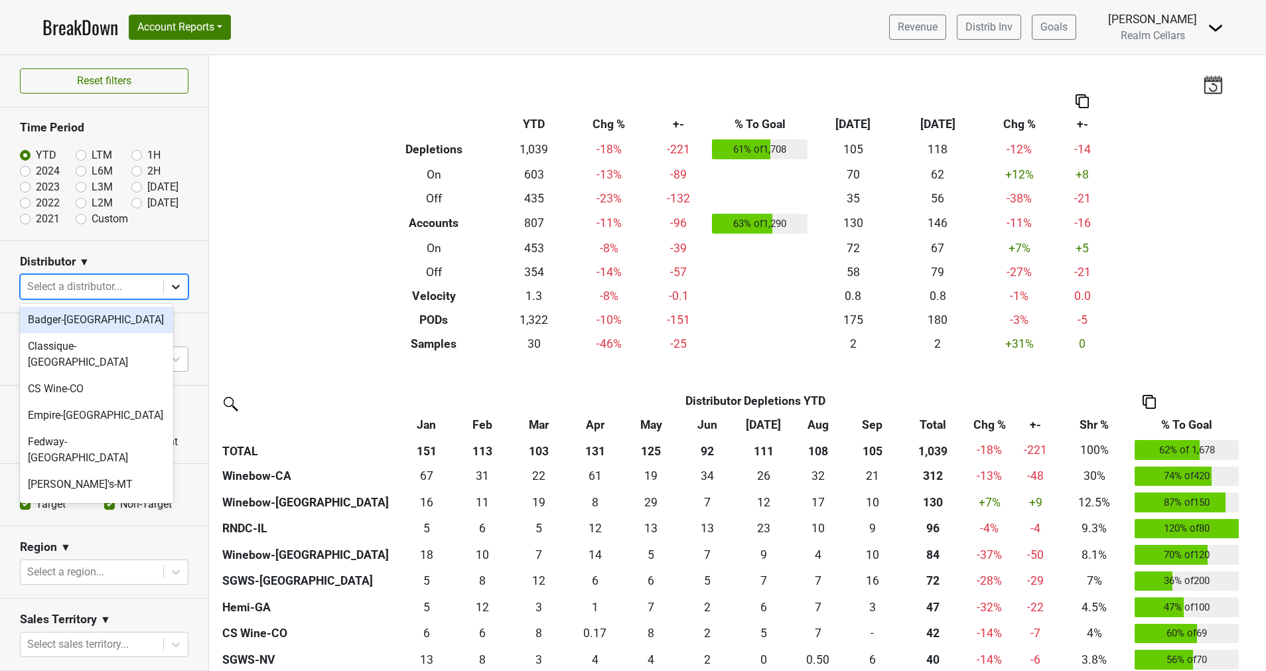
click at [169, 286] on icon at bounding box center [175, 286] width 13 height 13
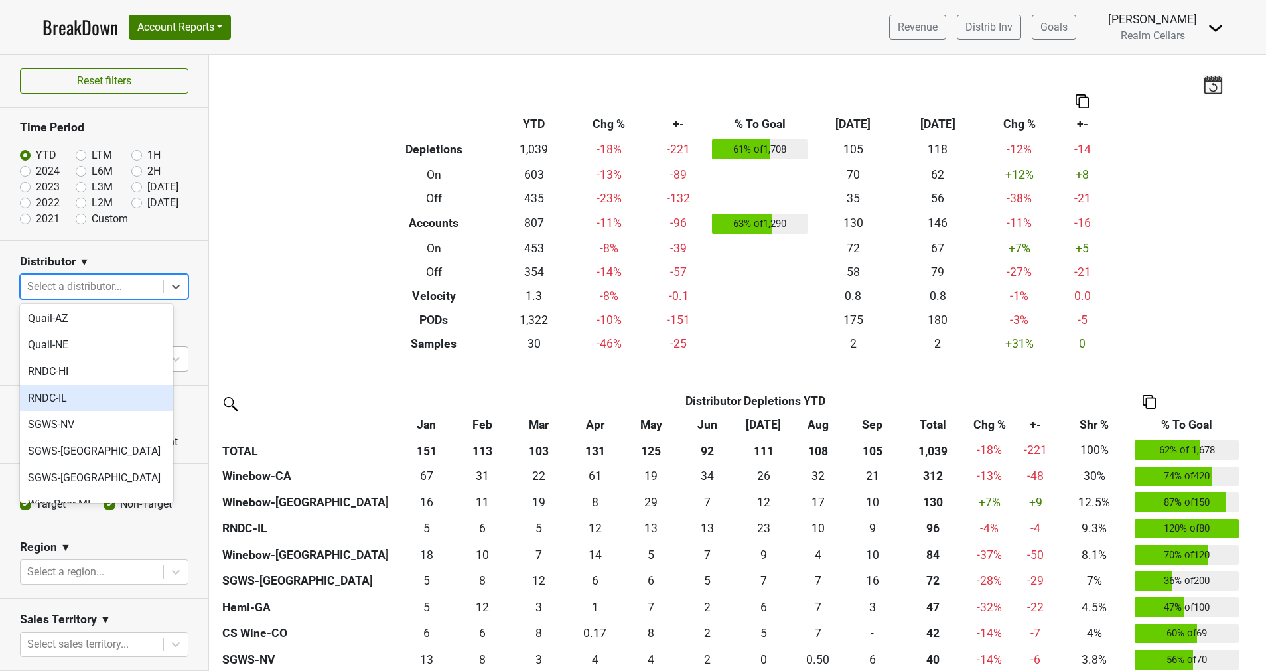
scroll to position [398, 0]
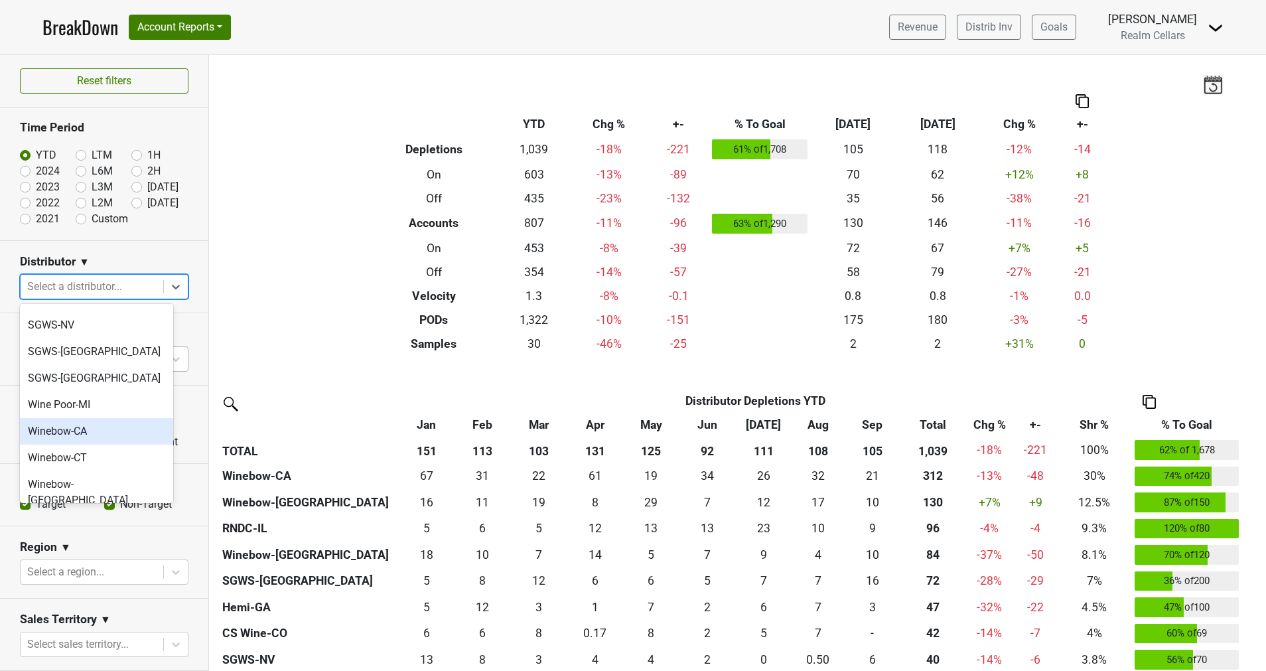
click at [87, 418] on div "Winebow-CA" at bounding box center [96, 431] width 153 height 27
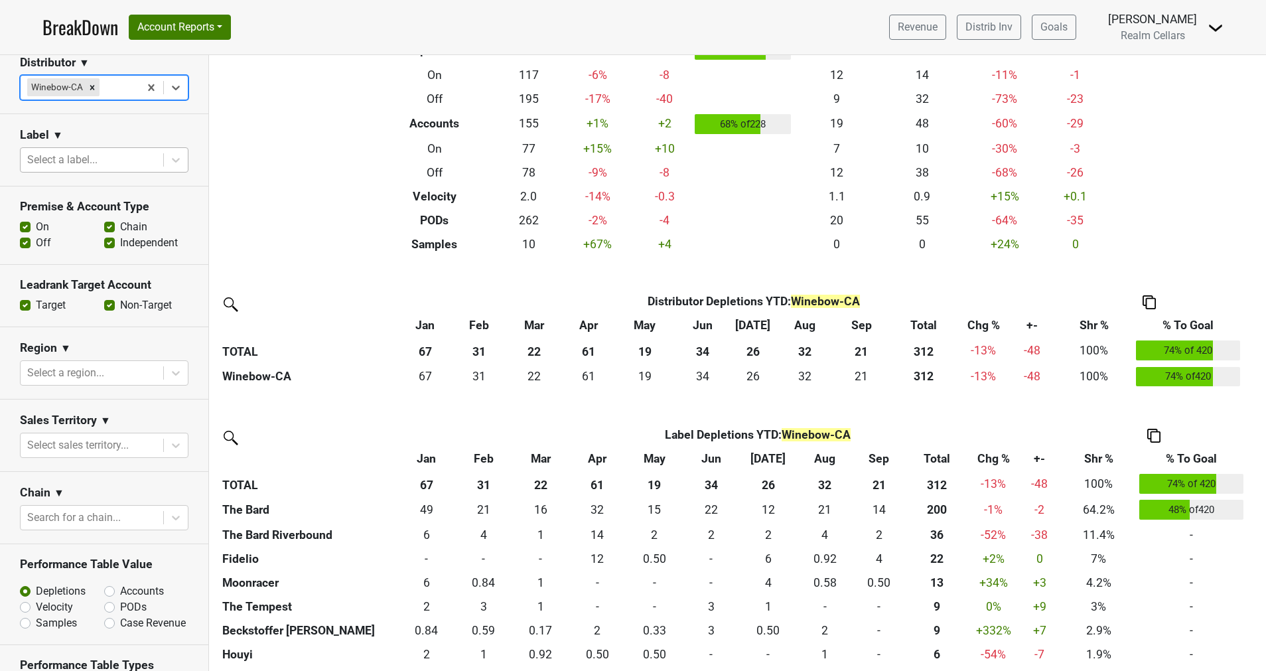
scroll to position [99, 0]
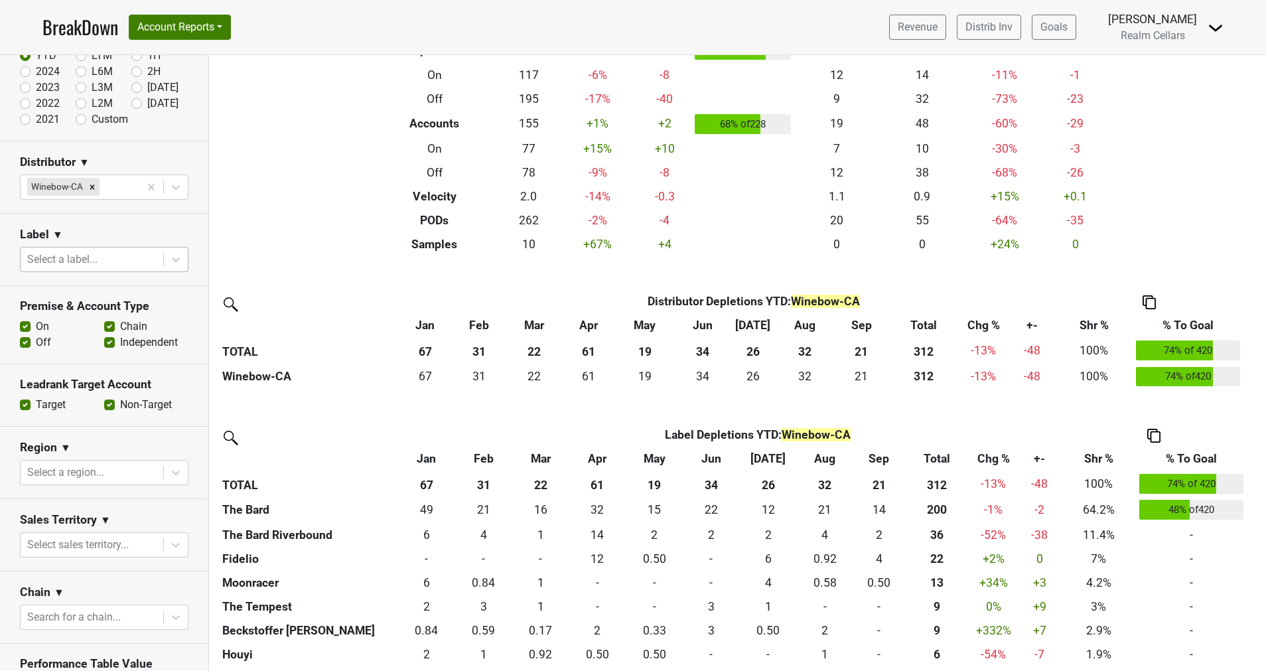
click at [120, 403] on label "Non-Target" at bounding box center [146, 405] width 52 height 16
click at [104, 403] on input "Non-Target" at bounding box center [109, 403] width 11 height 13
checkbox input "false"
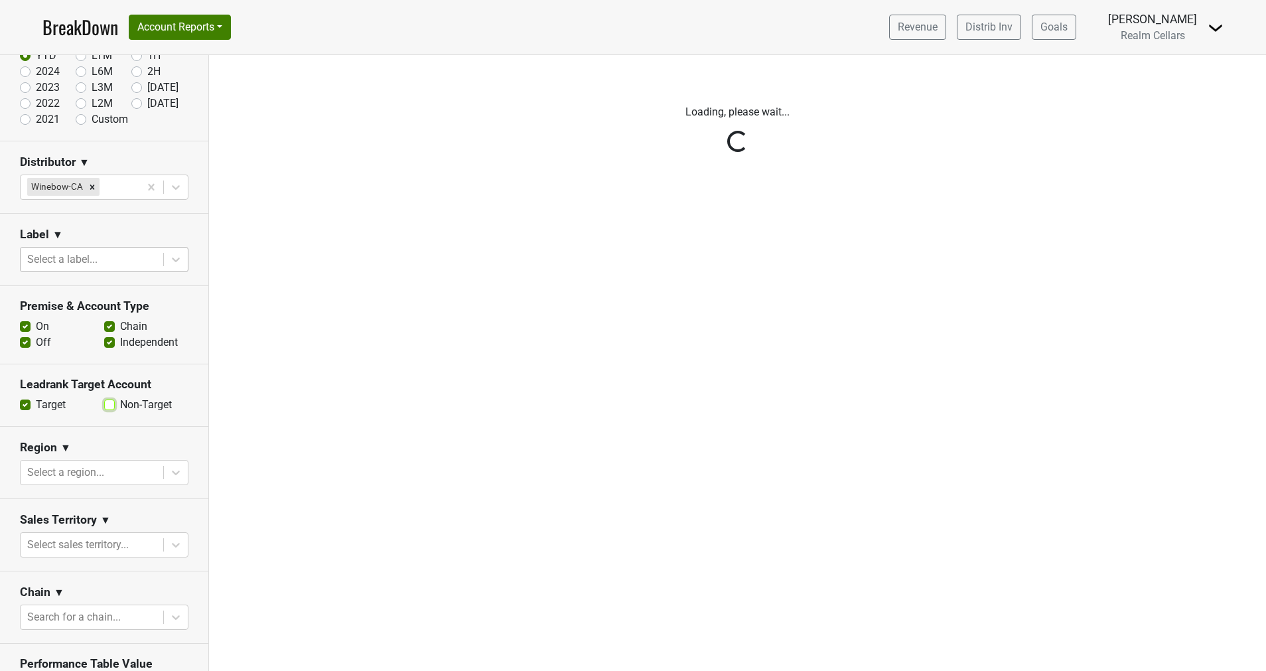
scroll to position [0, 0]
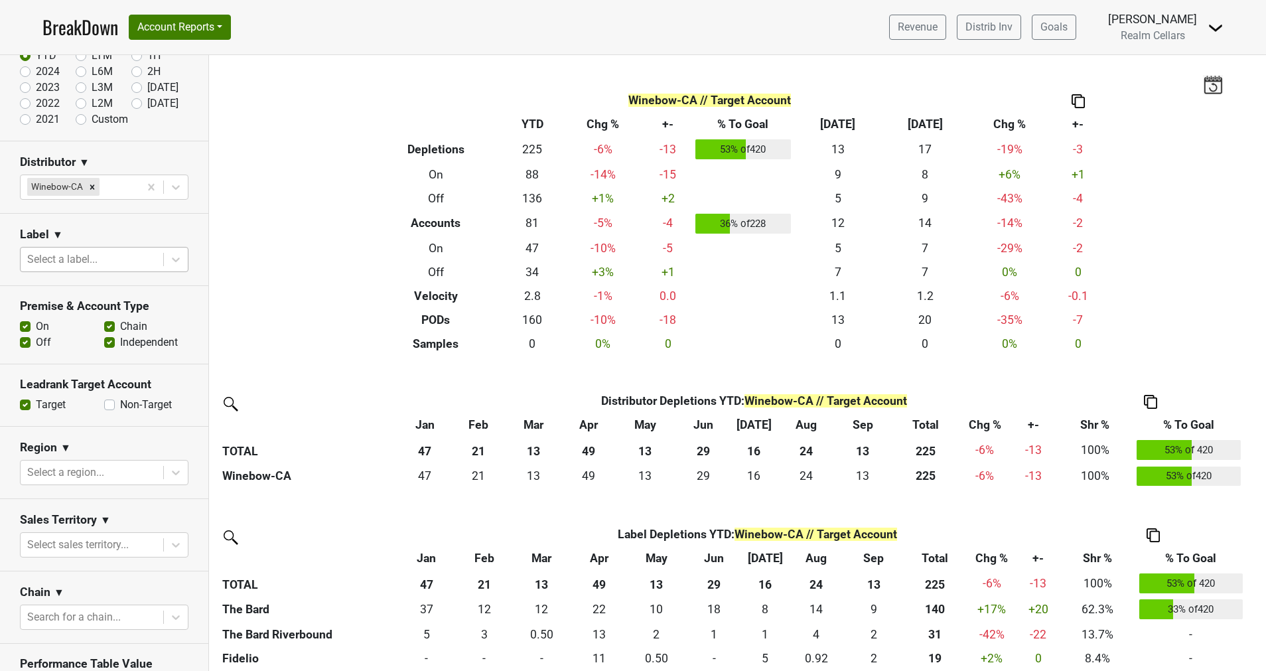
click at [36, 401] on label "Target" at bounding box center [51, 405] width 30 height 16
click at [27, 401] on input "Target" at bounding box center [25, 403] width 11 height 13
checkbox input "false"
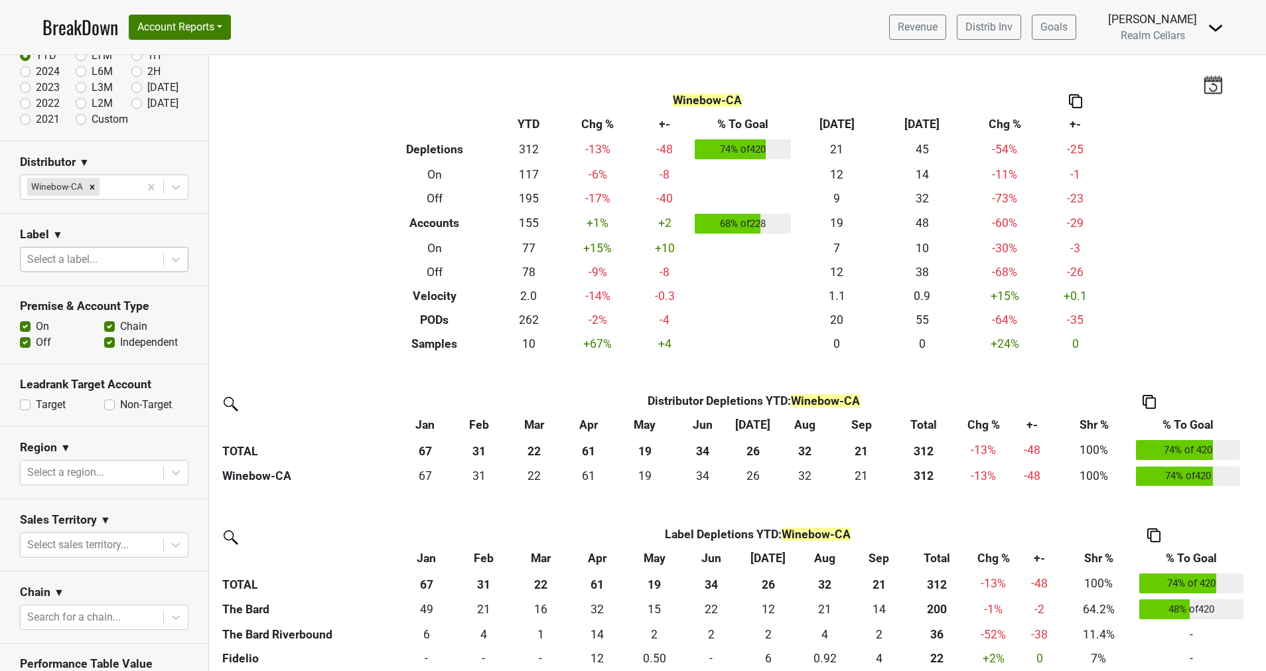
click at [120, 400] on label "Non-Target" at bounding box center [146, 405] width 52 height 16
click at [104, 400] on input "Non-Target" at bounding box center [109, 403] width 11 height 13
checkbox input "true"
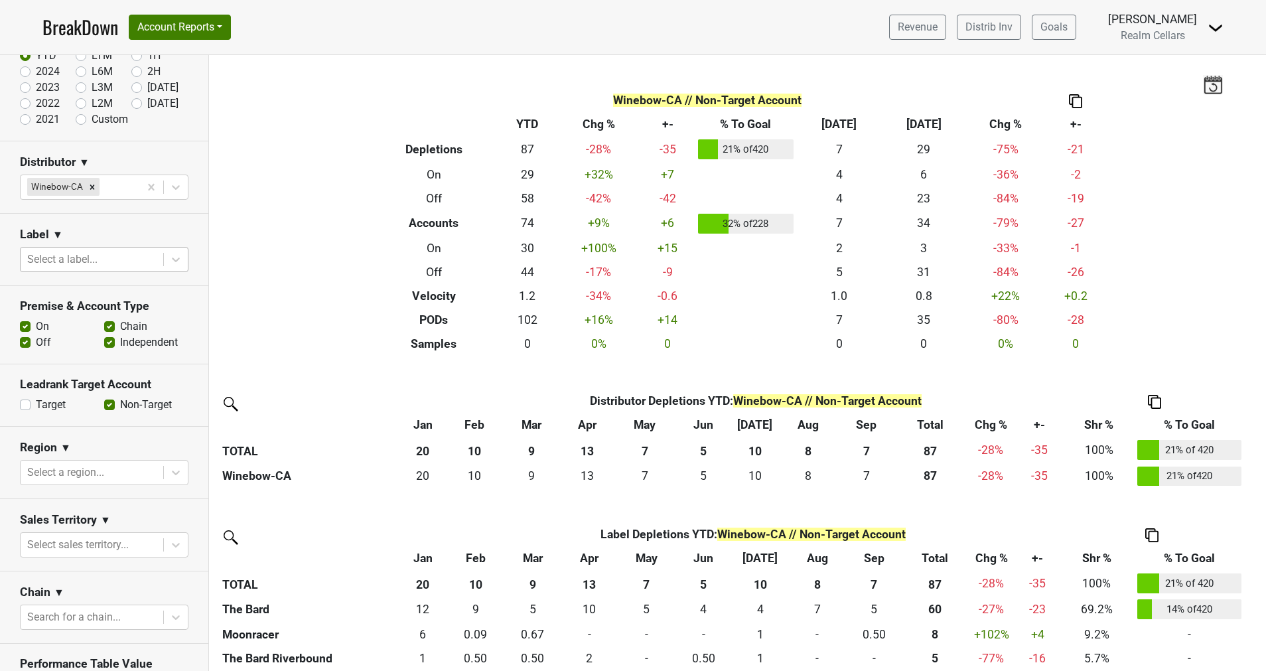
click at [36, 406] on label "Target" at bounding box center [51, 405] width 30 height 16
click at [25, 406] on input "Target" at bounding box center [25, 403] width 11 height 13
checkbox input "true"
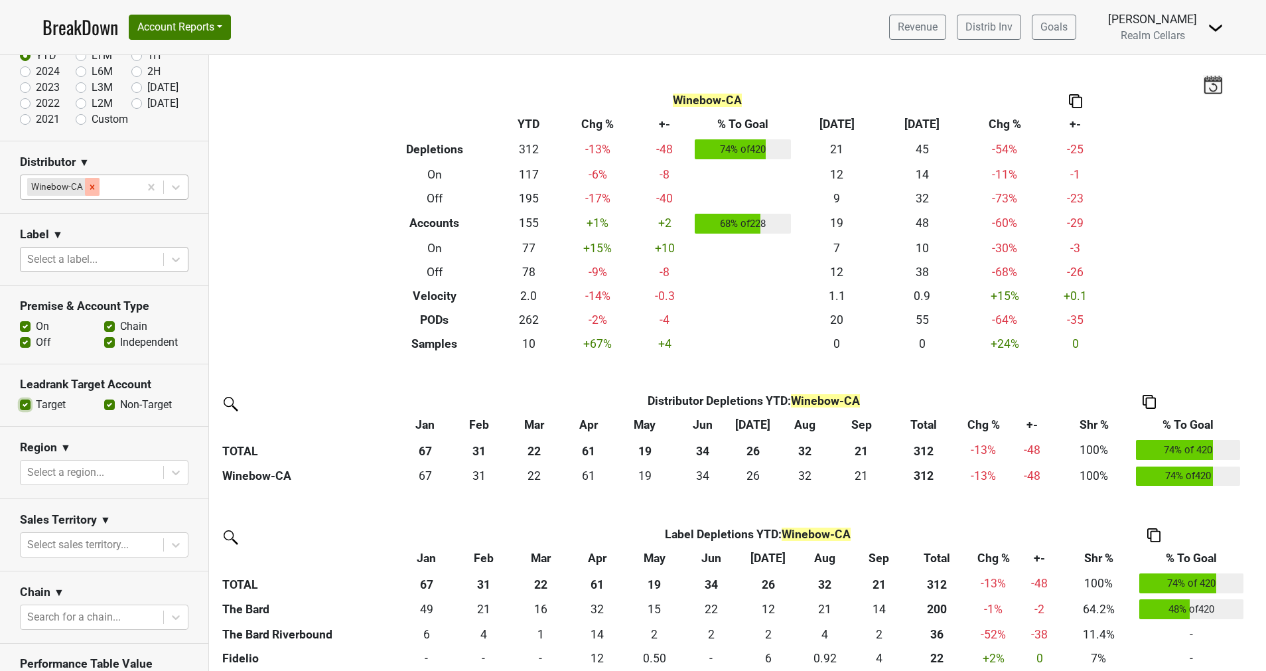
click at [88, 187] on icon "Remove Winebow-CA" at bounding box center [92, 186] width 9 height 9
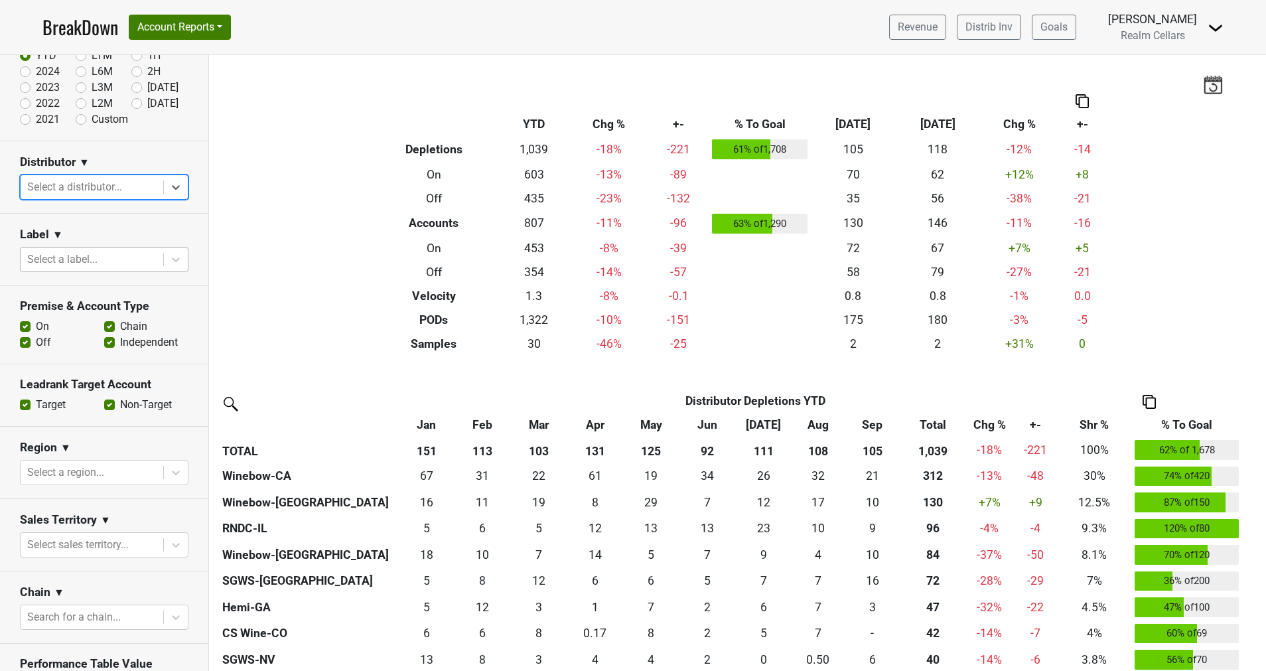
click at [164, 194] on div at bounding box center [176, 187] width 24 height 24
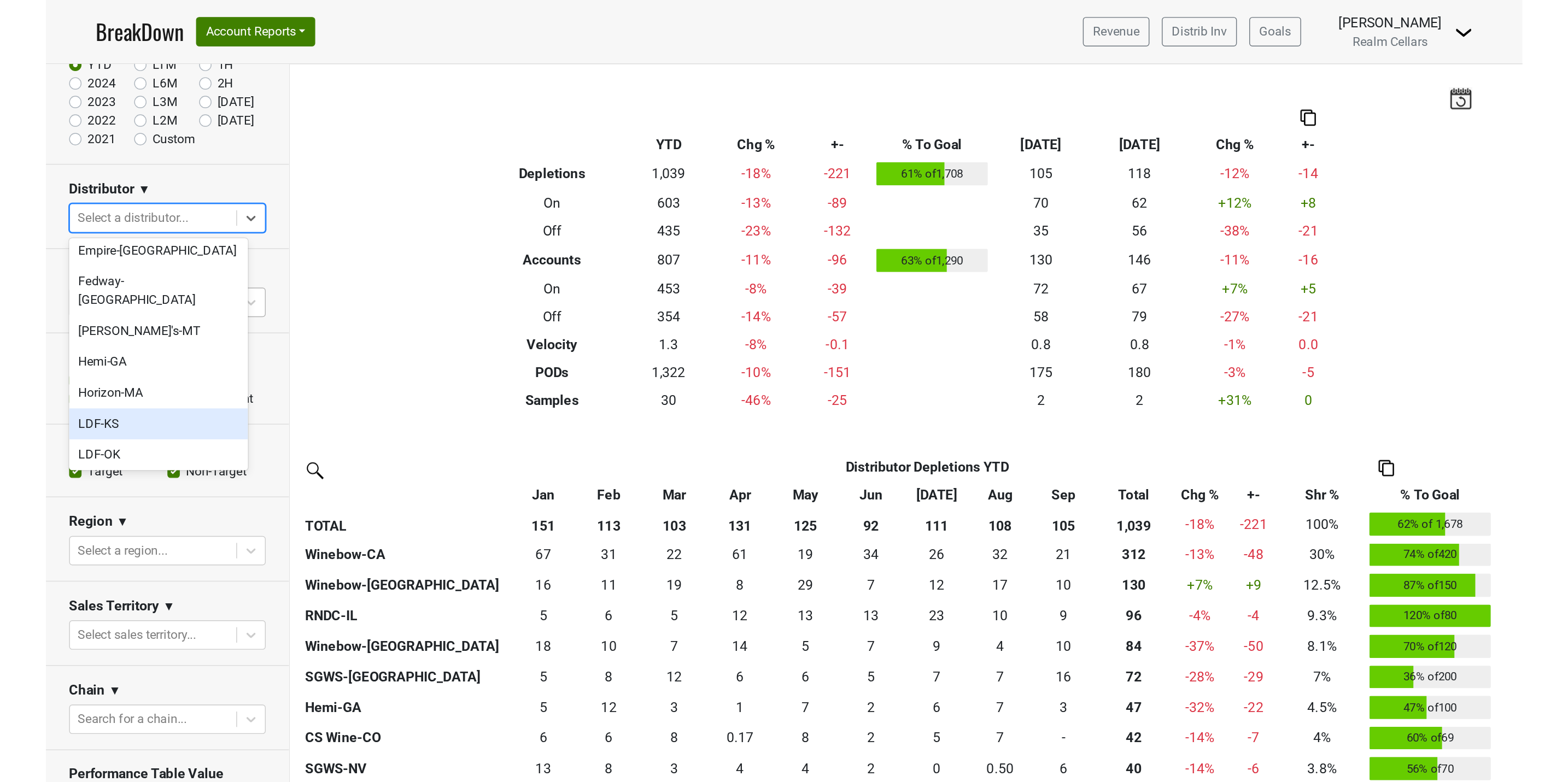
scroll to position [164, 0]
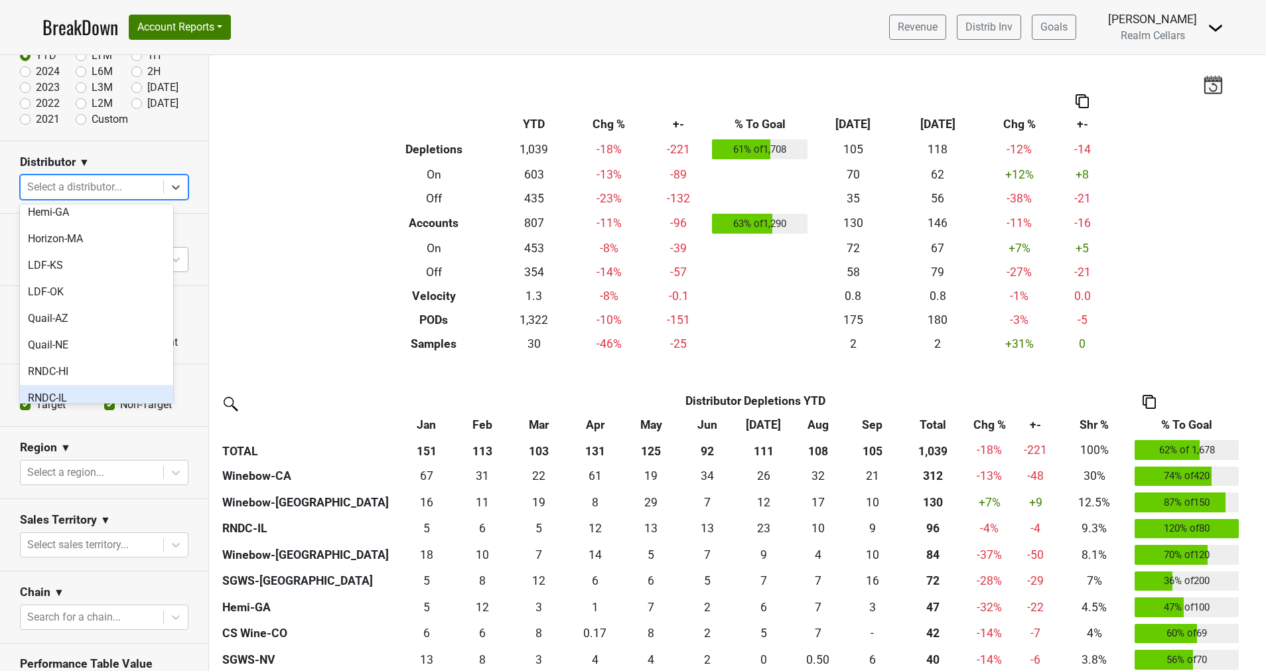
click at [82, 385] on div "RNDC-IL" at bounding box center [96, 398] width 153 height 27
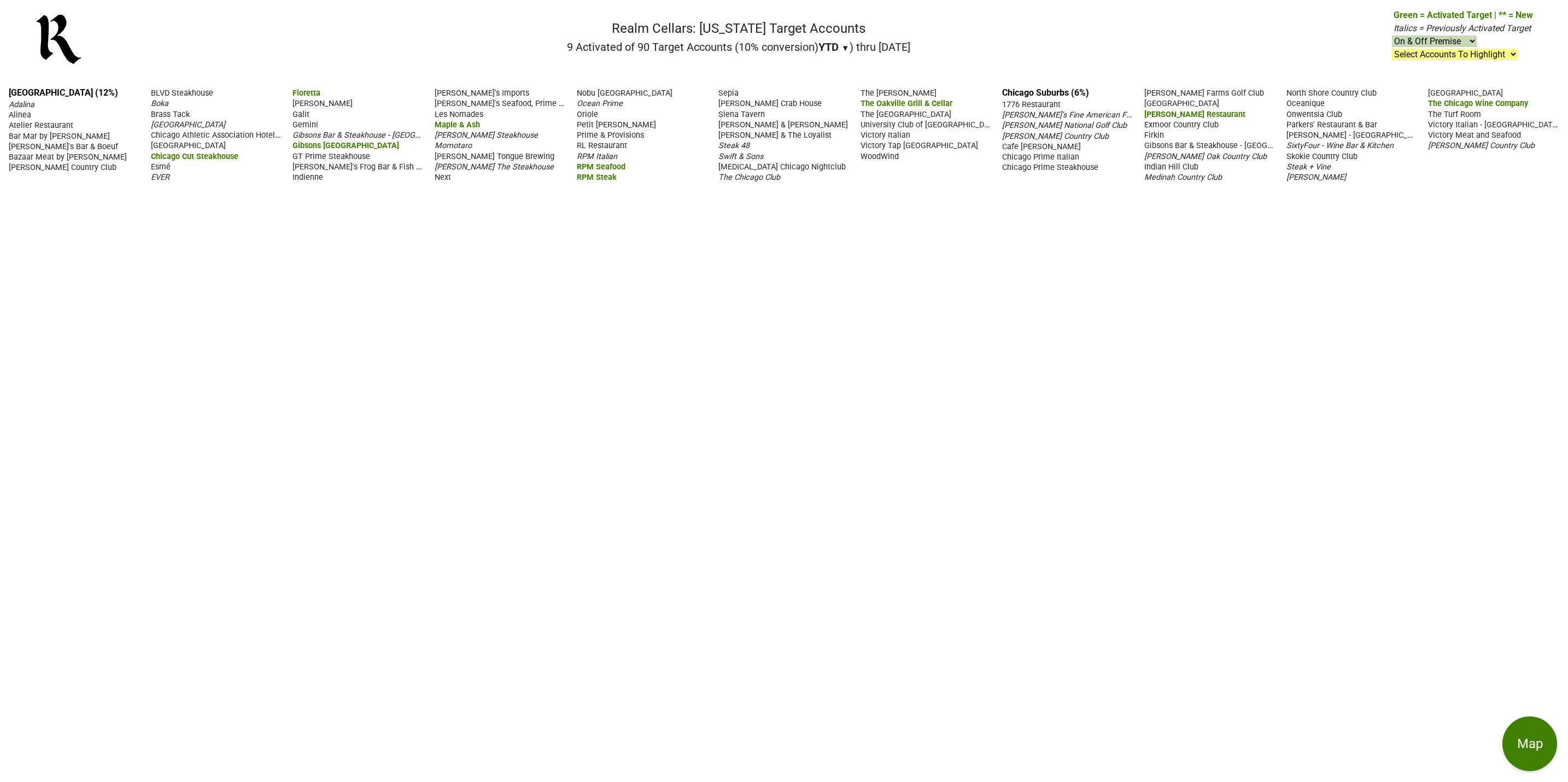
click at [842, 49] on span "▼" at bounding box center [846, 48] width 8 height 10
click at [842, 92] on div "LTM" at bounding box center [839, 92] width 41 height 24
click at [845, 48] on span "▼" at bounding box center [849, 48] width 8 height 10
click at [843, 71] on div "YTD" at bounding box center [842, 68] width 41 height 24
